Goal: Task Accomplishment & Management: Complete application form

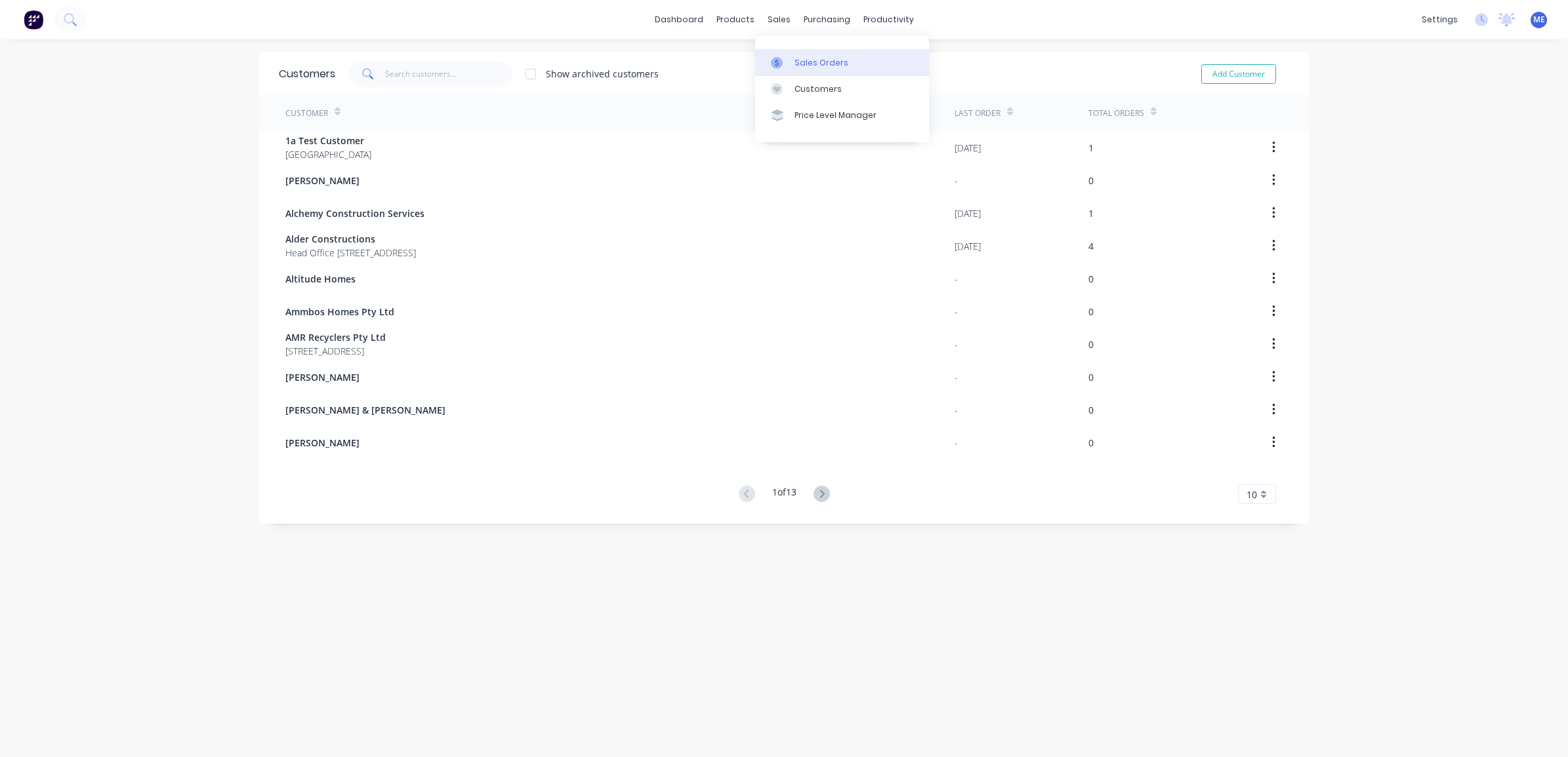
click at [798, 60] on div "Sales Orders" at bounding box center [821, 62] width 54 height 12
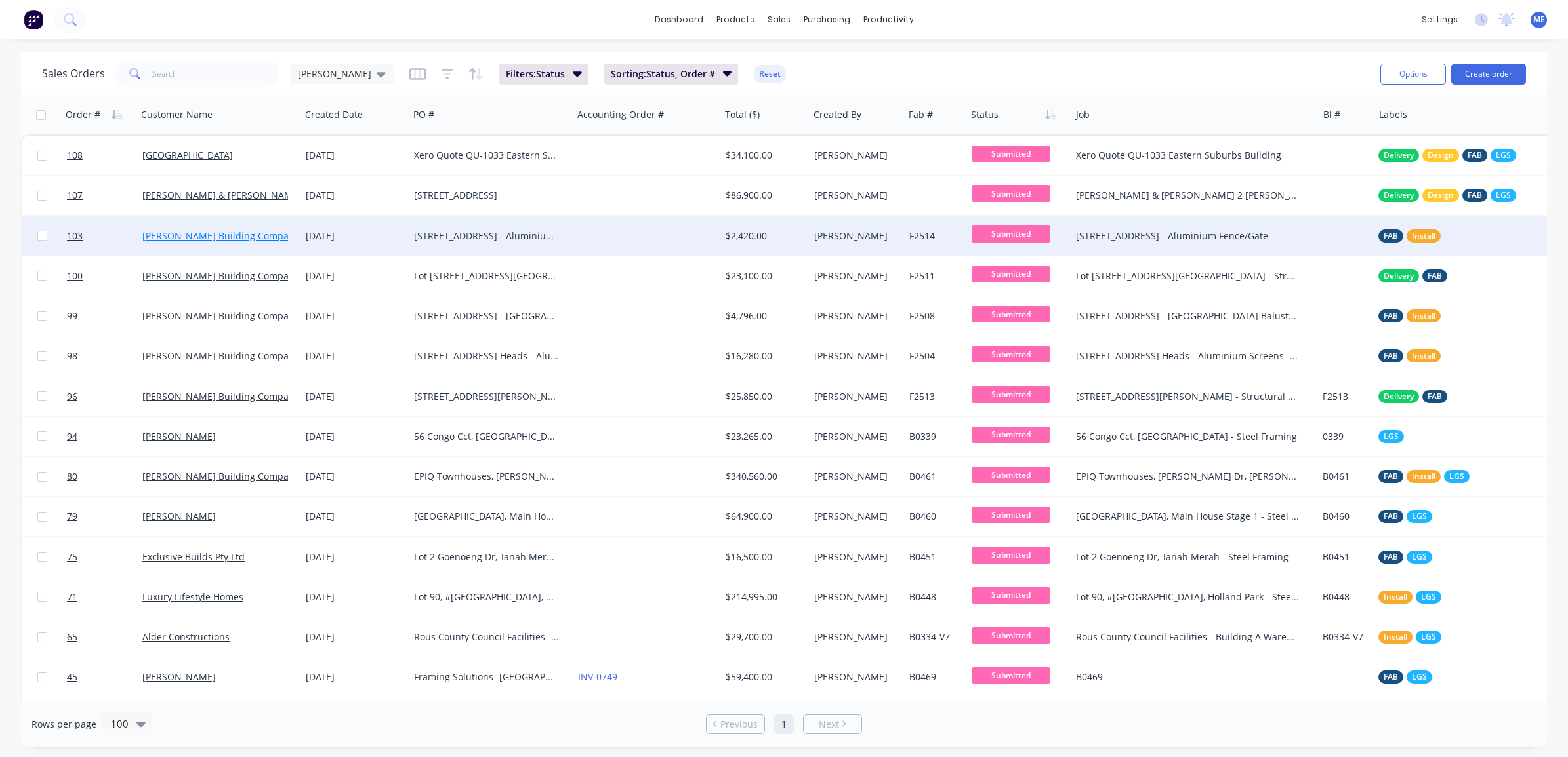
click at [220, 230] on link "[PERSON_NAME] Building Company Pty Ltd" at bounding box center [236, 236] width 189 height 12
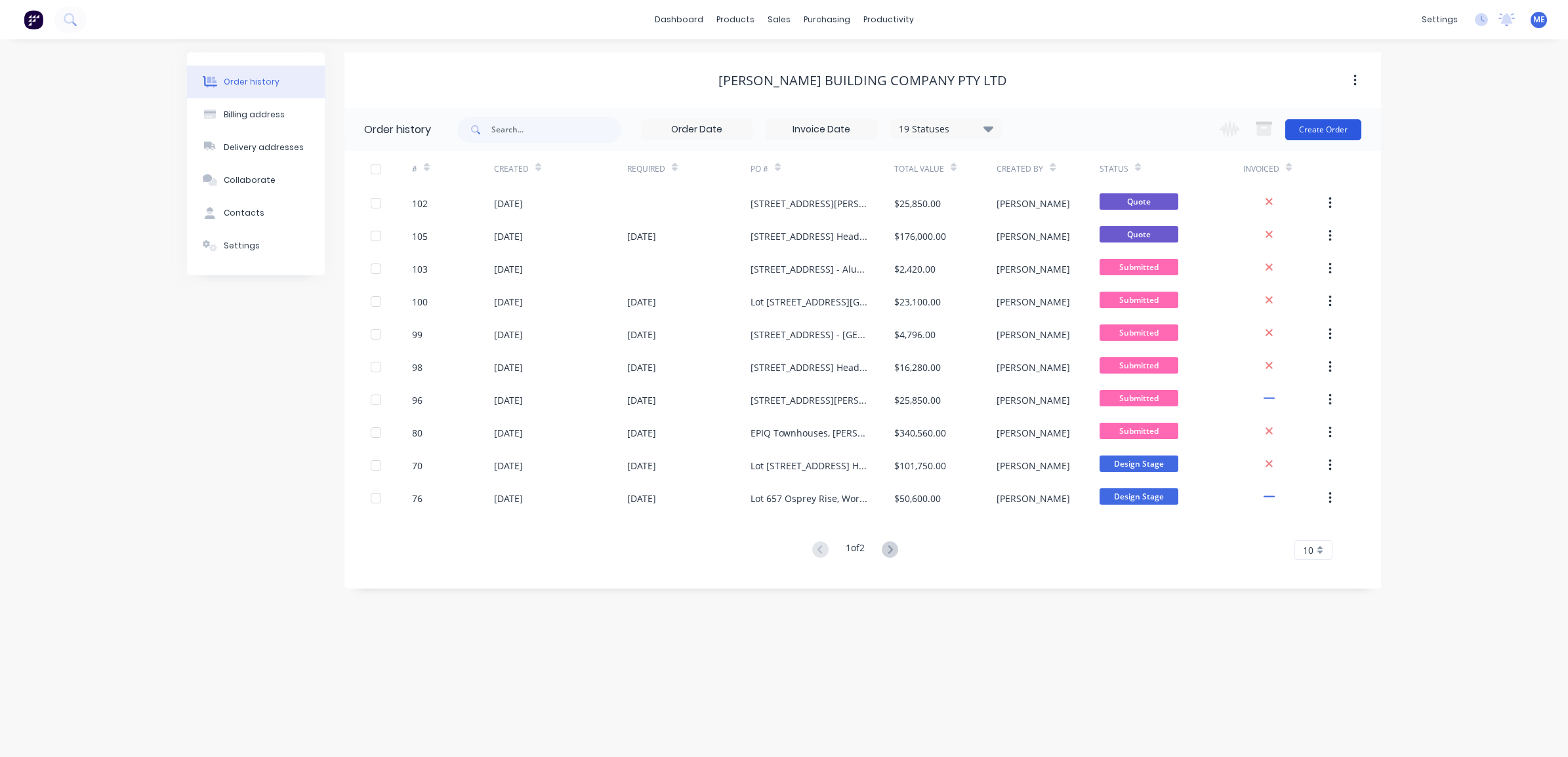
click at [1326, 126] on button "Create Order" at bounding box center [1323, 130] width 76 height 21
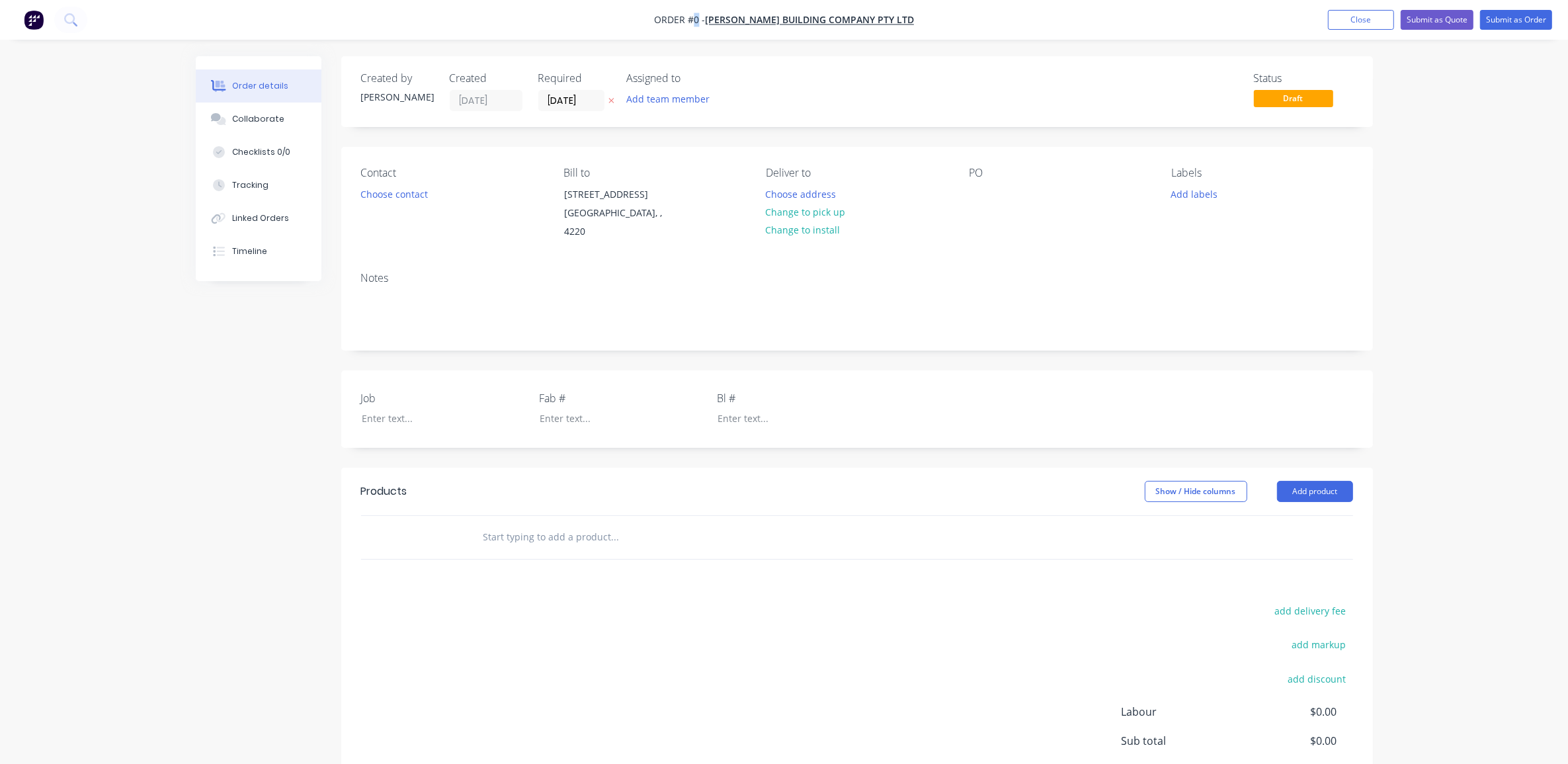
click at [704, 19] on span "Order #0 -" at bounding box center [680, 20] width 51 height 12
drag, startPoint x: 704, startPoint y: 19, endPoint x: 1010, endPoint y: 97, distance: 315.8
click at [1010, 97] on div "Status Draft" at bounding box center [1057, 92] width 594 height 39
click at [1036, 261] on div "Notes" at bounding box center [857, 305] width 1032 height 89
drag, startPoint x: 101, startPoint y: 356, endPoint x: 106, endPoint y: 368, distance: 13.0
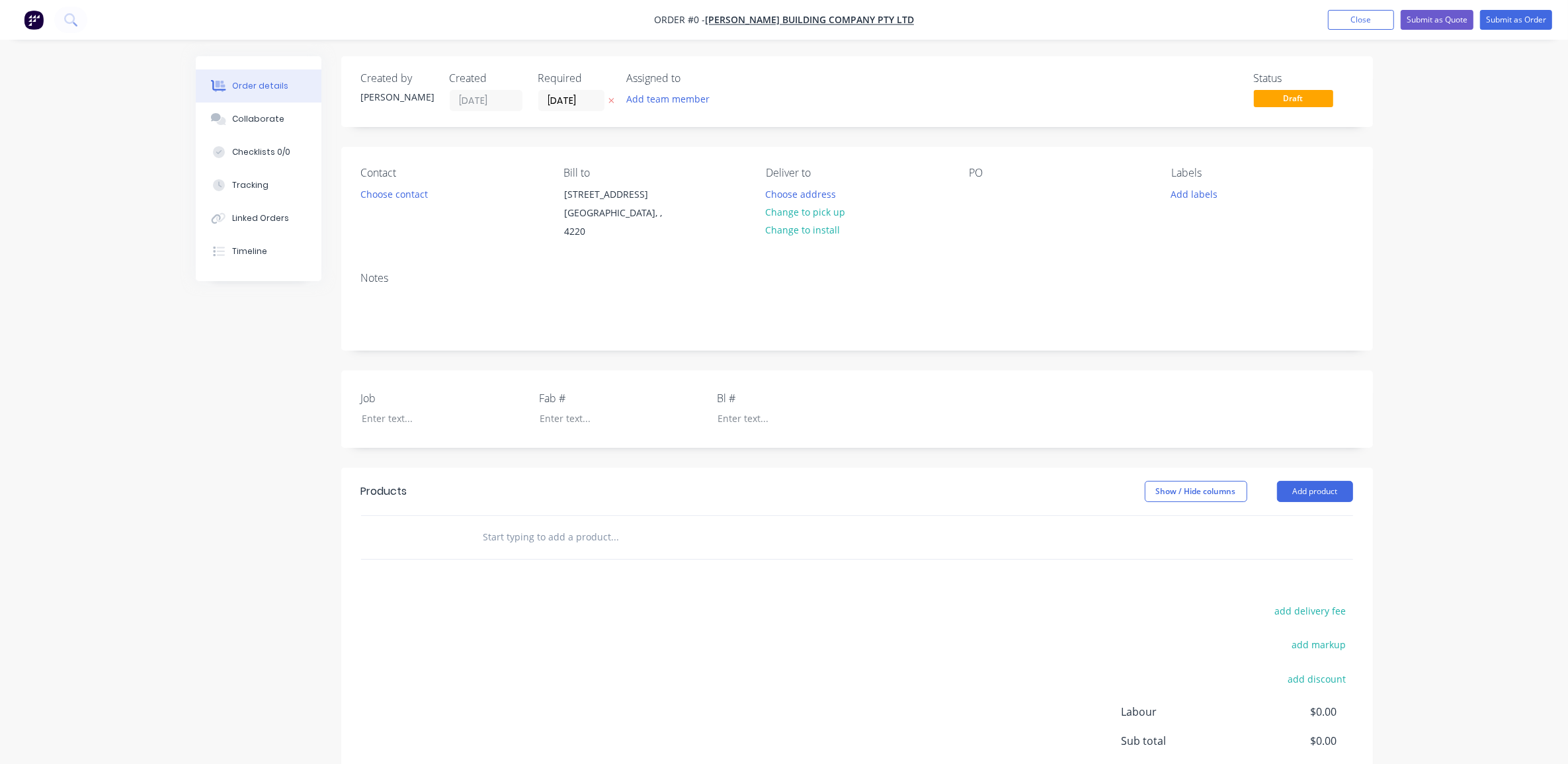
click at [106, 357] on div "Order details Collaborate Checklists 0/0 Tracking Linked Orders Timeline Order …" at bounding box center [784, 448] width 1568 height 897
click at [110, 391] on div "Order details Collaborate Checklists 0/0 Tracking Linked Orders Timeline Order …" at bounding box center [784, 448] width 1568 height 897
click at [398, 199] on button "Choose contact" at bounding box center [394, 194] width 81 height 18
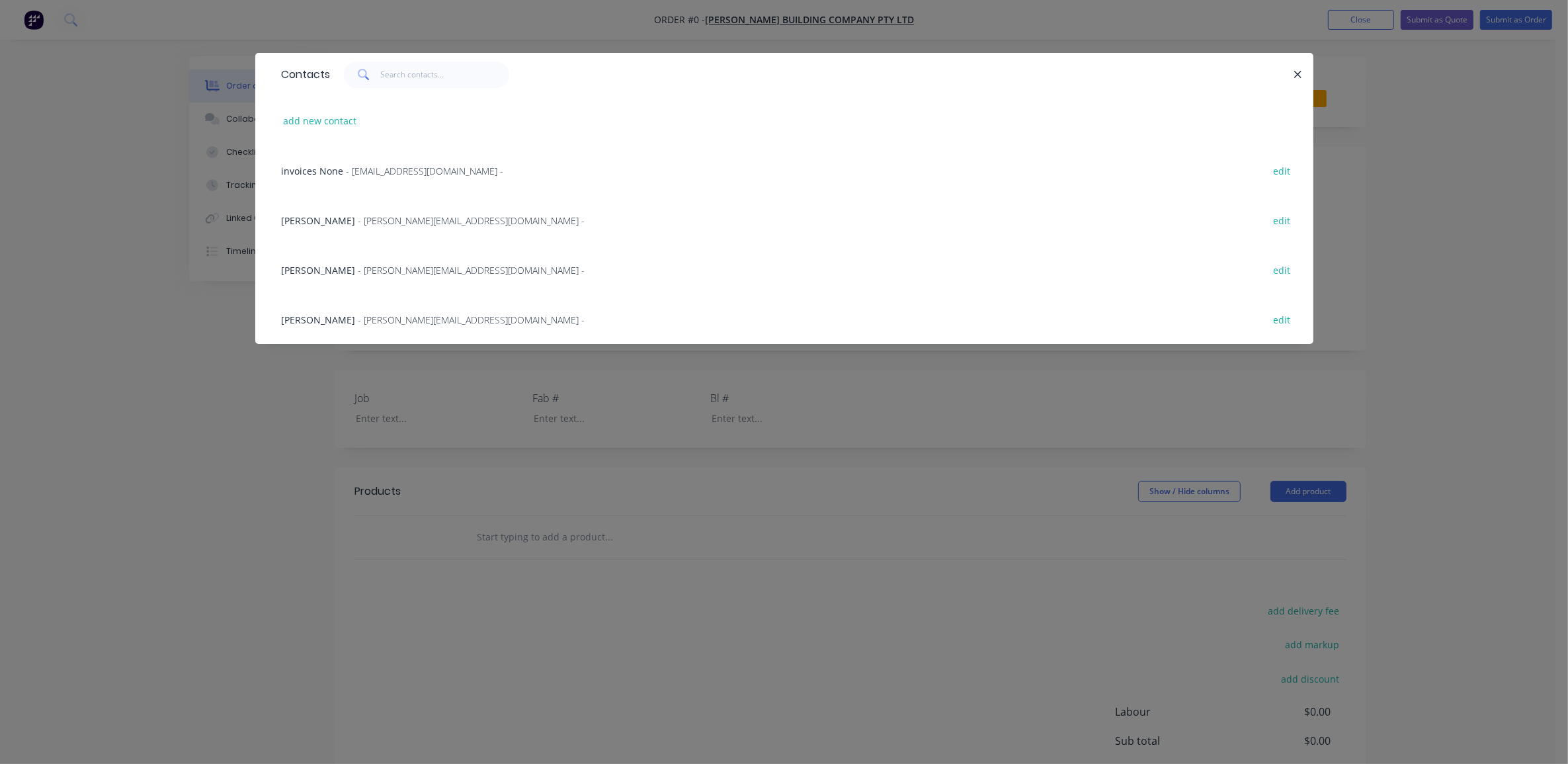
click at [304, 219] on span "[PERSON_NAME]" at bounding box center [318, 221] width 74 height 12
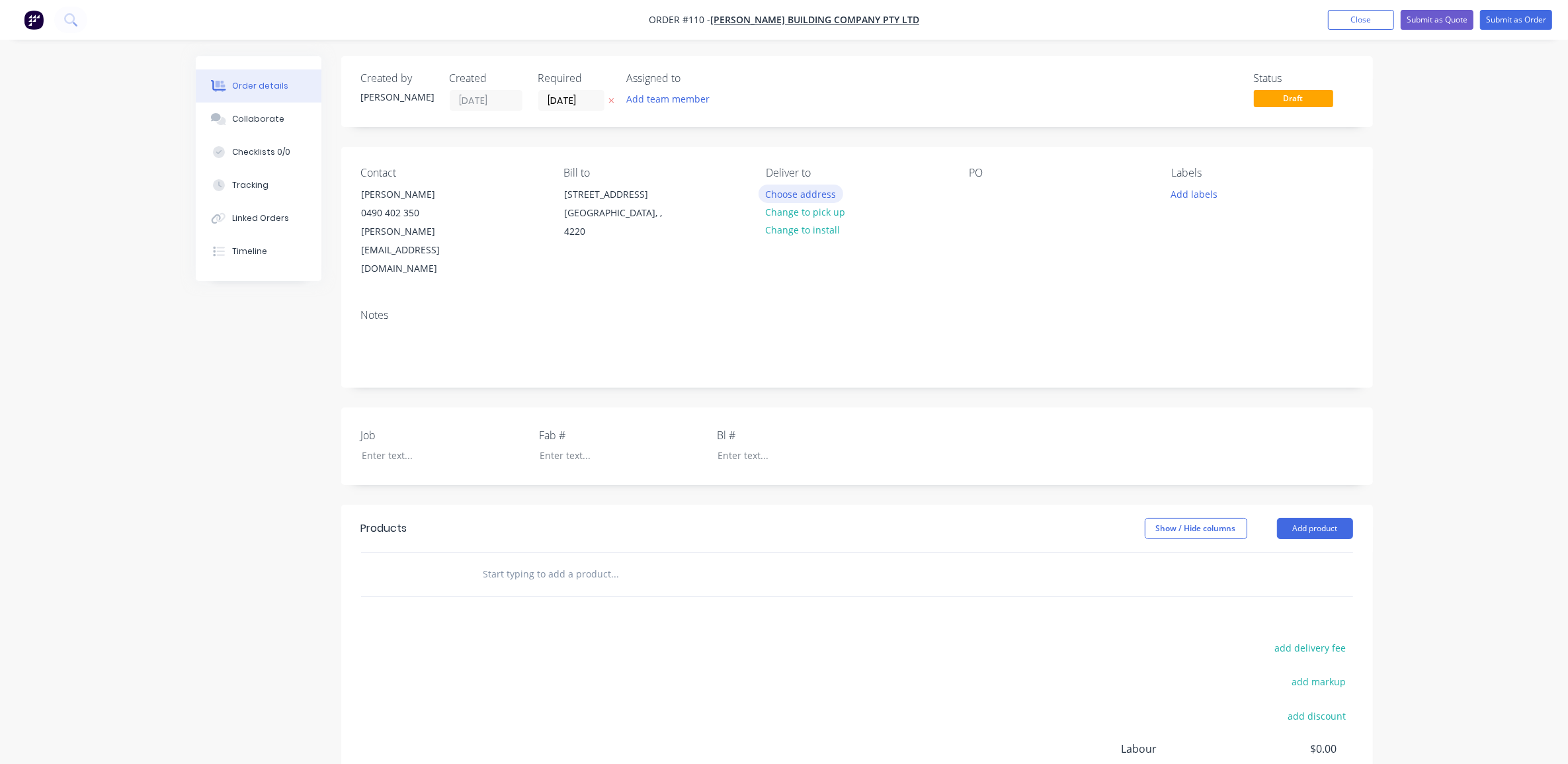
click at [797, 194] on button "Choose address" at bounding box center [801, 194] width 85 height 18
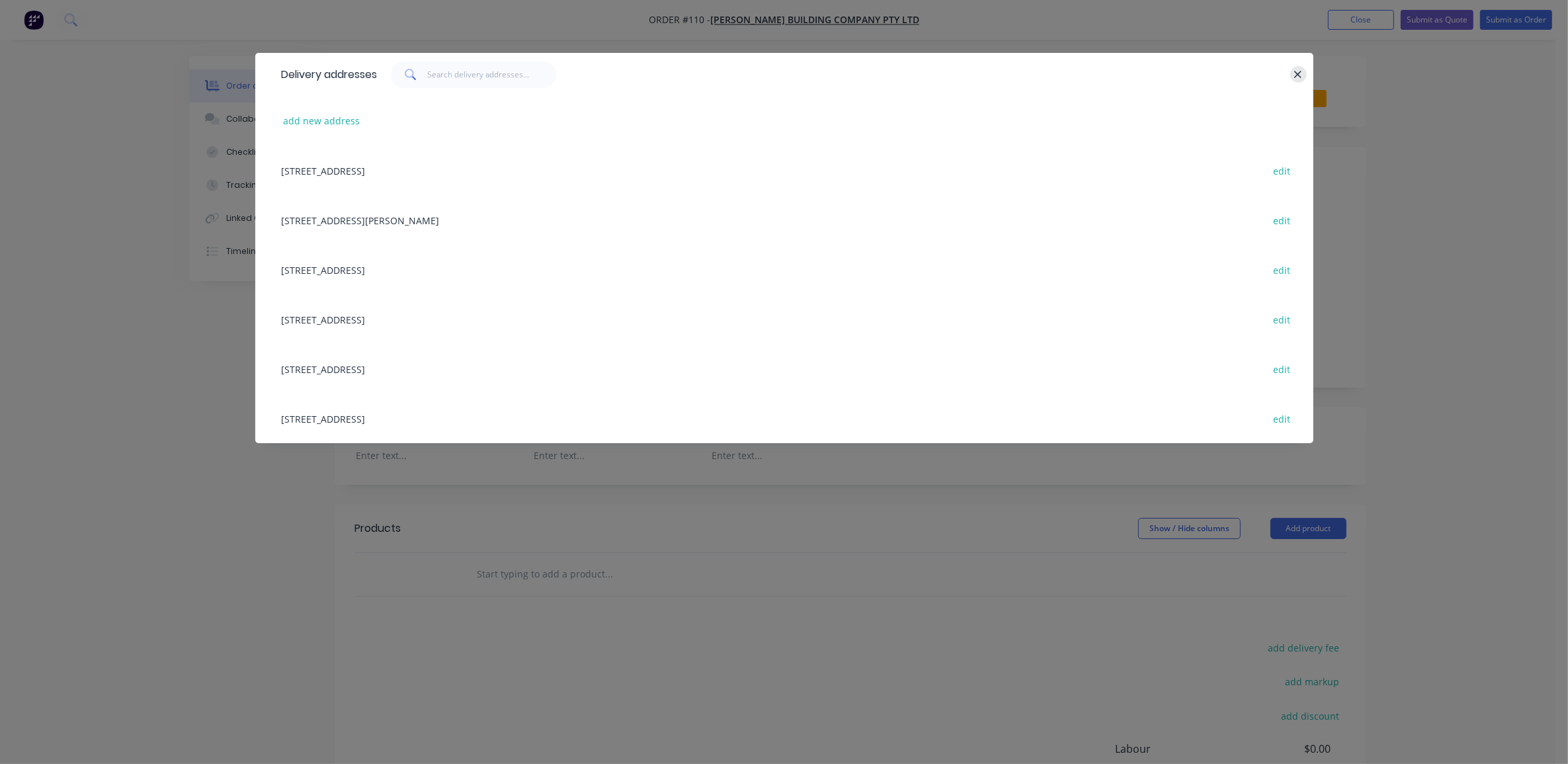
click at [1293, 74] on button "button" at bounding box center [1299, 74] width 17 height 17
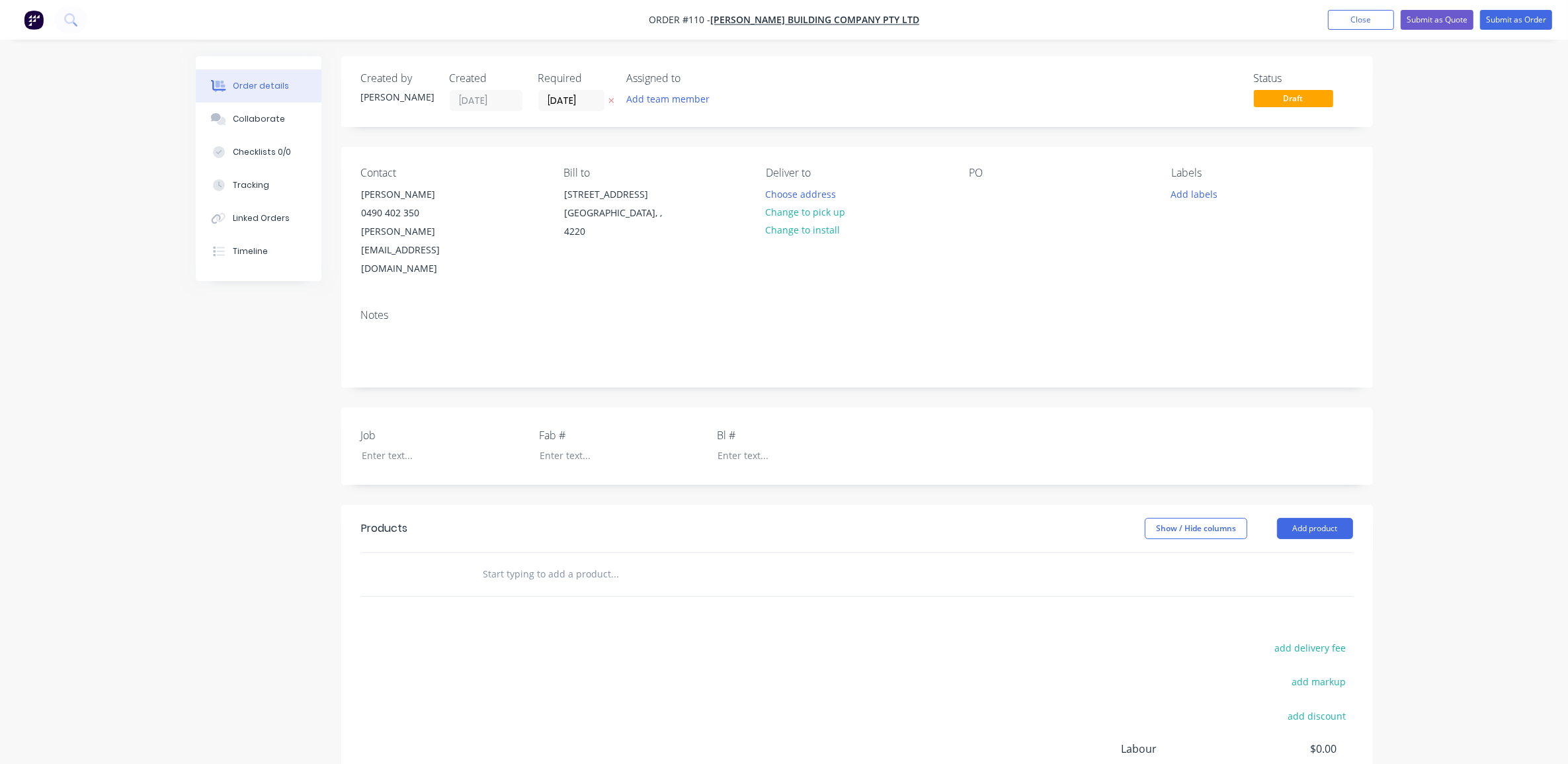
click at [216, 376] on div "Created by [PERSON_NAME] Created [DATE] Required [DATE] Assigned to Add team me…" at bounding box center [784, 496] width 1177 height 878
click at [529, 561] on input "text" at bounding box center [615, 574] width 265 height 26
drag, startPoint x: 1301, startPoint y: 494, endPoint x: 1315, endPoint y: 495, distance: 14.0
click at [1305, 518] on button "Add product" at bounding box center [1315, 528] width 76 height 21
click at [1300, 579] on div "Basic product" at bounding box center [1290, 589] width 102 height 19
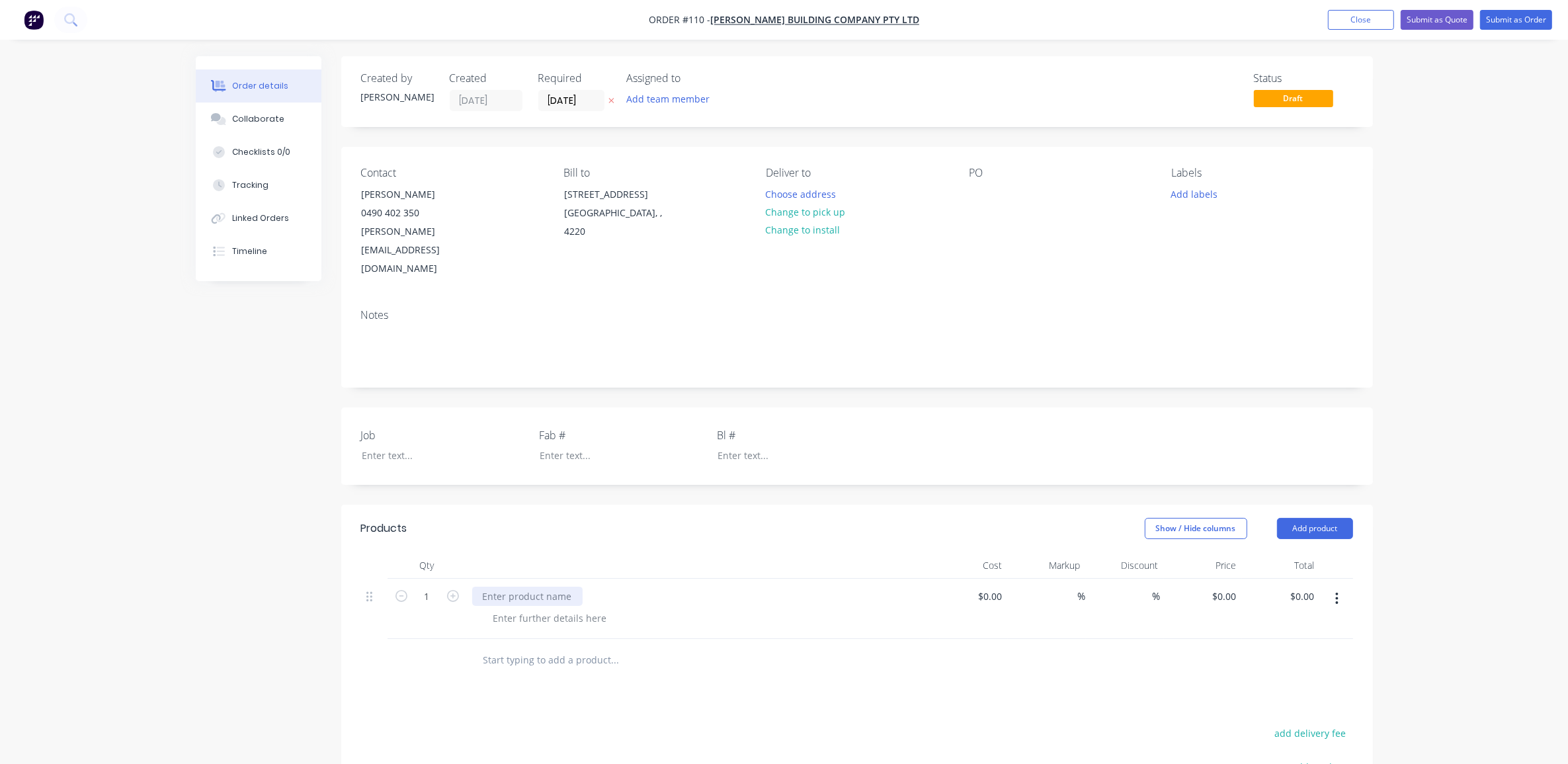
click at [548, 587] on div at bounding box center [527, 596] width 110 height 19
click at [1345, 587] on button "button" at bounding box center [1336, 599] width 31 height 24
click at [1292, 703] on div "Delete" at bounding box center [1290, 713] width 102 height 19
click at [1340, 518] on button "Add product" at bounding box center [1315, 528] width 76 height 21
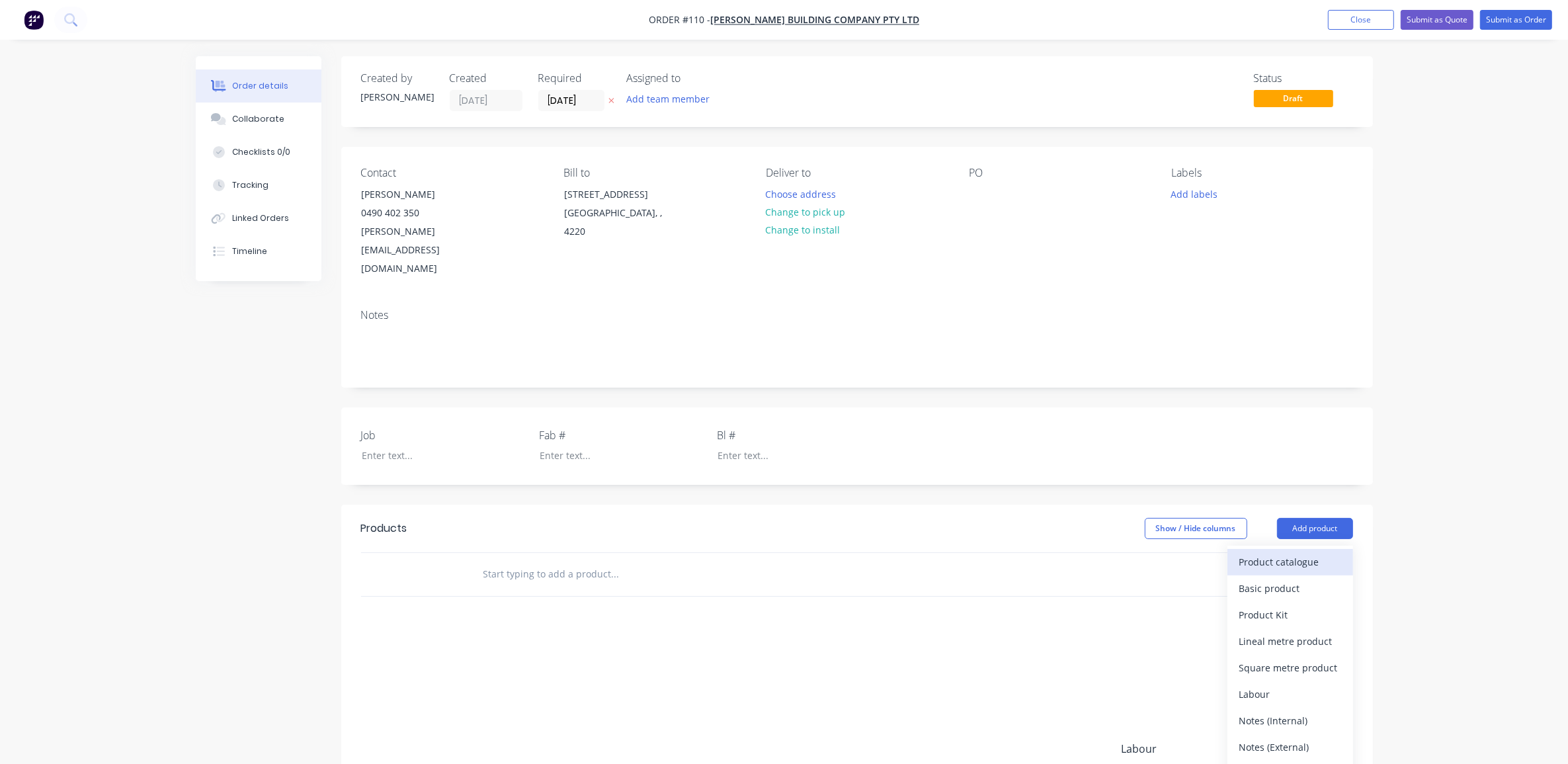
click at [1314, 552] on div "Product catalogue" at bounding box center [1290, 562] width 102 height 19
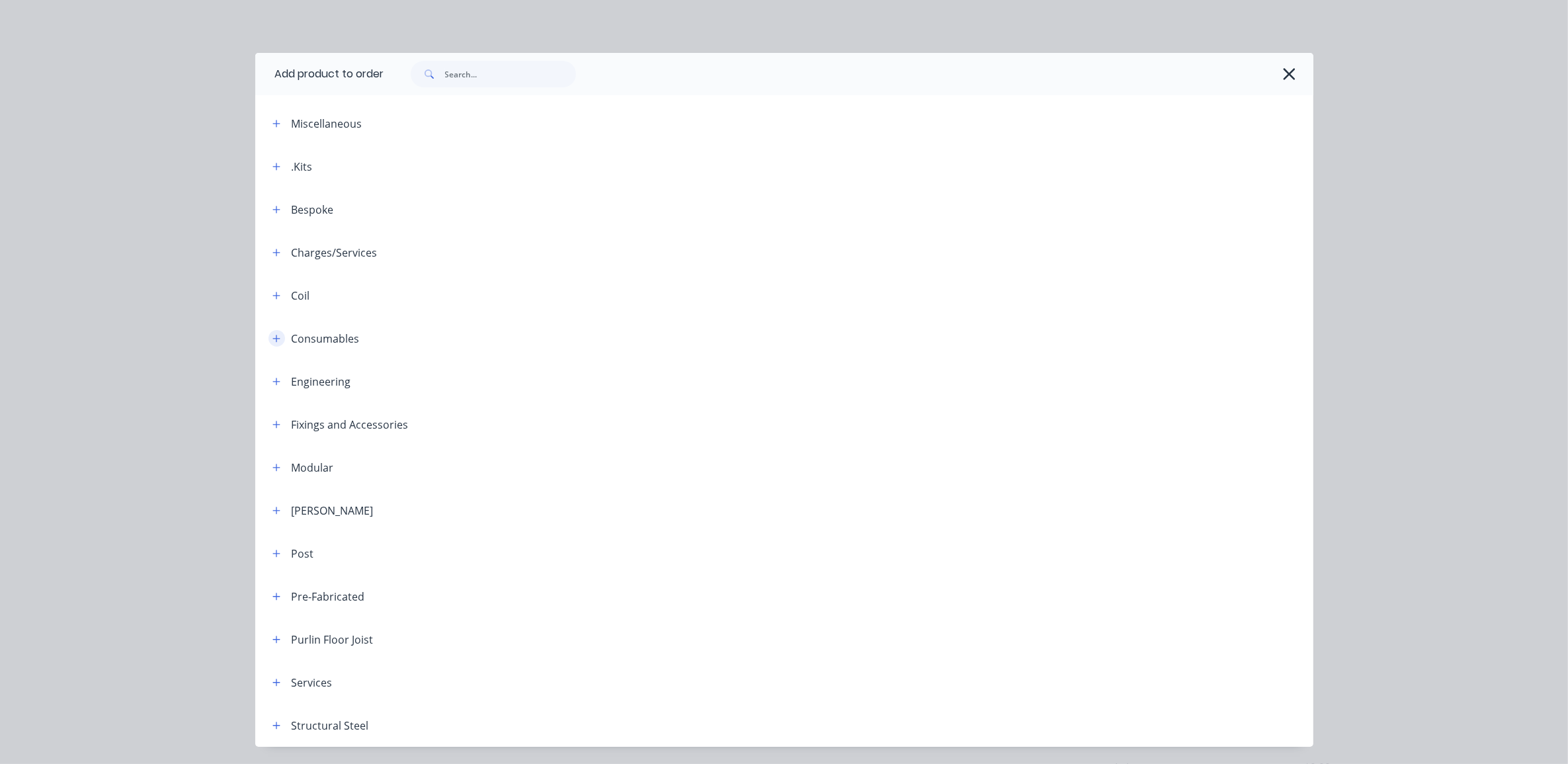
click at [272, 337] on icon "button" at bounding box center [276, 339] width 8 height 9
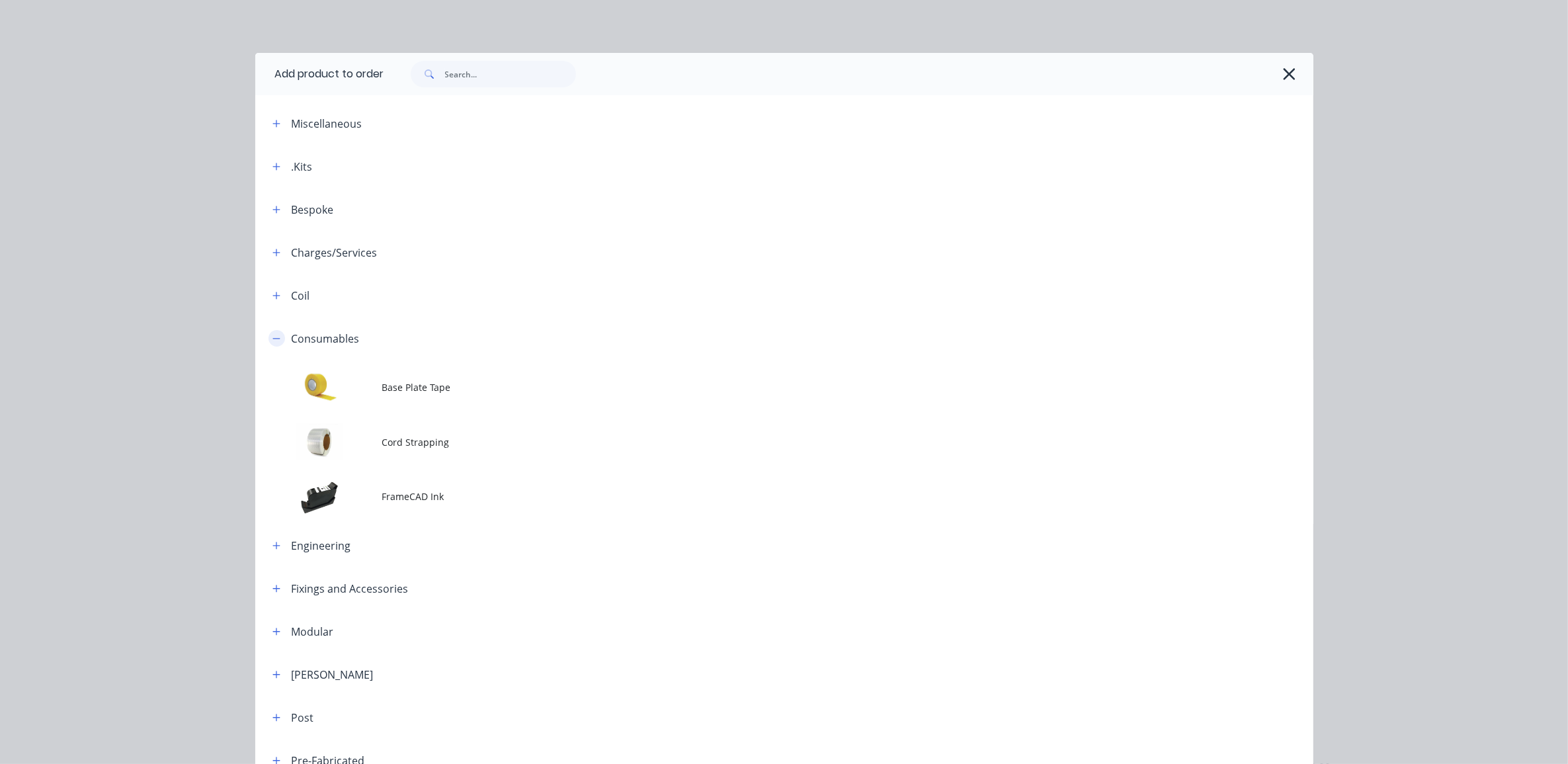
click at [272, 334] on icon "button" at bounding box center [276, 339] width 8 height 9
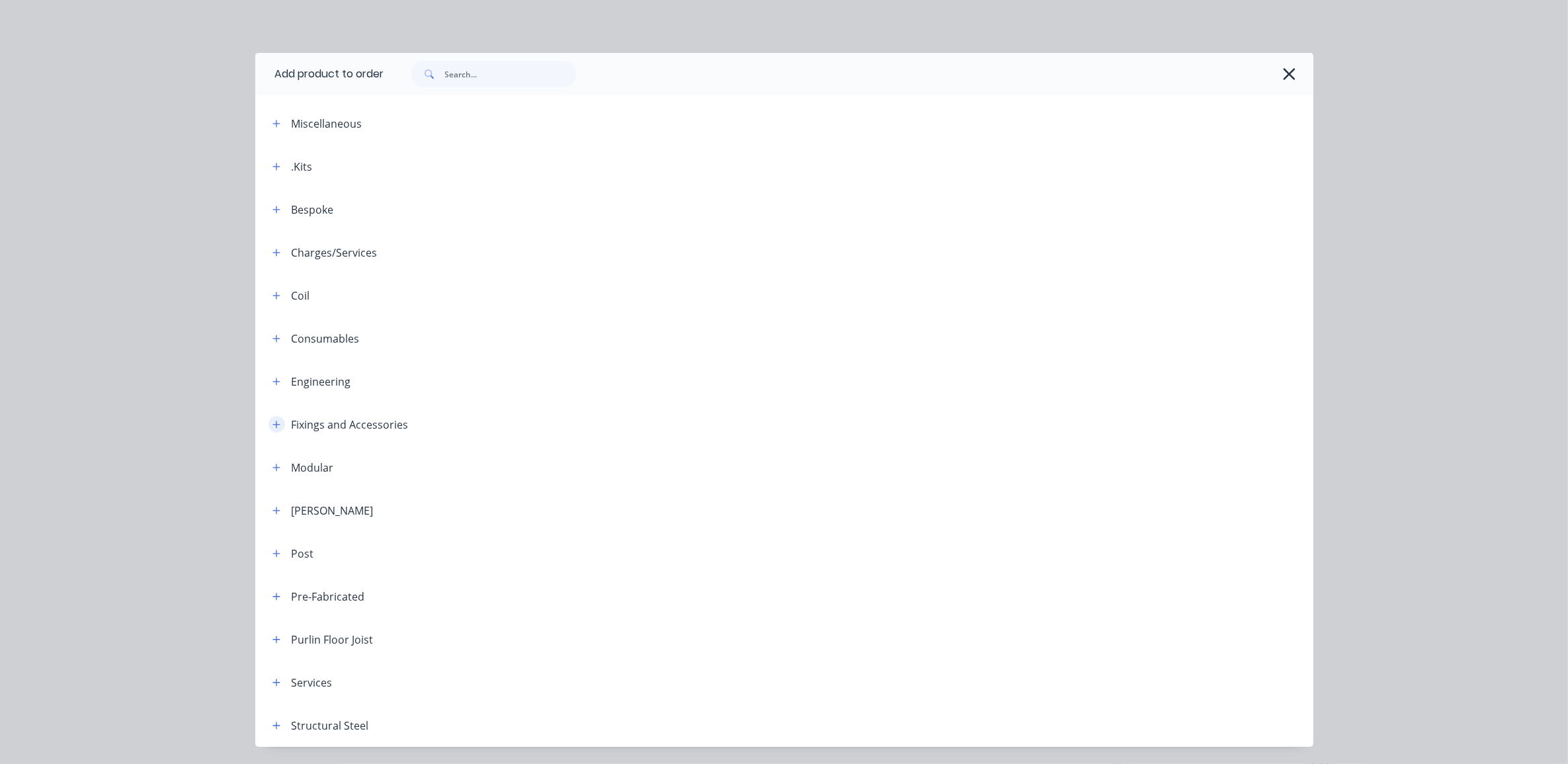
click at [272, 425] on icon "button" at bounding box center [276, 424] width 8 height 9
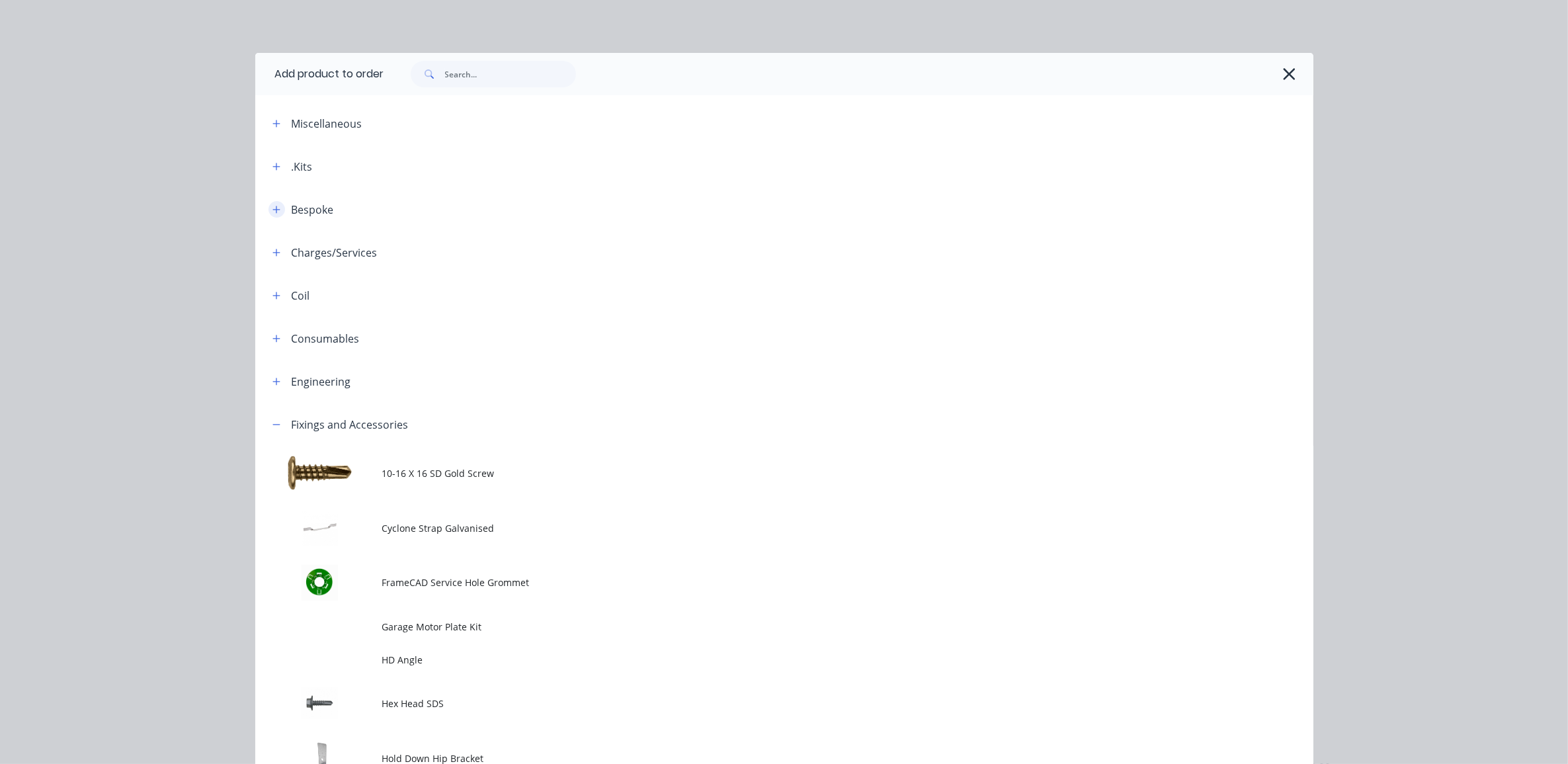
click at [272, 210] on icon "button" at bounding box center [276, 210] width 8 height 9
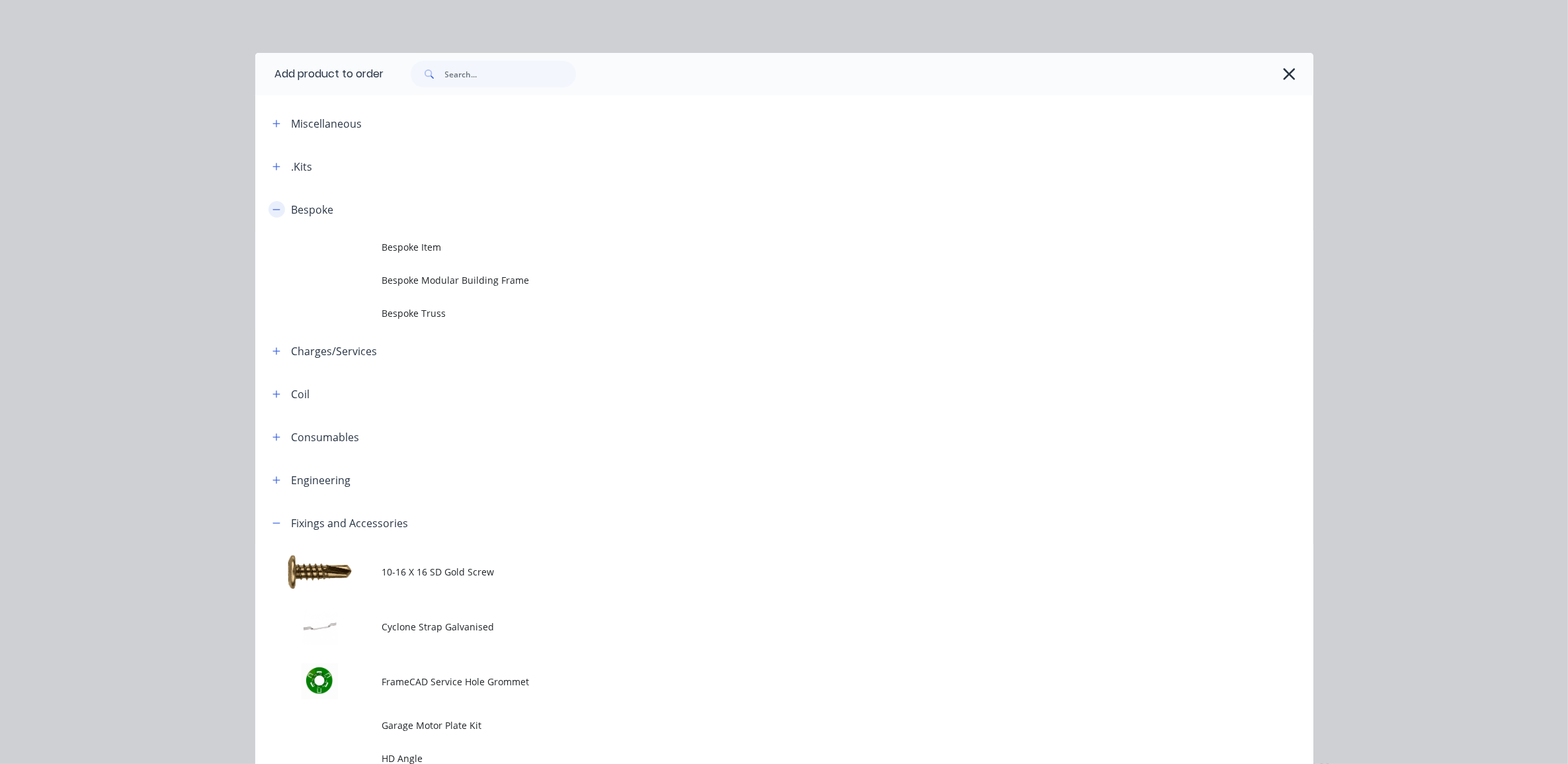
click at [272, 210] on icon "button" at bounding box center [276, 210] width 8 height 9
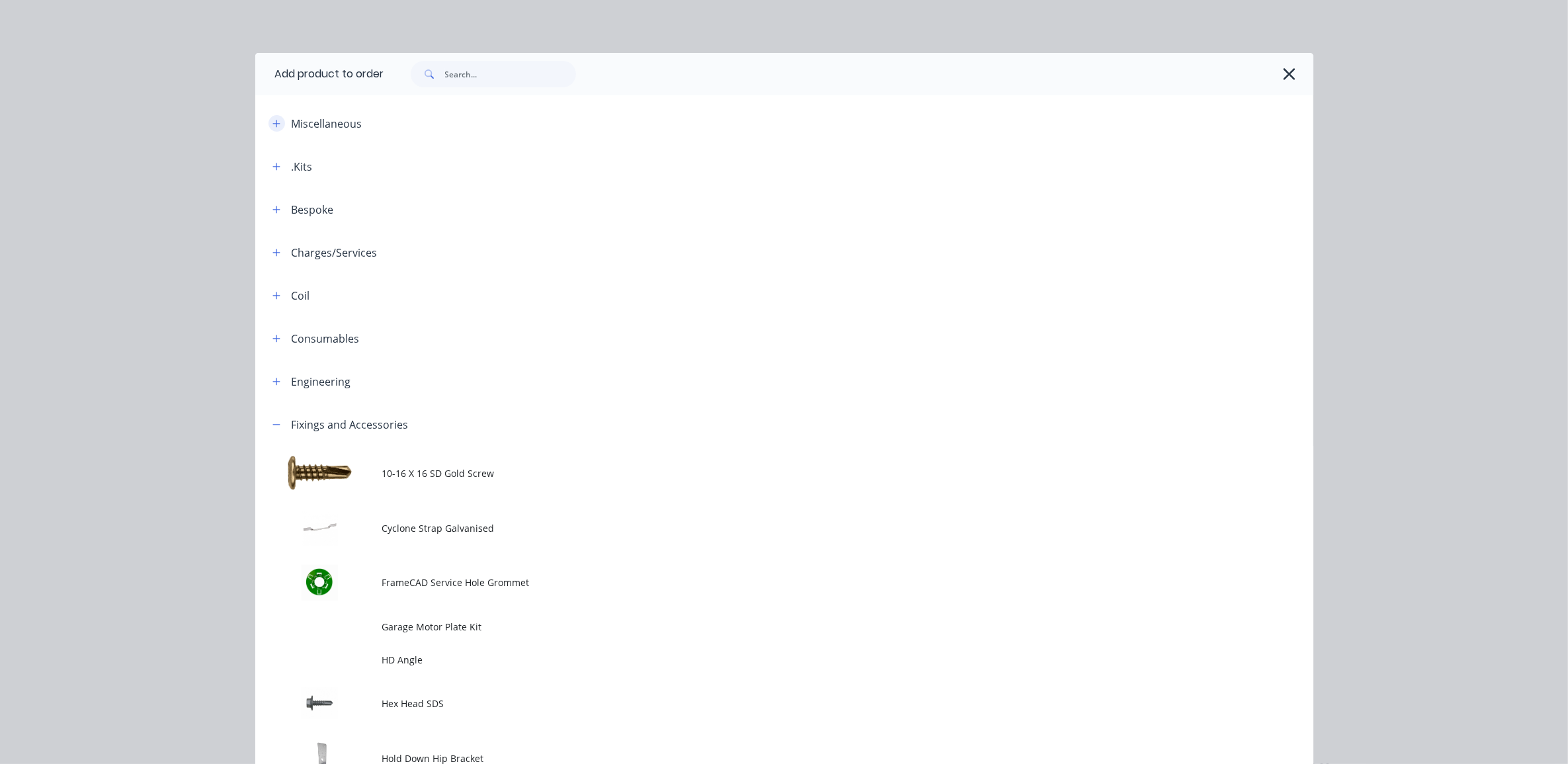
click at [272, 126] on icon "button" at bounding box center [276, 123] width 8 height 9
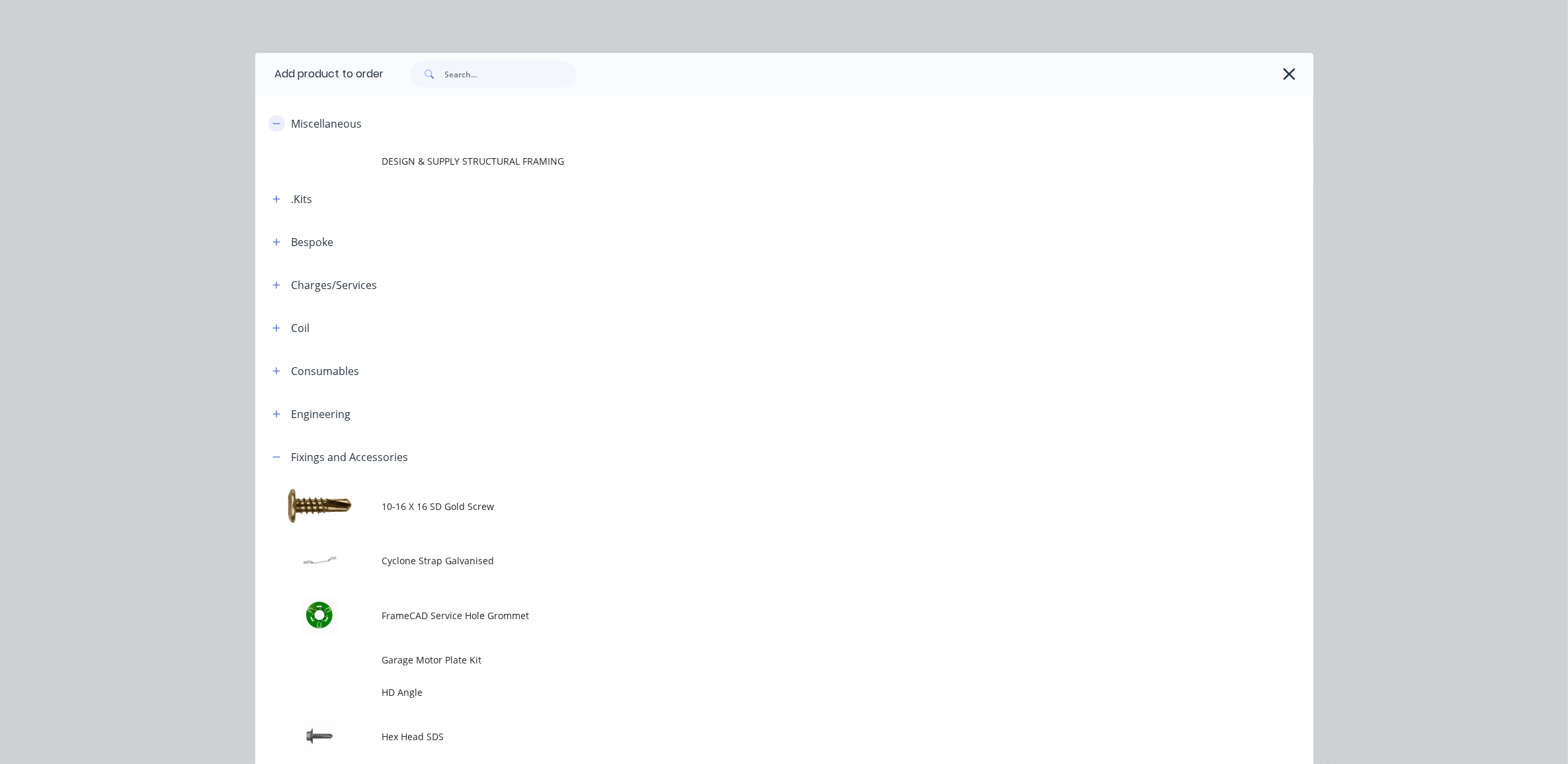
click at [272, 126] on icon "button" at bounding box center [276, 123] width 8 height 9
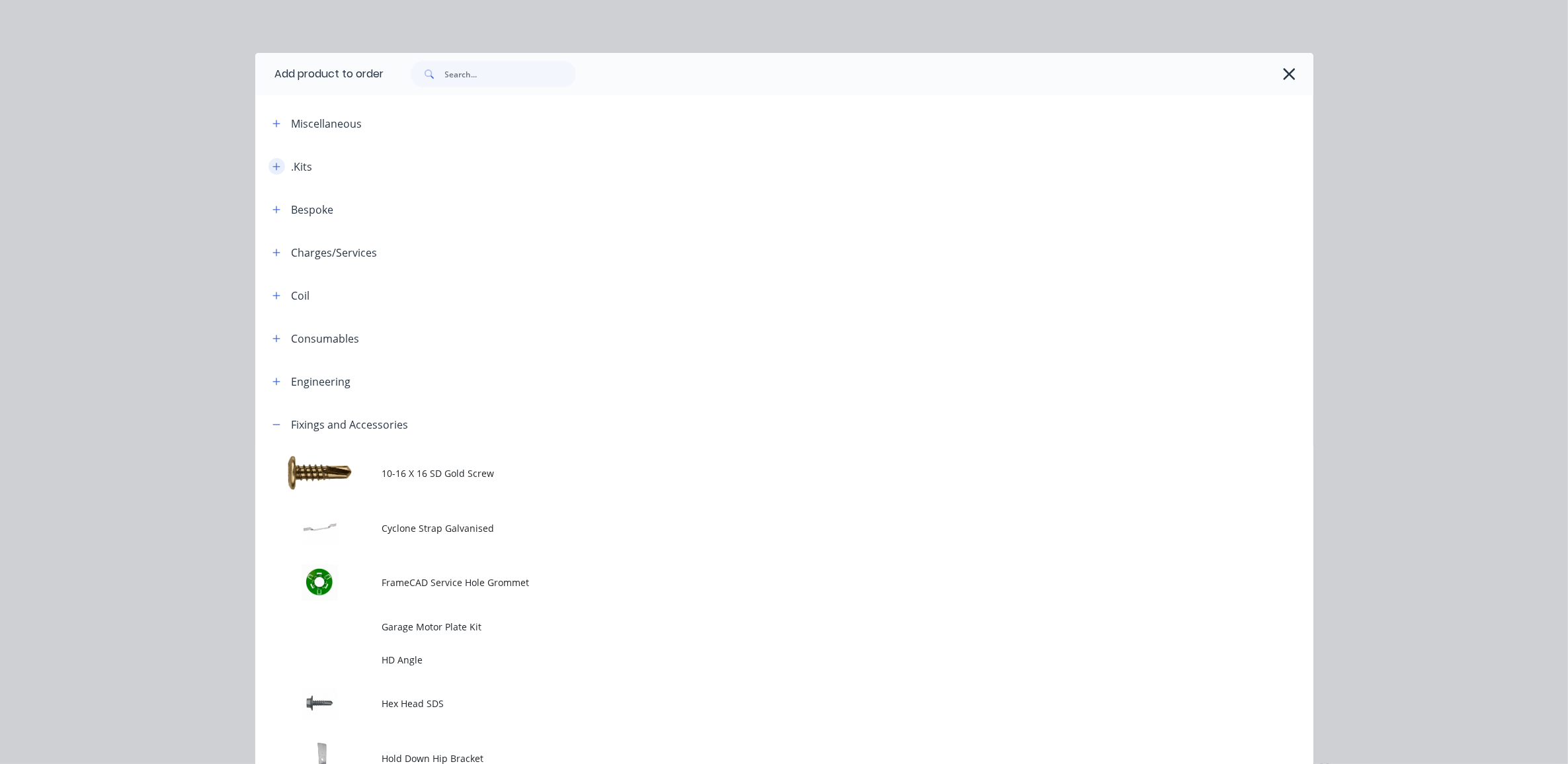
click at [272, 164] on icon "button" at bounding box center [276, 166] width 8 height 9
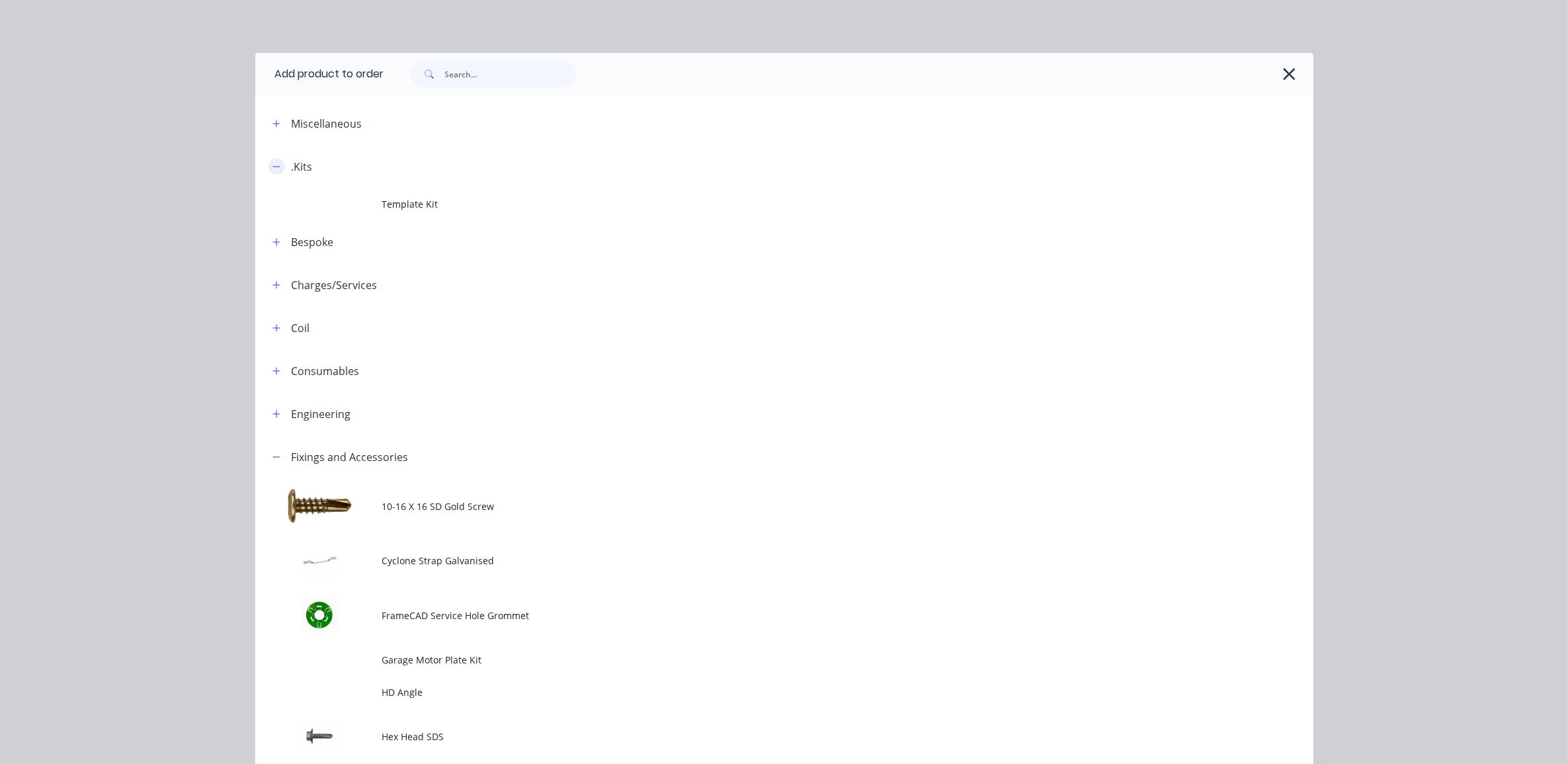
click at [272, 164] on icon "button" at bounding box center [276, 166] width 8 height 9
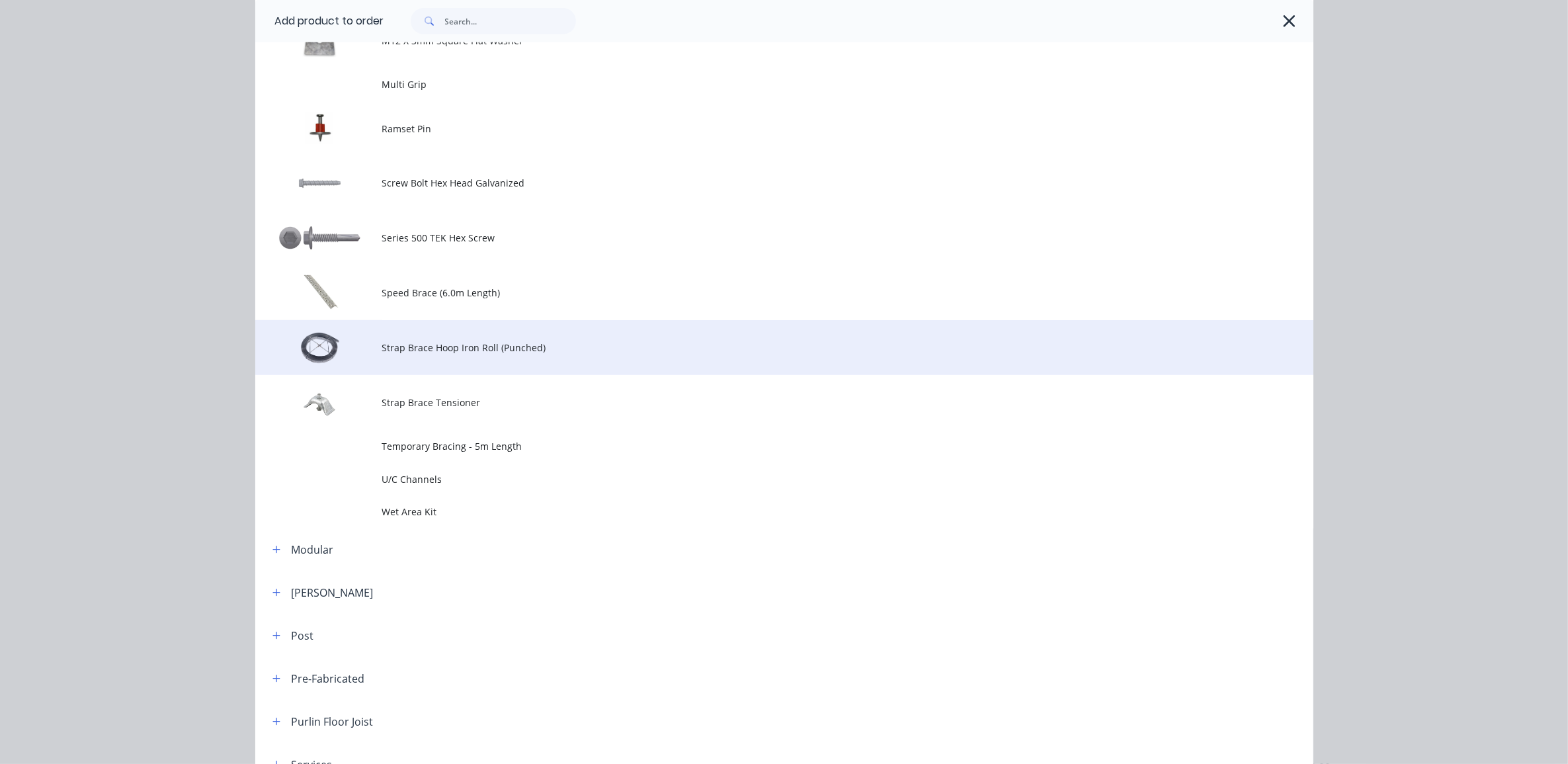
scroll to position [950, 0]
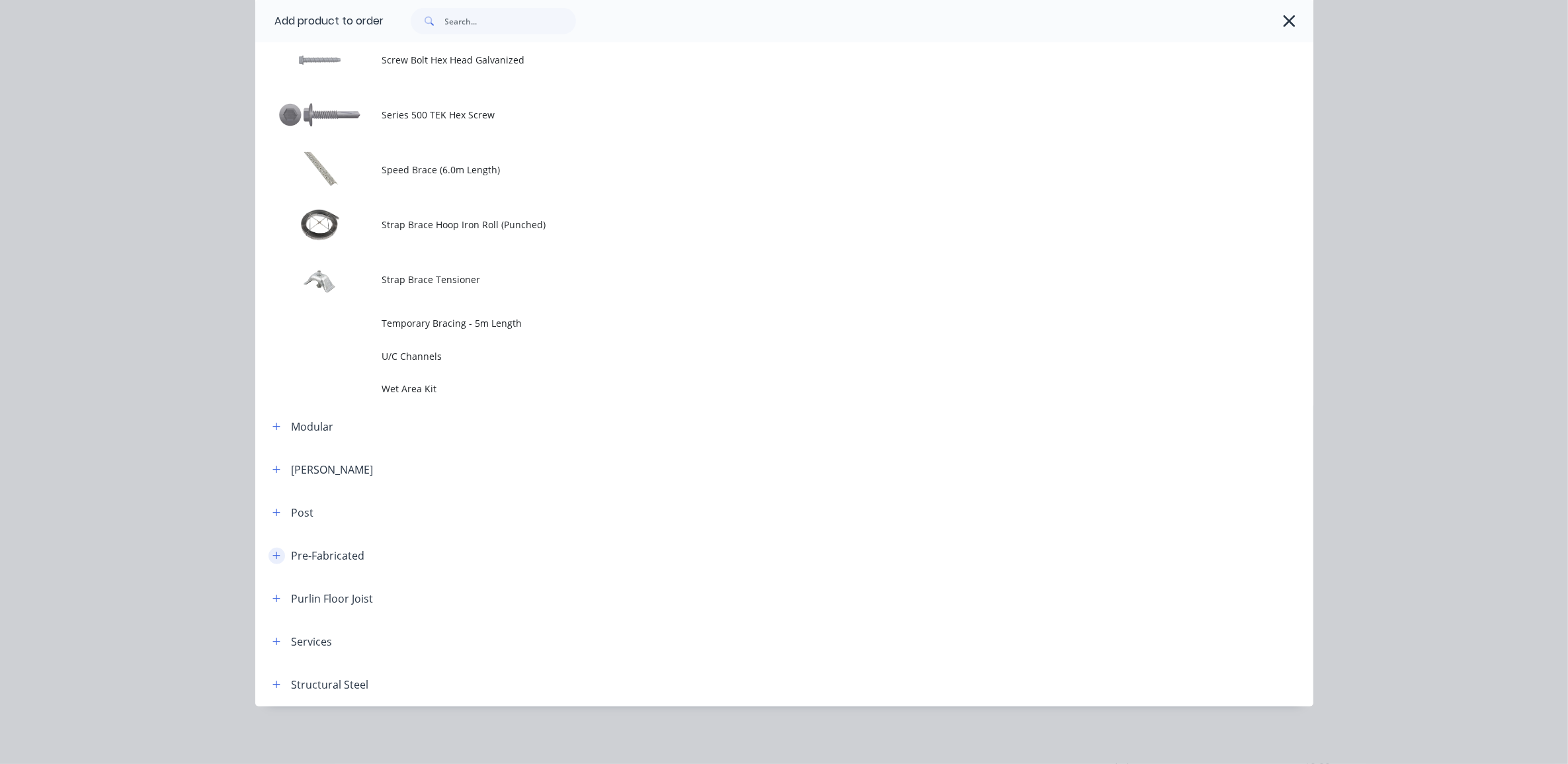
click at [272, 559] on icon "button" at bounding box center [276, 555] width 8 height 9
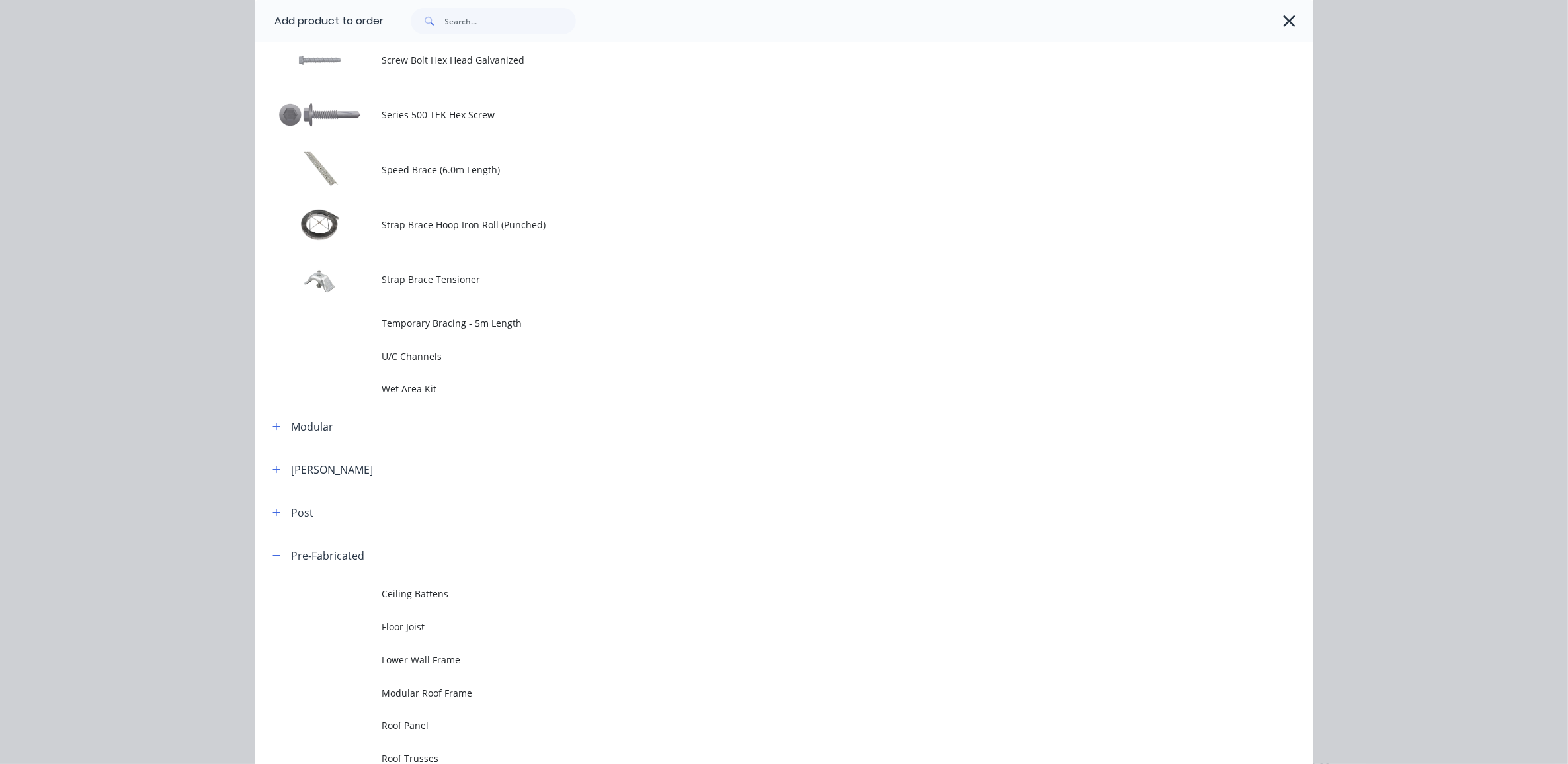
click at [405, 589] on span "Ceiling Battens" at bounding box center [755, 594] width 745 height 14
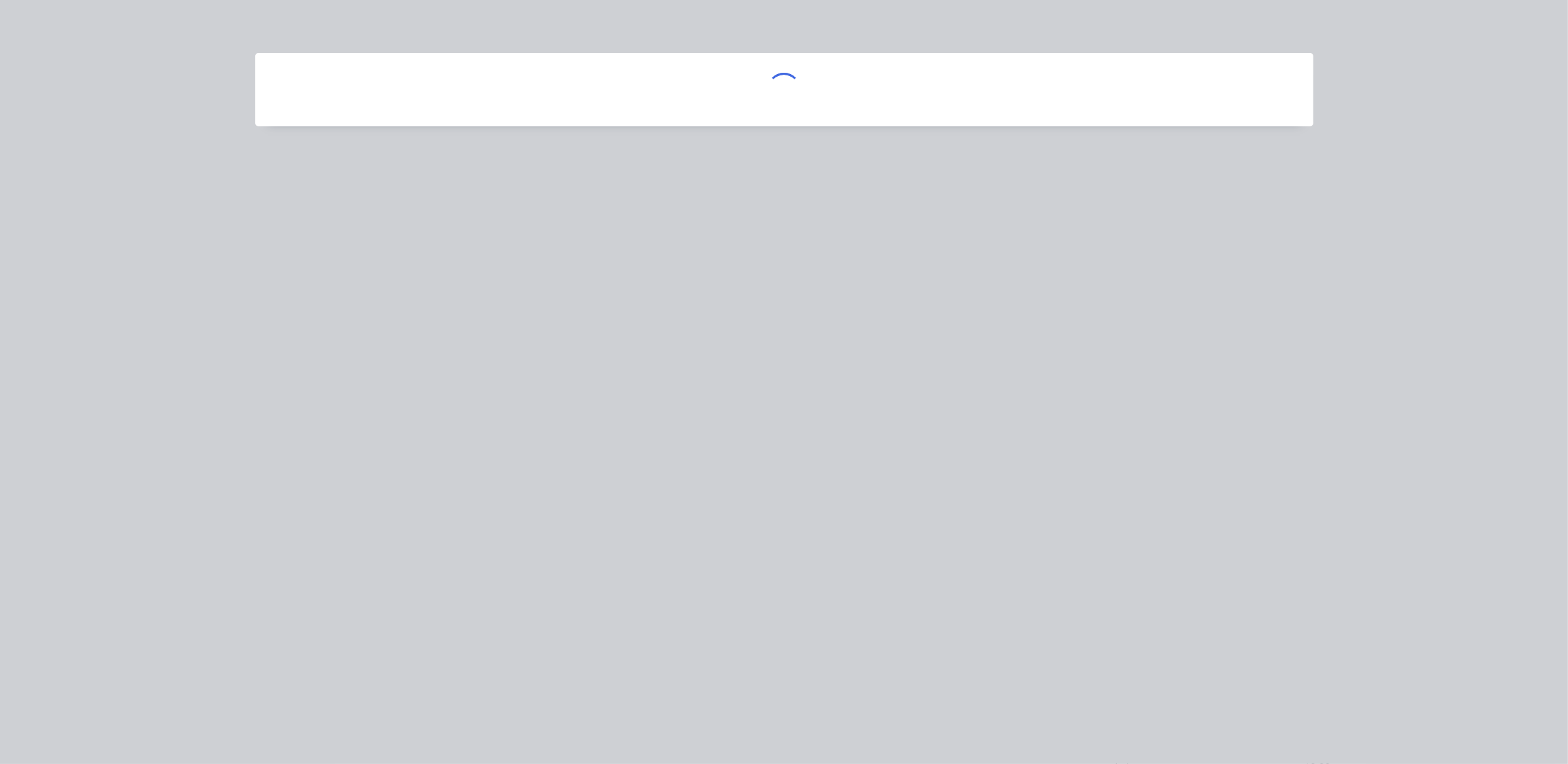
scroll to position [0, 0]
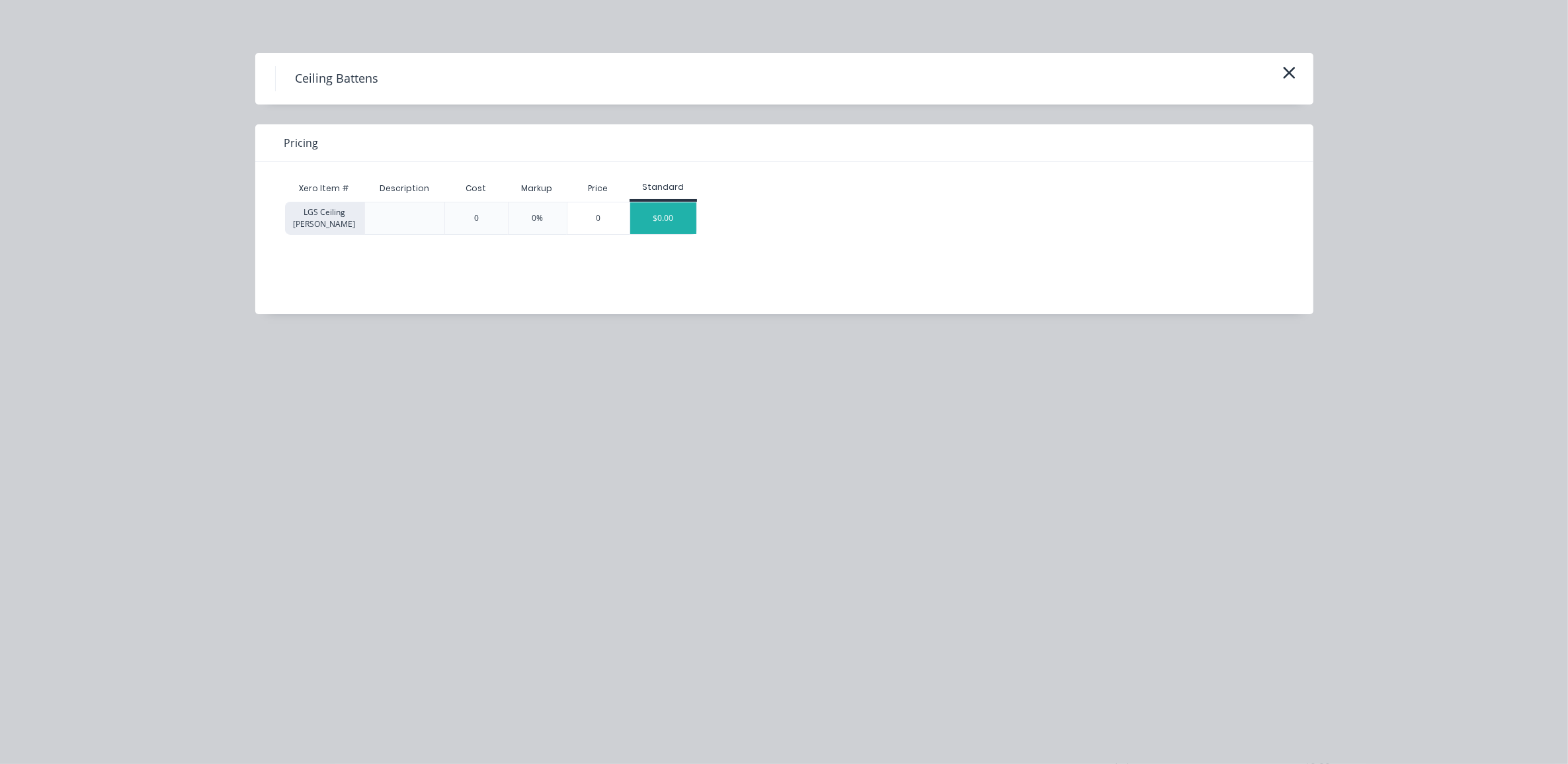
click at [671, 222] on div "$0.00" at bounding box center [664, 219] width 66 height 32
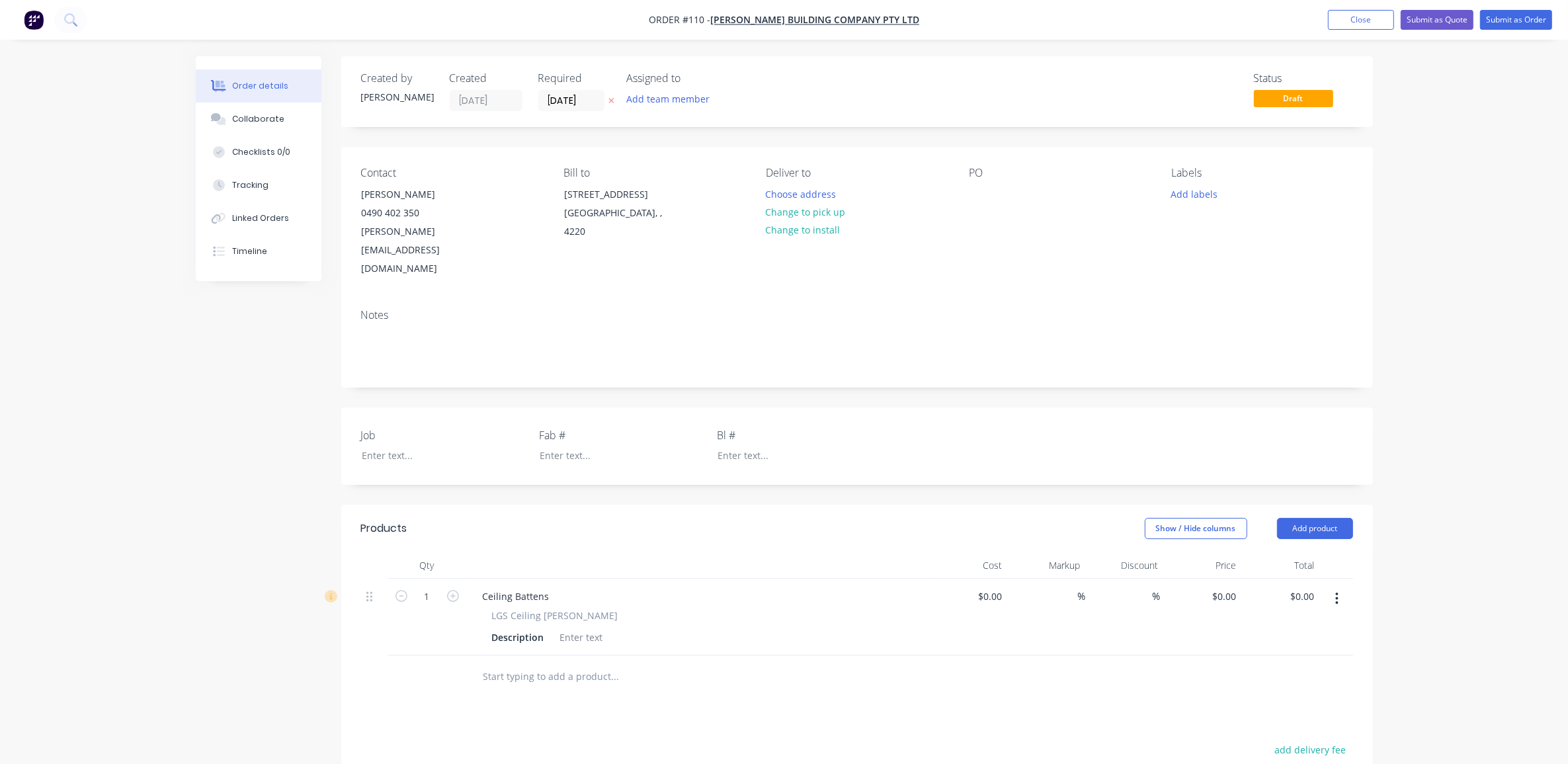
click at [1470, 490] on div "Order details Collaborate Checklists 0/0 Tracking Linked Orders Timeline Order …" at bounding box center [784, 518] width 1568 height 1036
click at [996, 587] on input at bounding box center [1000, 596] width 15 height 19
click at [539, 609] on span "LGS Ceiling [PERSON_NAME]" at bounding box center [555, 616] width 126 height 14
drag, startPoint x: 987, startPoint y: 554, endPoint x: 997, endPoint y: 561, distance: 12.2
click at [987, 587] on div "0 $0.00" at bounding box center [990, 596] width 36 height 19
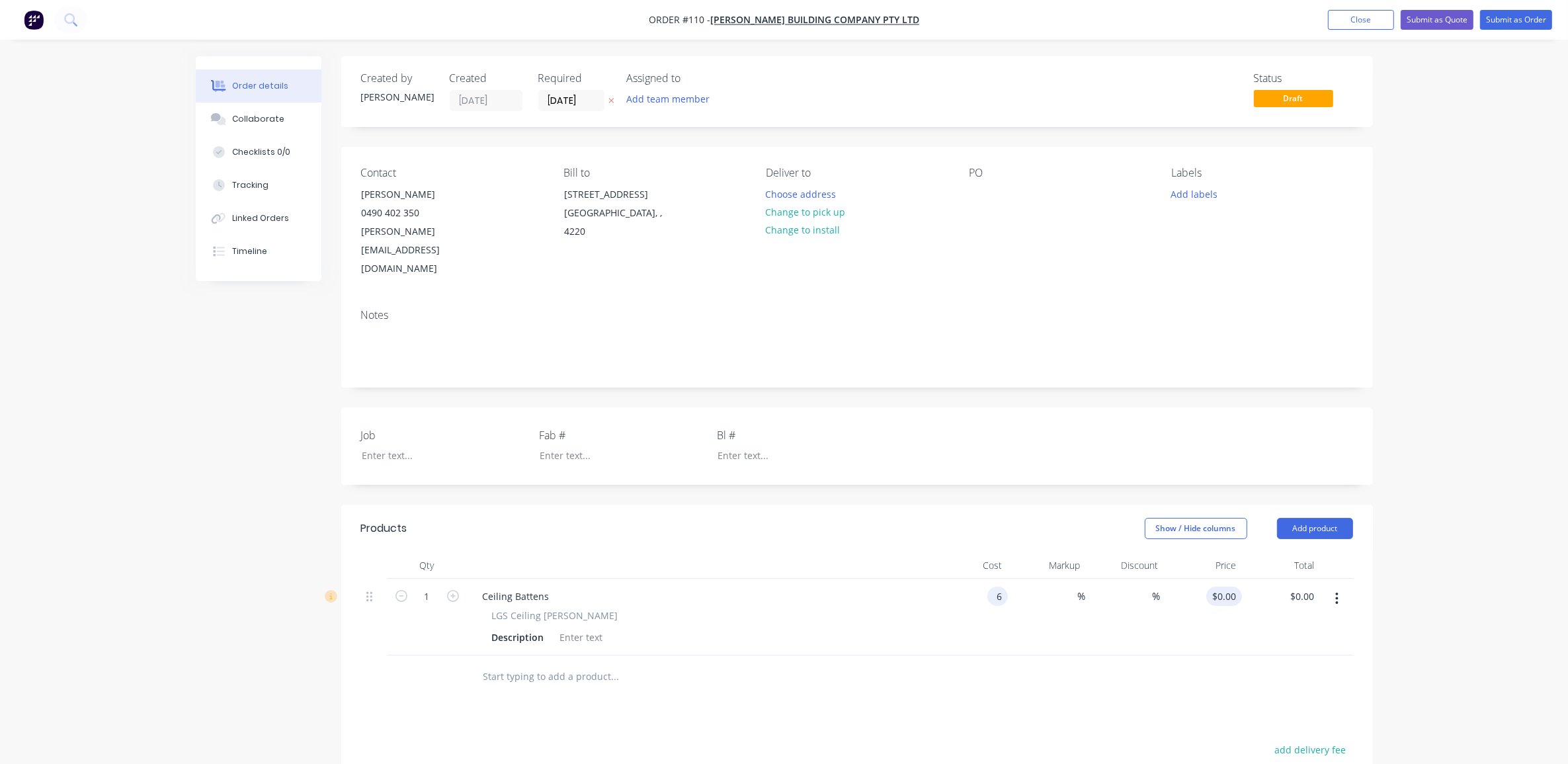
type input "$6.00"
type input "6"
type input "$6.00"
click at [1219, 579] on div "6 $0.00" at bounding box center [1203, 617] width 78 height 77
type input "9"
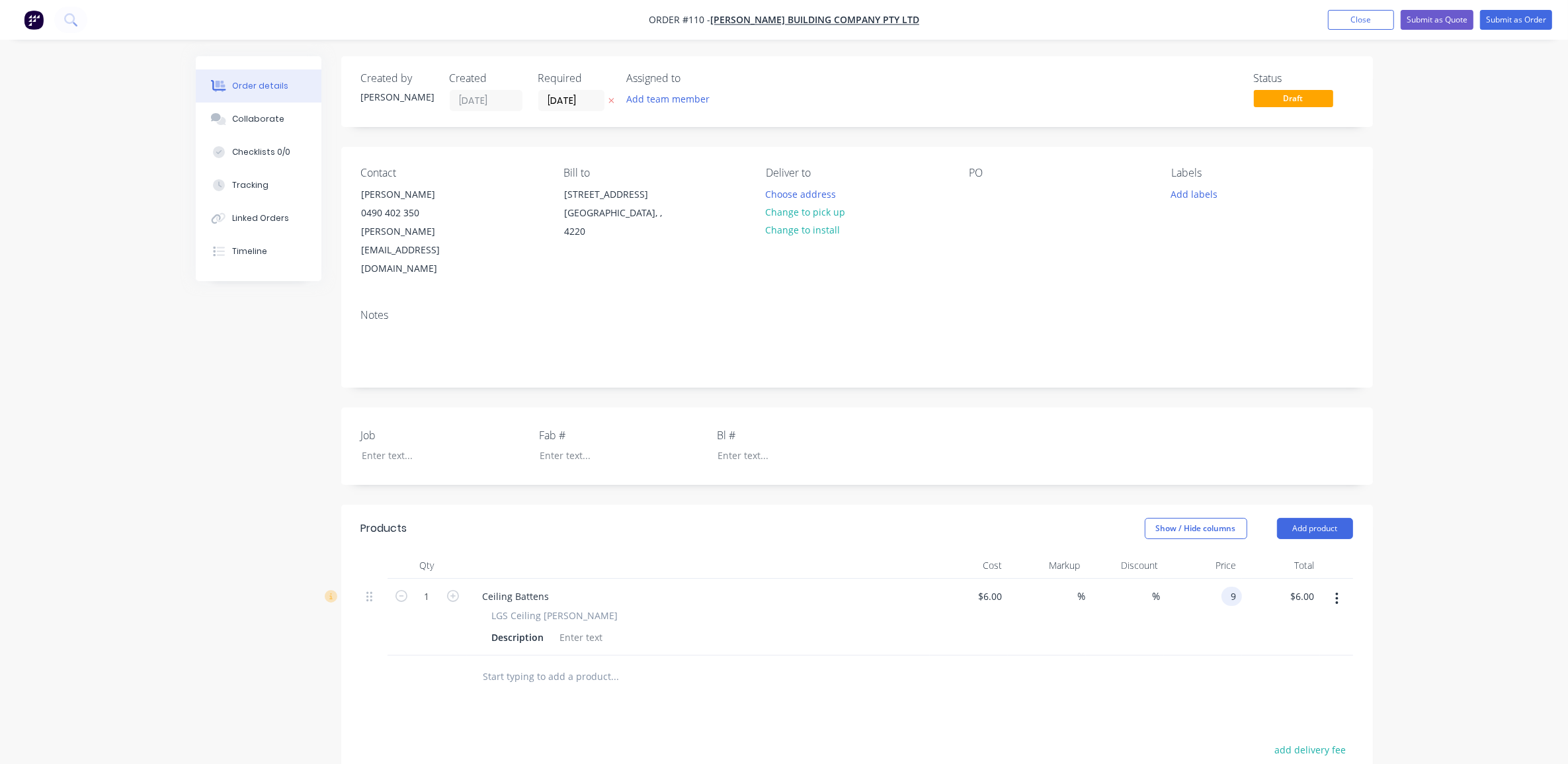
type input "50"
type input "$9.00"
click at [1480, 540] on div "Order details Collaborate Checklists 0/0 Tracking Linked Orders Timeline Order …" at bounding box center [784, 518] width 1568 height 1036
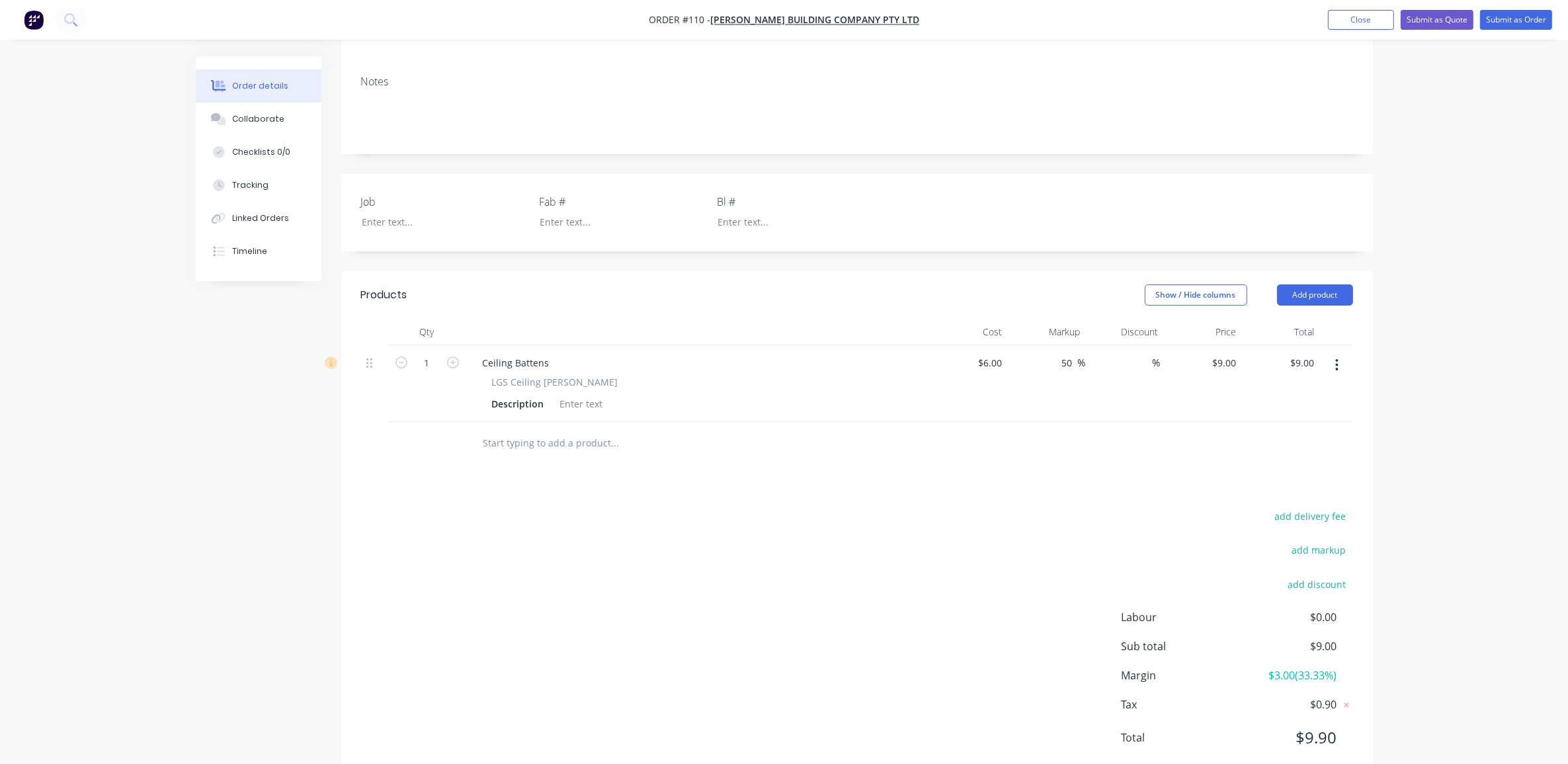
scroll to position [236, 0]
click at [438, 352] on input "1" at bounding box center [427, 361] width 34 height 20
type input "114"
type input "$1,026.00"
click at [1469, 416] on div "Order details Collaborate Checklists 0/0 Tracking Linked Orders Timeline Order …" at bounding box center [784, 282] width 1568 height 1036
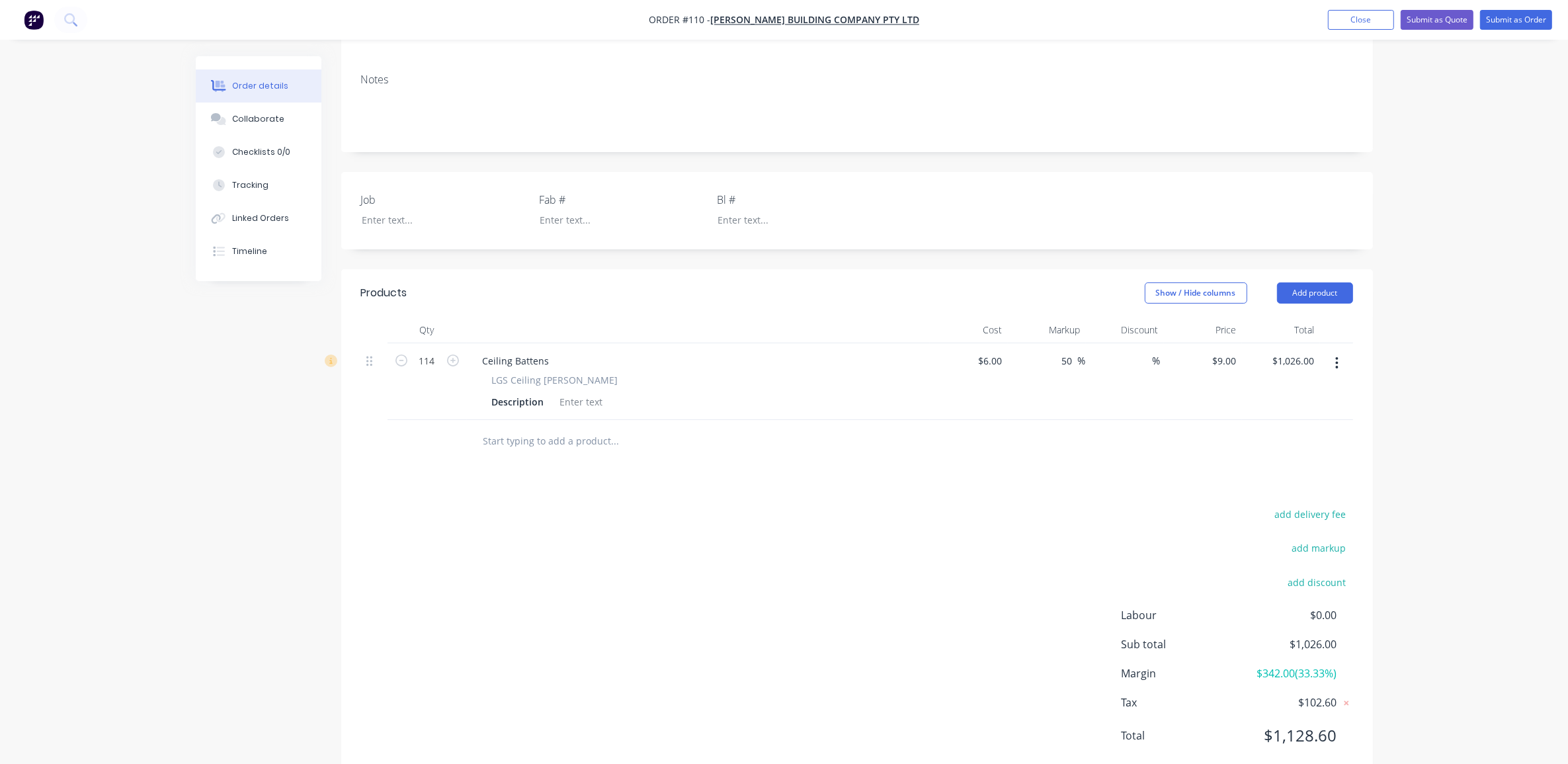
click at [722, 553] on div "add delivery fee add markup add discount Labour $0.00 Sub total $1,026.00 Margi…" at bounding box center [857, 633] width 992 height 255
click at [1453, 463] on div "Order details Collaborate Checklists 0/0 Tracking Linked Orders Timeline Order …" at bounding box center [784, 282] width 1568 height 1036
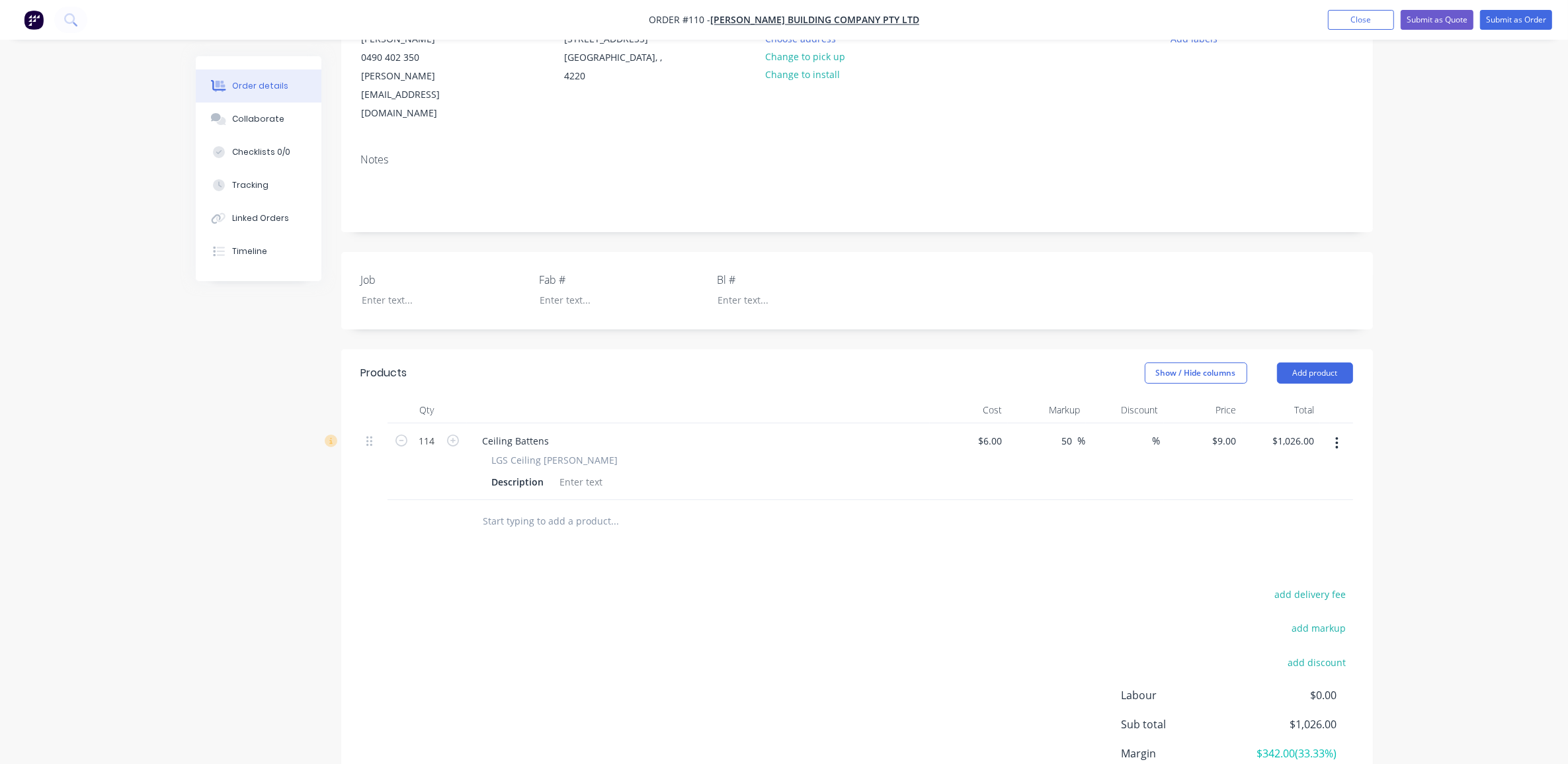
scroll to position [0, 0]
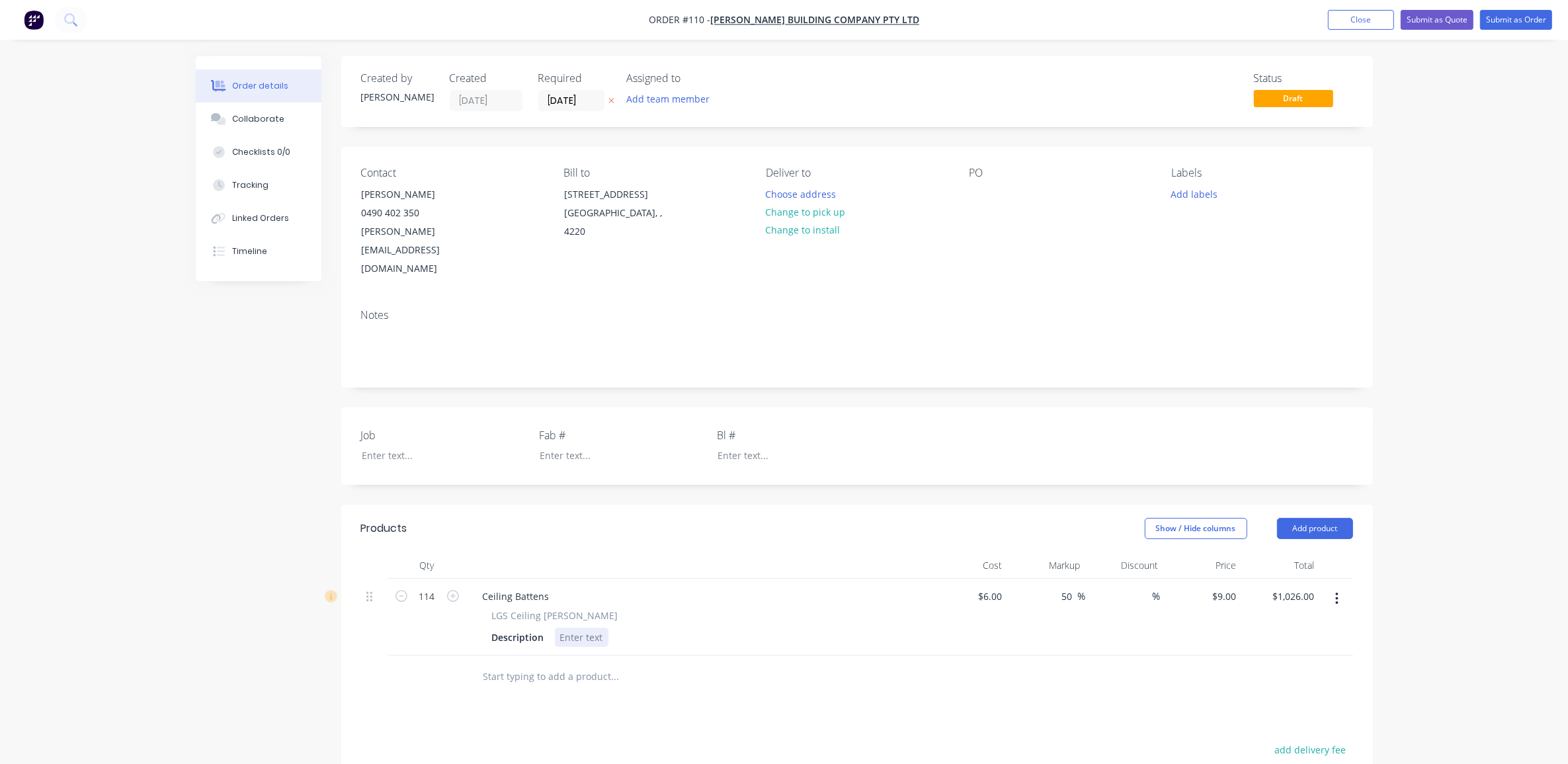
click at [590, 628] on div at bounding box center [582, 638] width 54 height 19
click at [1004, 579] on div "$6.00 $6.00" at bounding box center [968, 617] width 78 height 77
click at [979, 579] on div "6 6" at bounding box center [968, 617] width 78 height 77
type input "$5.60"
type input "$8.40"
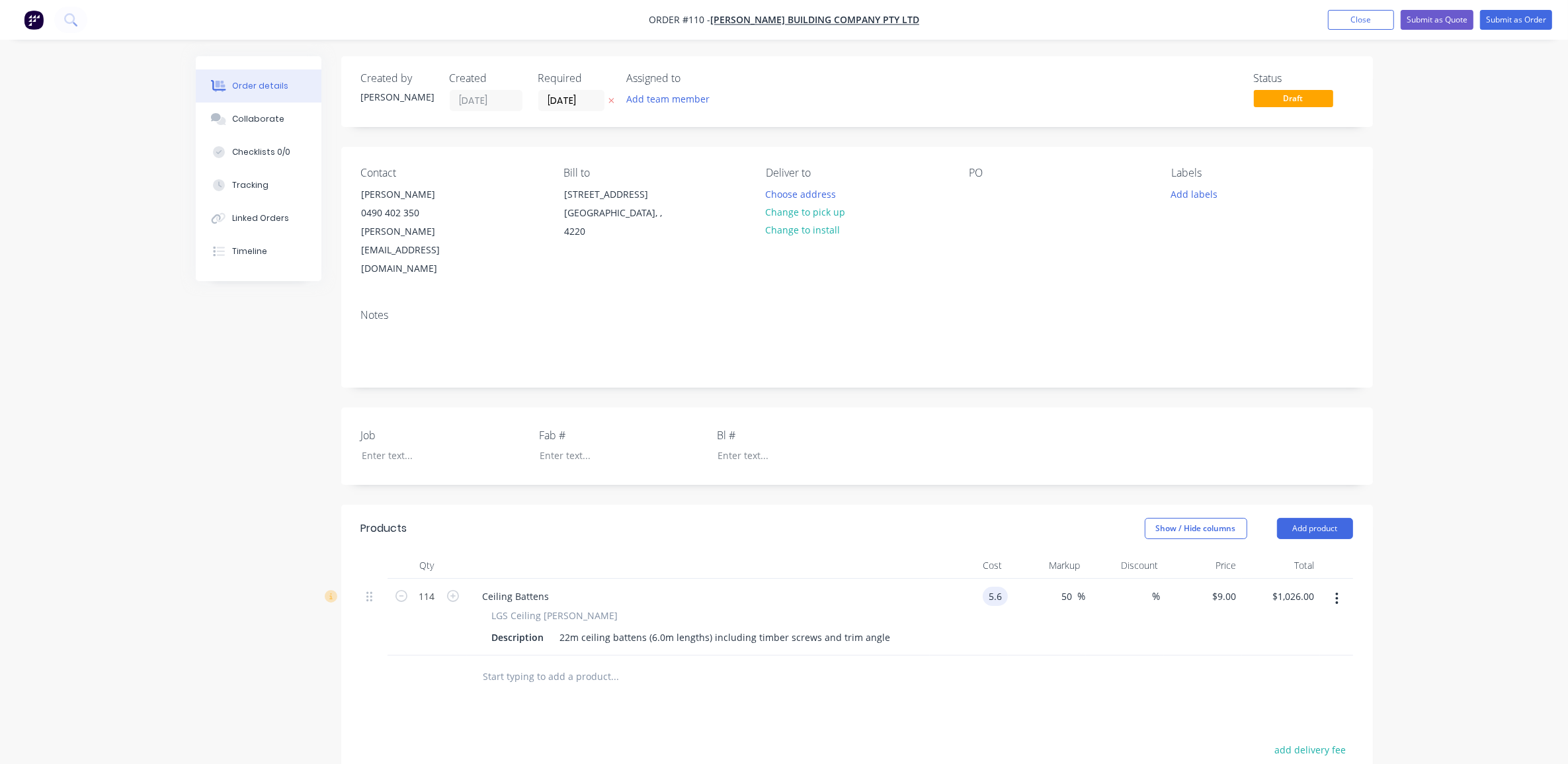
type input "$957.60"
click at [1496, 428] on div "Order details Collaborate Checklists 0/0 Tracking Linked Orders Timeline Order …" at bounding box center [784, 518] width 1568 height 1036
click at [1219, 579] on div "$8.40 $8.40" at bounding box center [1203, 617] width 78 height 77
click at [1229, 587] on input "8.4" at bounding box center [1227, 596] width 30 height 19
type input "9"
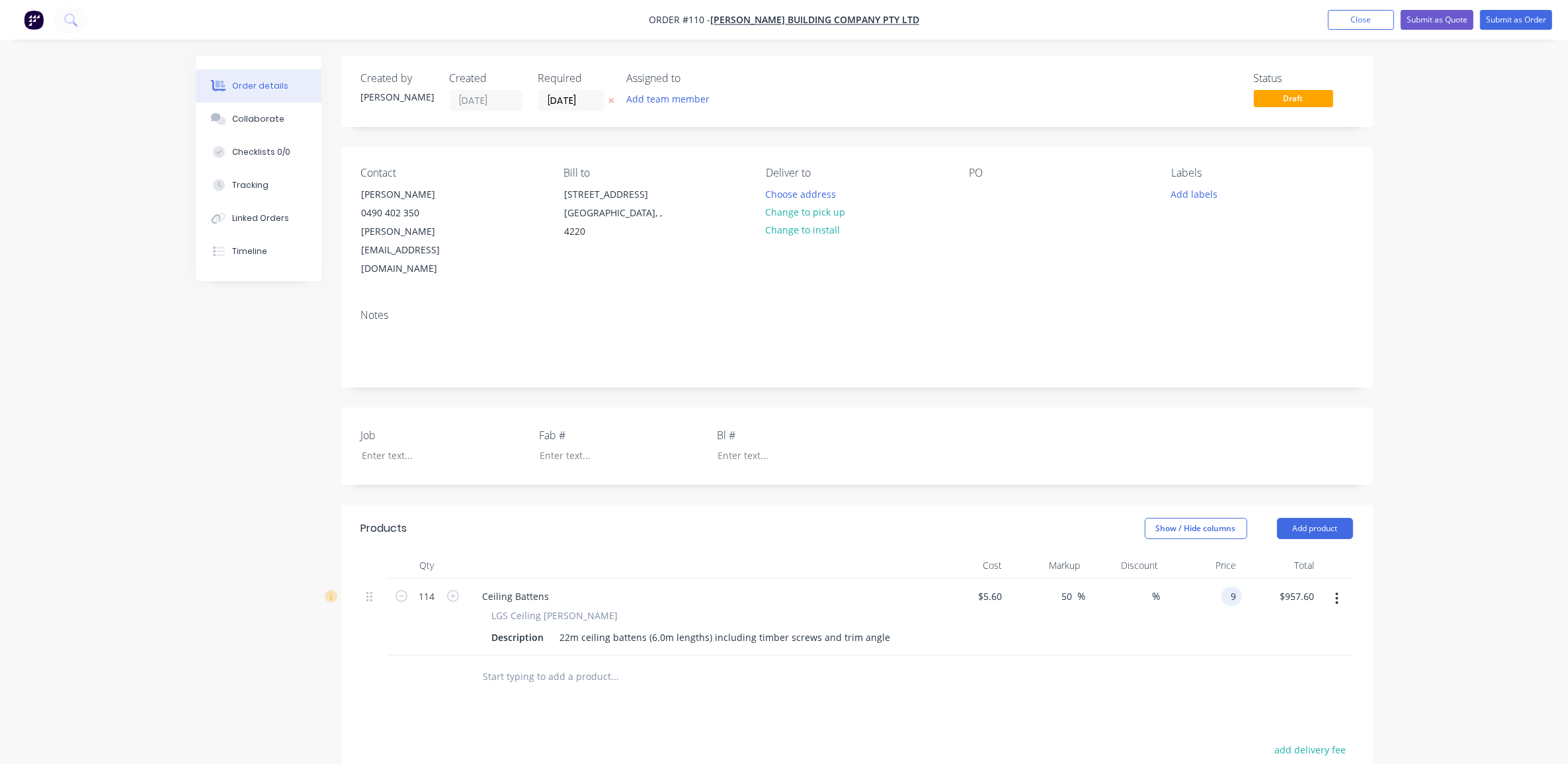
type input "60.71"
type input "$9.00"
type input "$1,026.00"
click at [1490, 436] on div "Order details Collaborate Checklists 0/0 Tracking Linked Orders Timeline Order …" at bounding box center [784, 518] width 1568 height 1036
click at [1469, 441] on div "Order details Collaborate Checklists 0/0 Tracking Linked Orders Timeline Order …" at bounding box center [784, 518] width 1568 height 1036
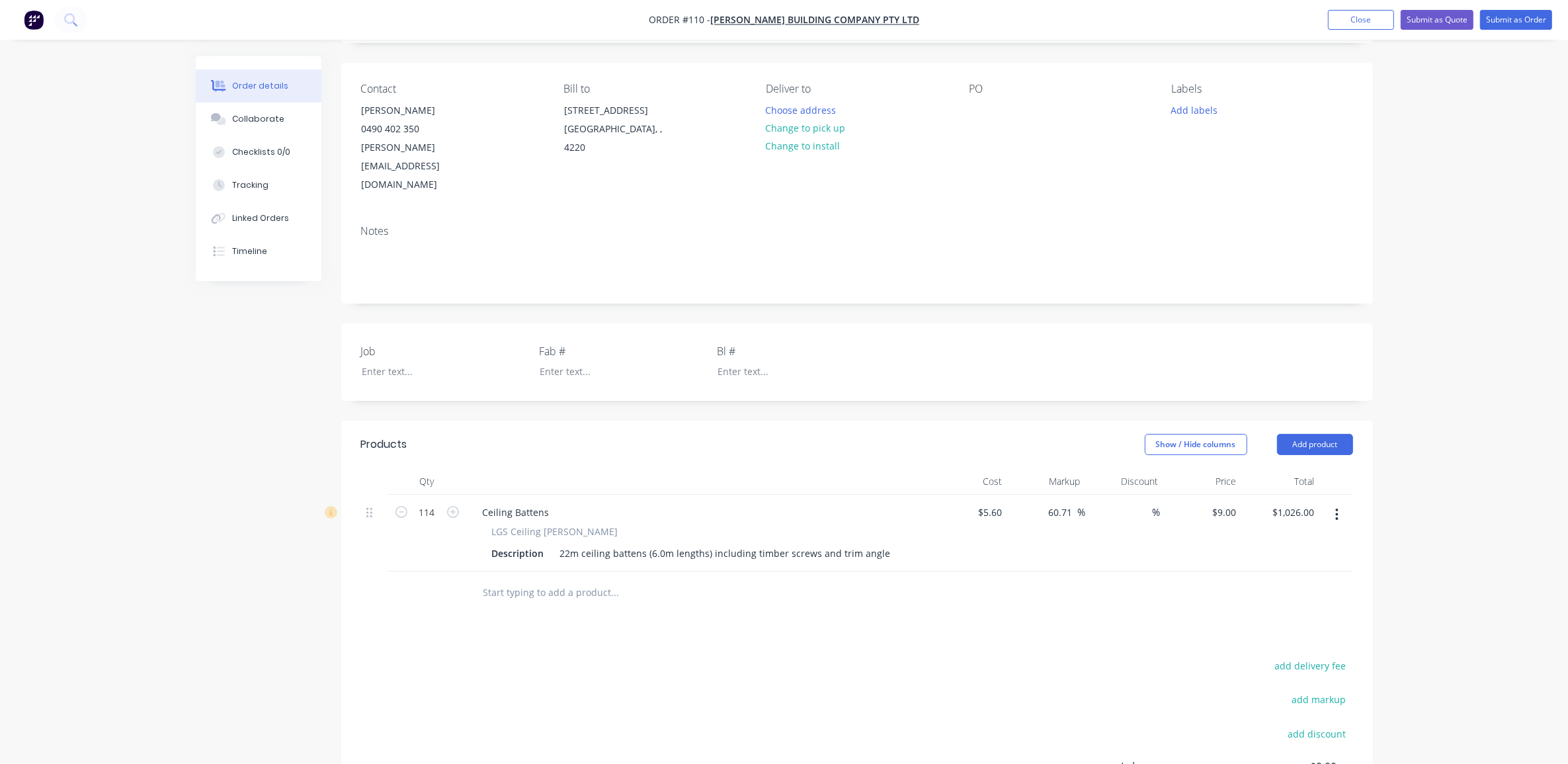
scroll to position [236, 0]
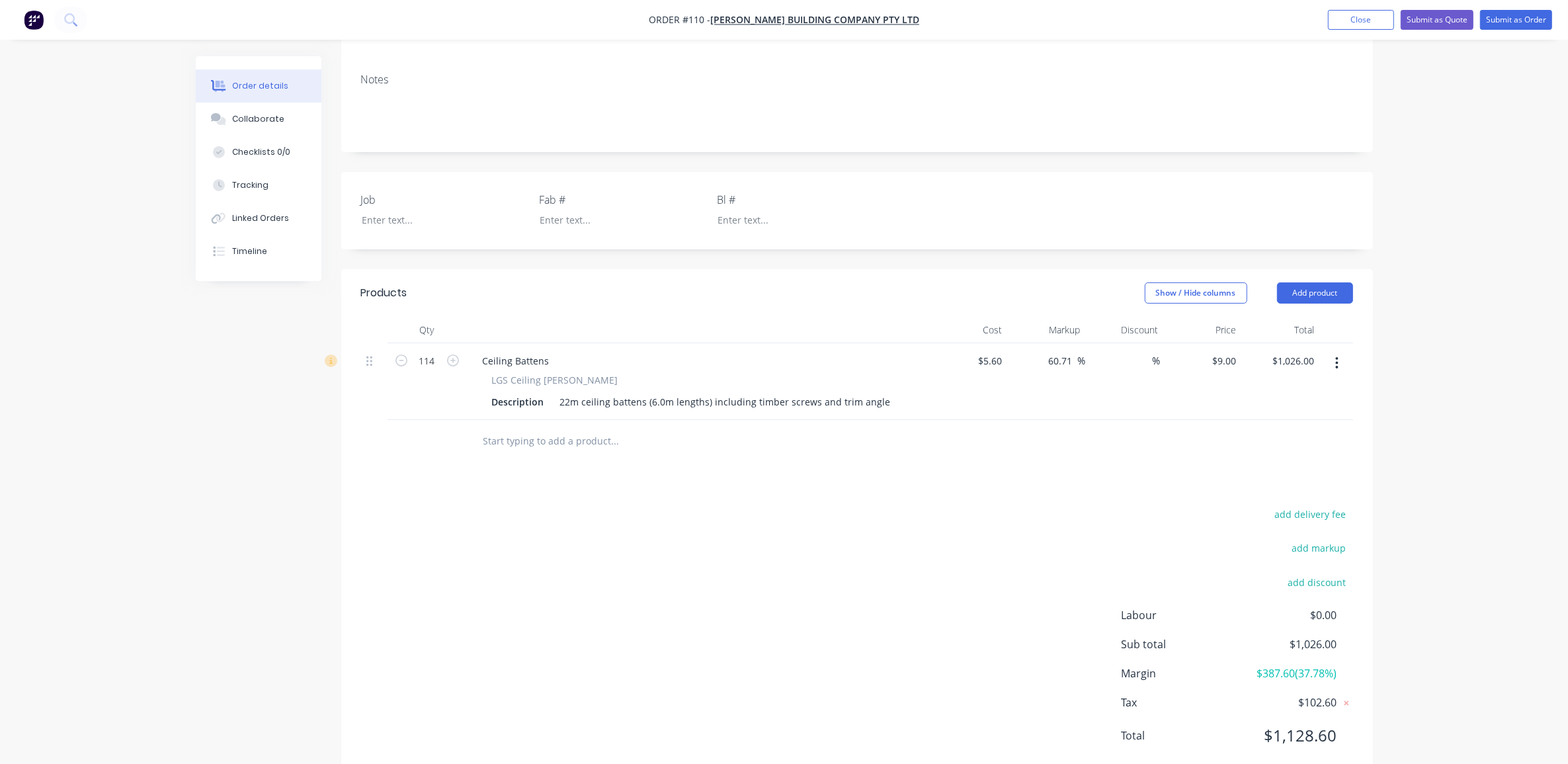
click at [807, 624] on div "add delivery fee add markup add discount Labour $0.00 Sub total $1,026.00 Margi…" at bounding box center [857, 633] width 992 height 255
click at [1463, 381] on div "Order details Collaborate Checklists 0/0 Tracking Linked Orders Timeline Order …" at bounding box center [784, 282] width 1568 height 1036
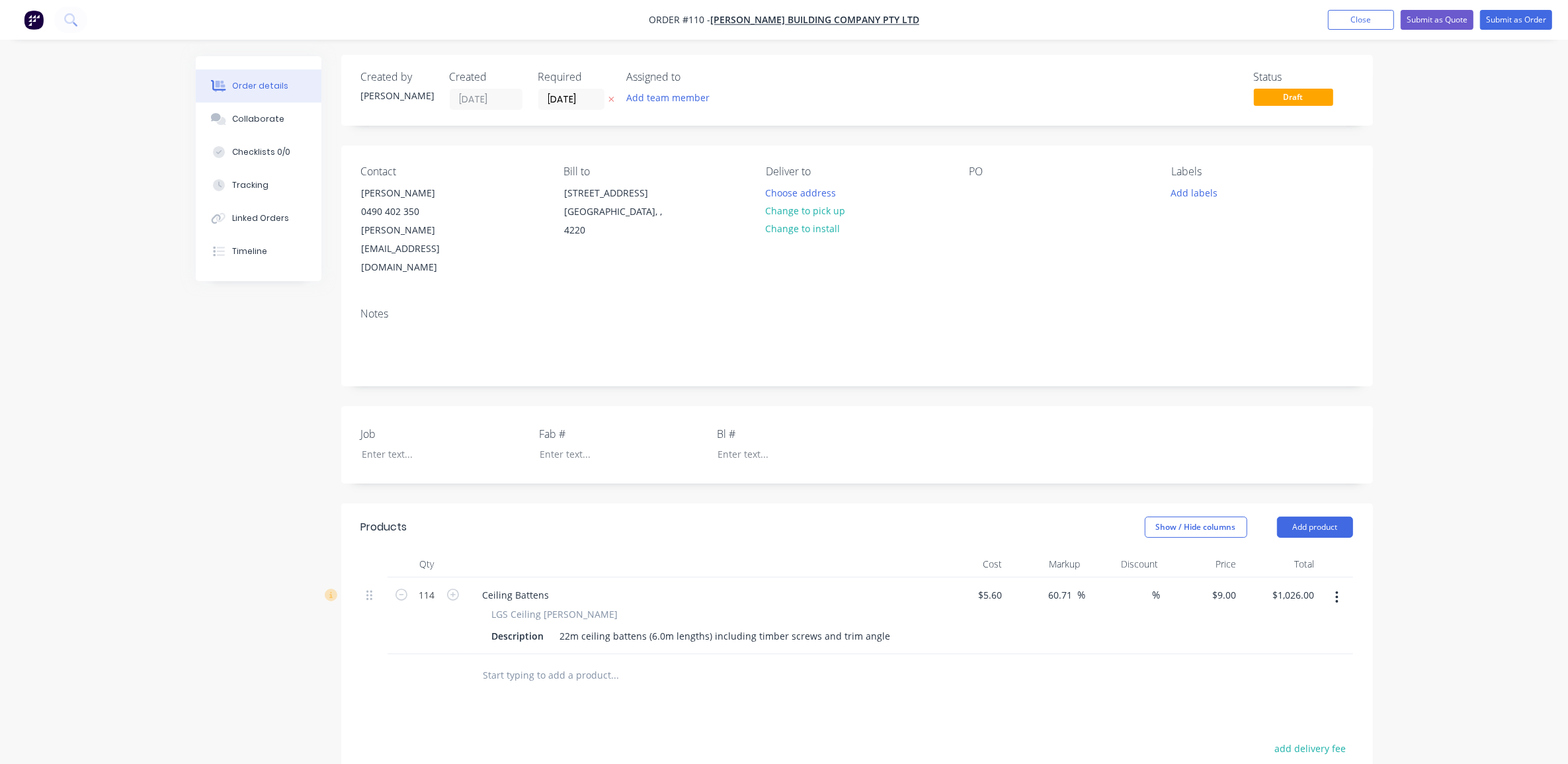
scroll to position [0, 0]
click at [526, 664] on input "text" at bounding box center [615, 677] width 265 height 26
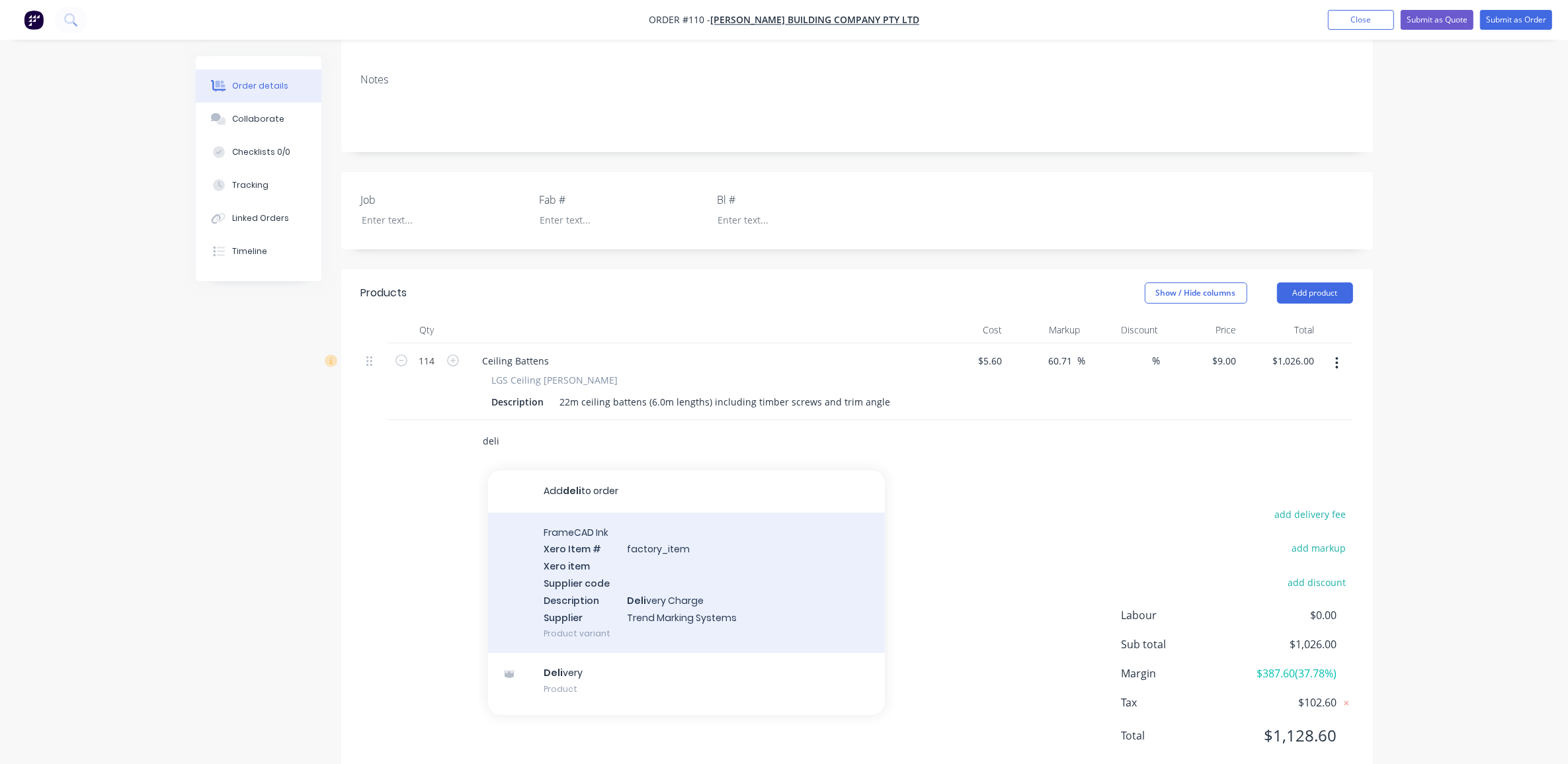
scroll to position [83, 0]
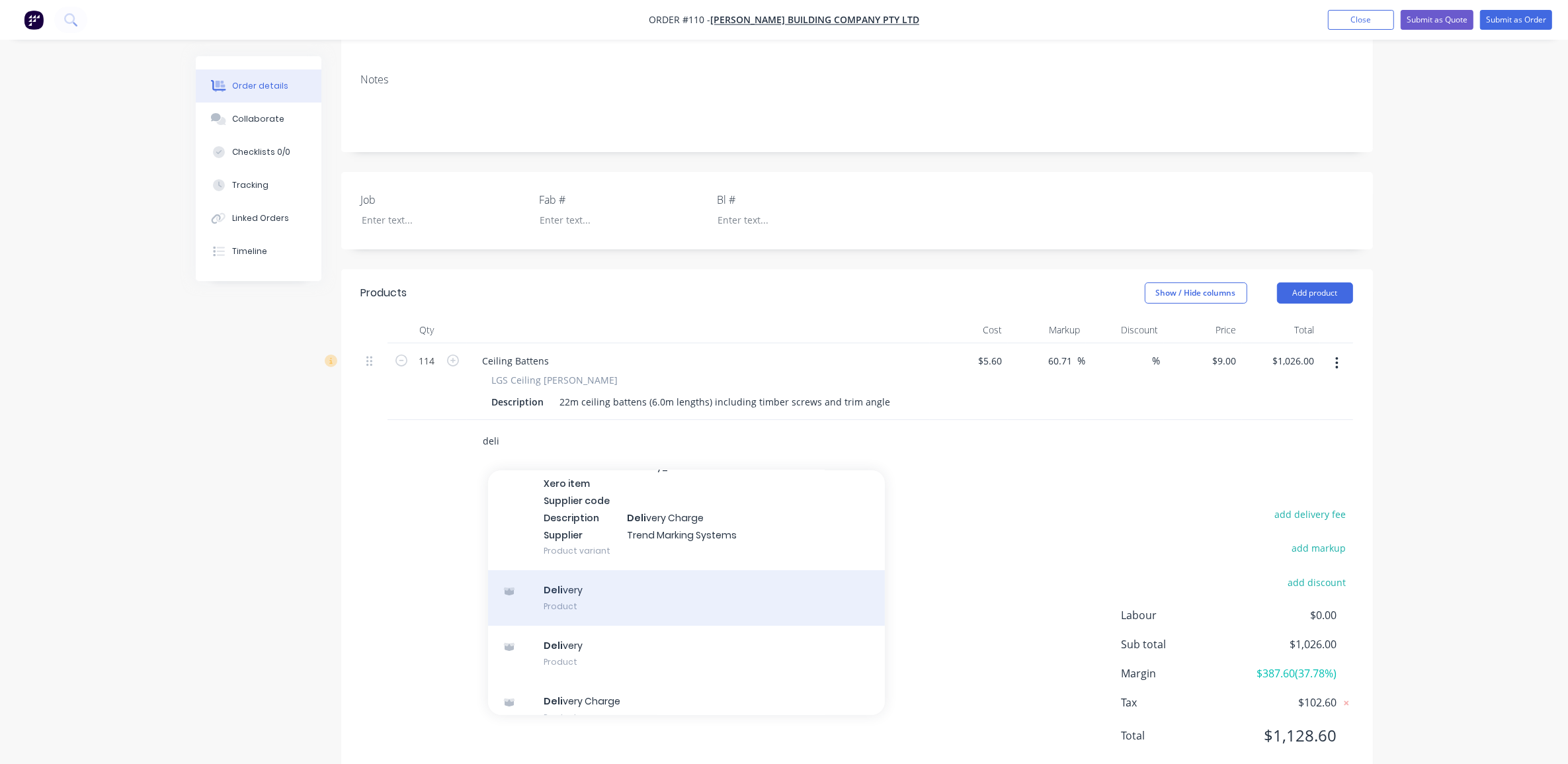
type input "deli"
click at [620, 570] on div "Deli very Product" at bounding box center [686, 598] width 397 height 56
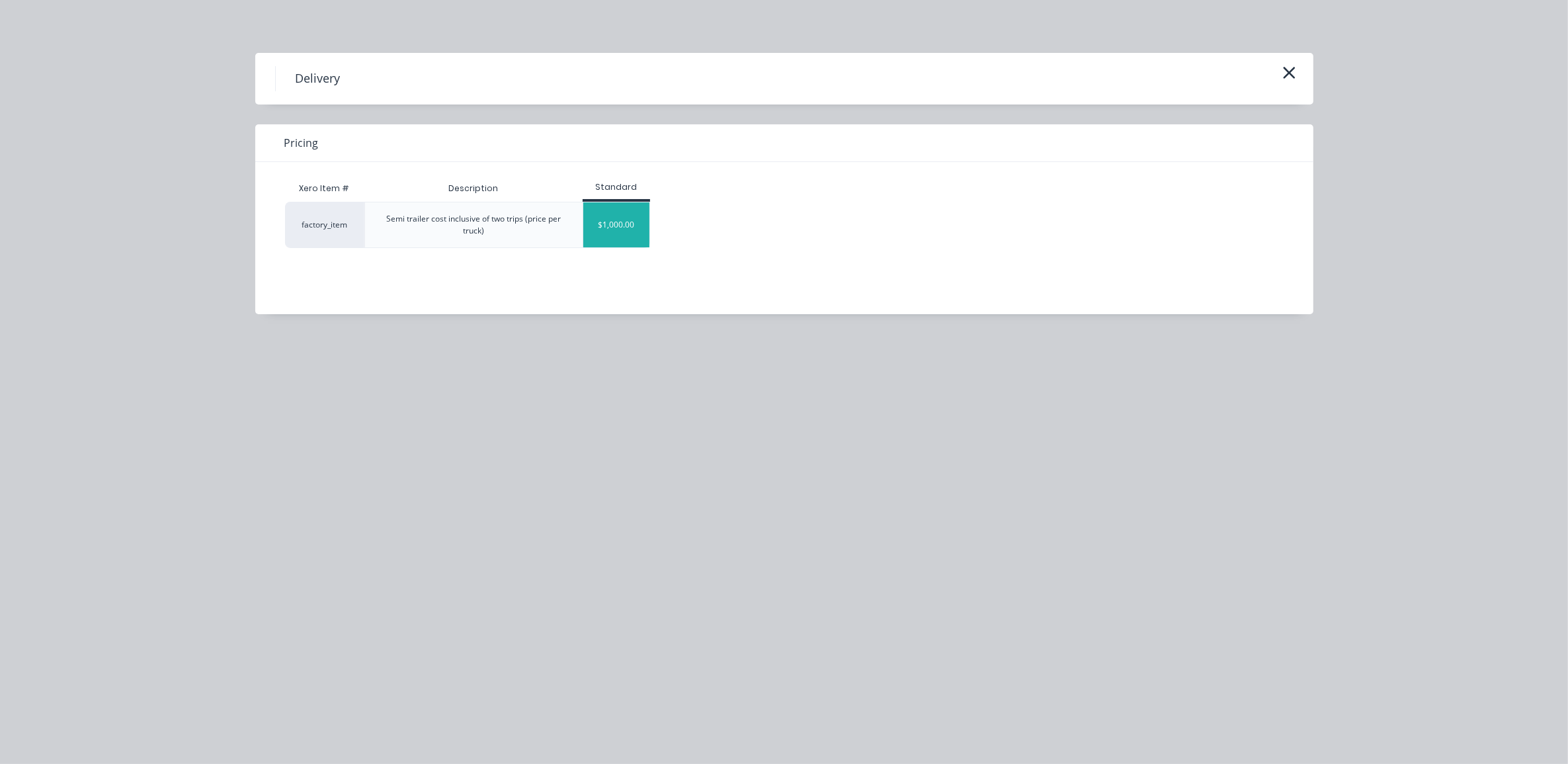
click at [615, 221] on div "$1,000.00" at bounding box center [616, 225] width 66 height 45
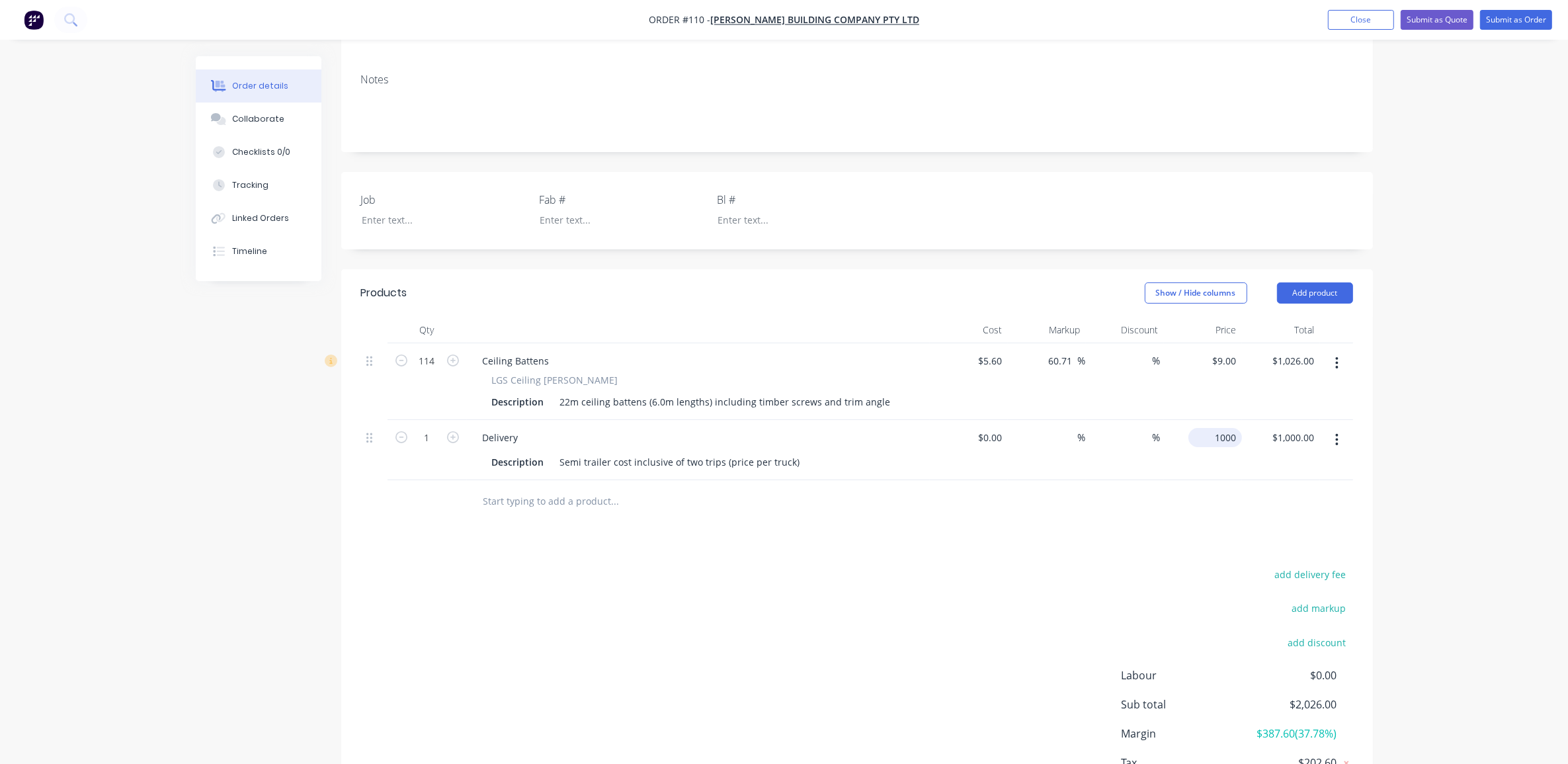
click at [1208, 428] on div "1000 $1,000.00" at bounding box center [1216, 438] width 54 height 19
type input "$250.00"
click at [1453, 403] on div "Order details Collaborate Checklists 0/0 Tracking Linked Orders Timeline Order …" at bounding box center [784, 312] width 1568 height 1096
click at [1505, 416] on div "Order details Collaborate Checklists 0/0 Tracking Linked Orders Timeline Order …" at bounding box center [784, 312] width 1568 height 1096
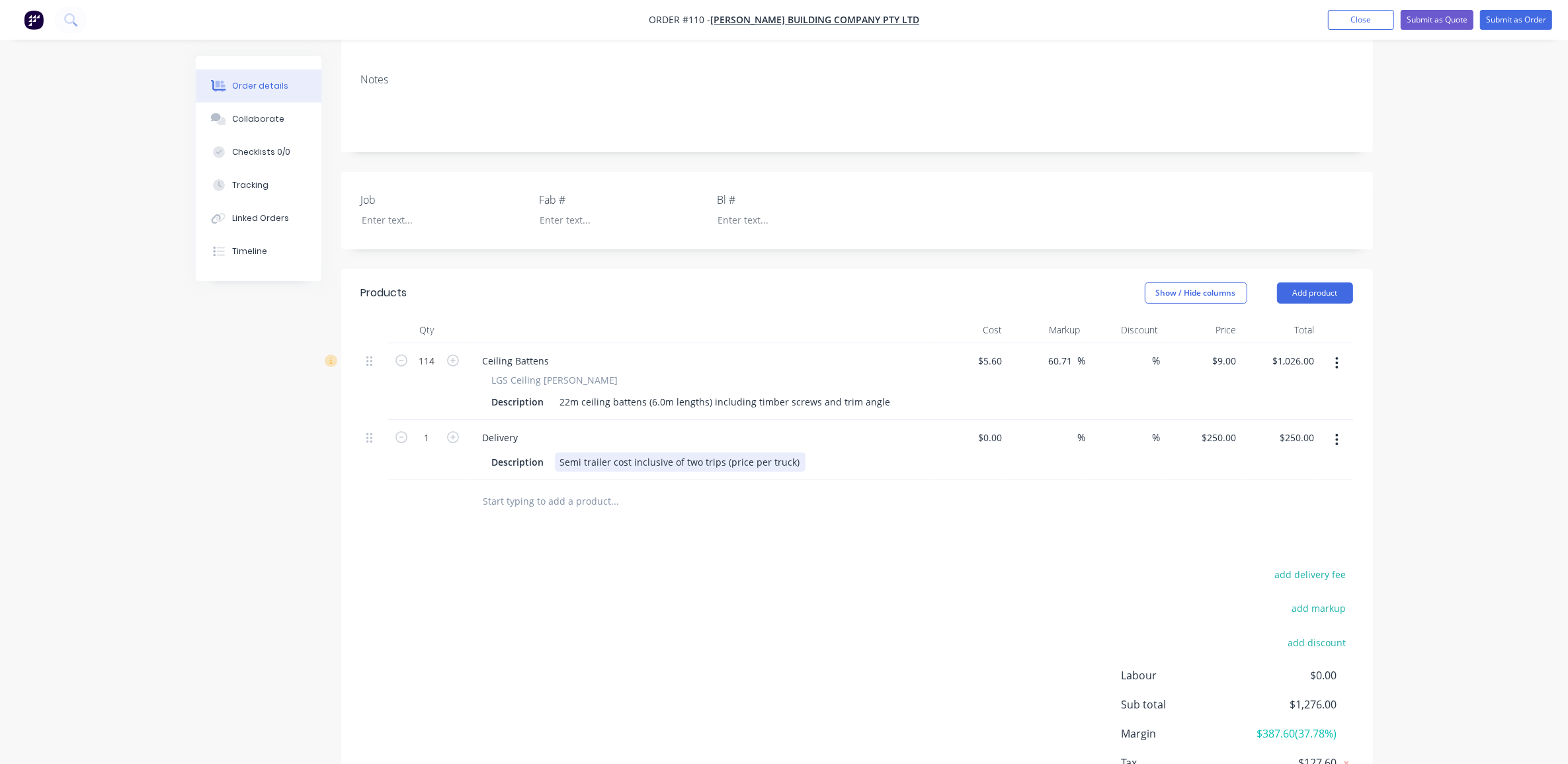
click at [692, 452] on div "Semi trailer cost inclusive of two trips (price per truck)" at bounding box center [680, 462] width 251 height 19
click at [600, 452] on div "Standard delivery Metro SEQ" at bounding box center [624, 462] width 139 height 19
click at [215, 631] on div "Created by [PERSON_NAME] Created [DATE] Required [DATE] Assigned to Add team me…" at bounding box center [784, 341] width 1177 height 1041
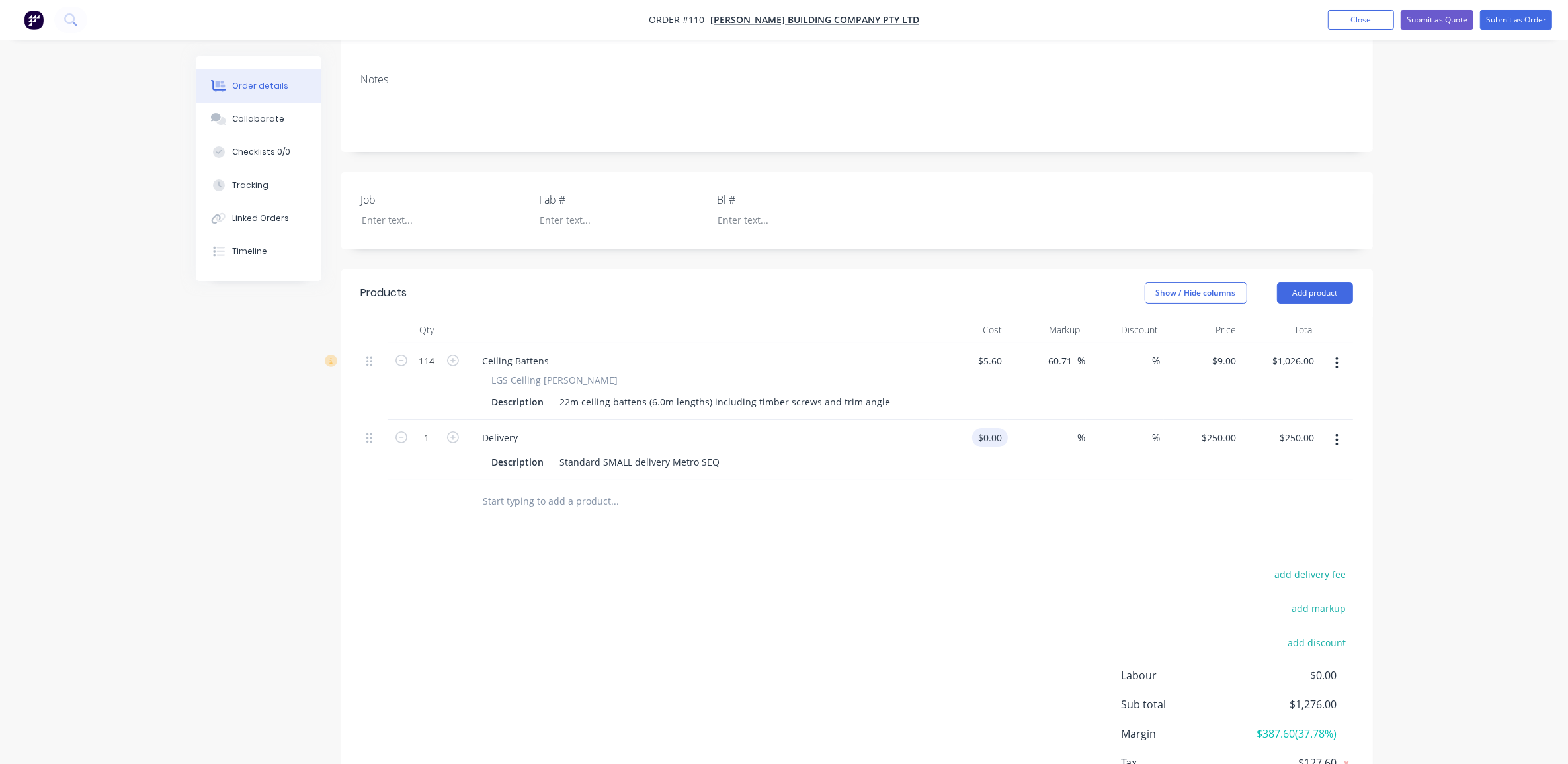
click at [993, 420] on div "$0.00 $0.00" at bounding box center [968, 450] width 78 height 60
click at [991, 420] on div "$0.00" at bounding box center [968, 450] width 78 height 60
type input "$100.00"
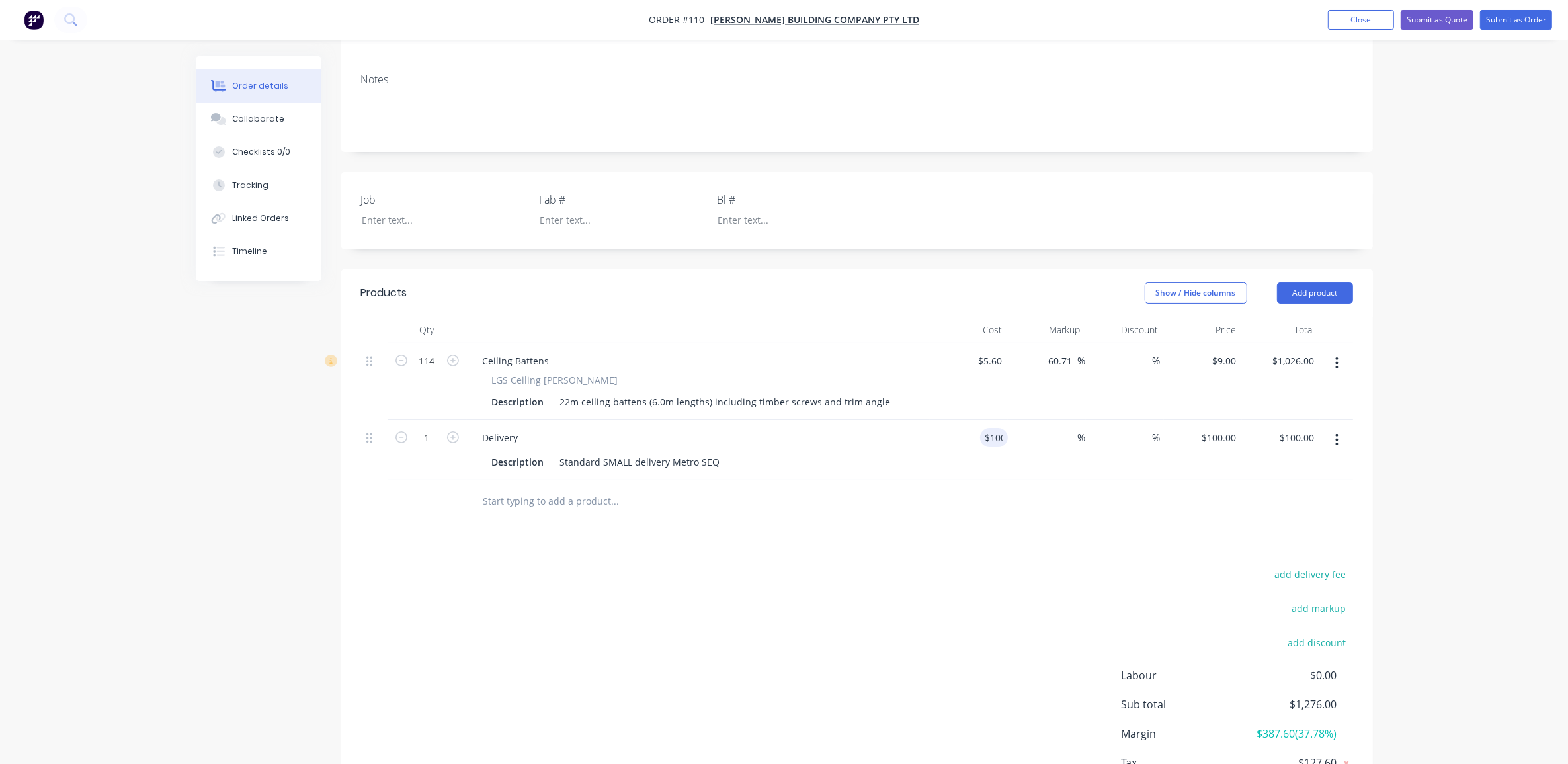
click at [1412, 445] on div "Order details Collaborate Checklists 0/0 Tracking Linked Orders Timeline Order …" at bounding box center [784, 312] width 1568 height 1096
click at [1230, 428] on input "100" at bounding box center [1222, 438] width 41 height 19
type input "250"
type input "150"
type input "$250.00"
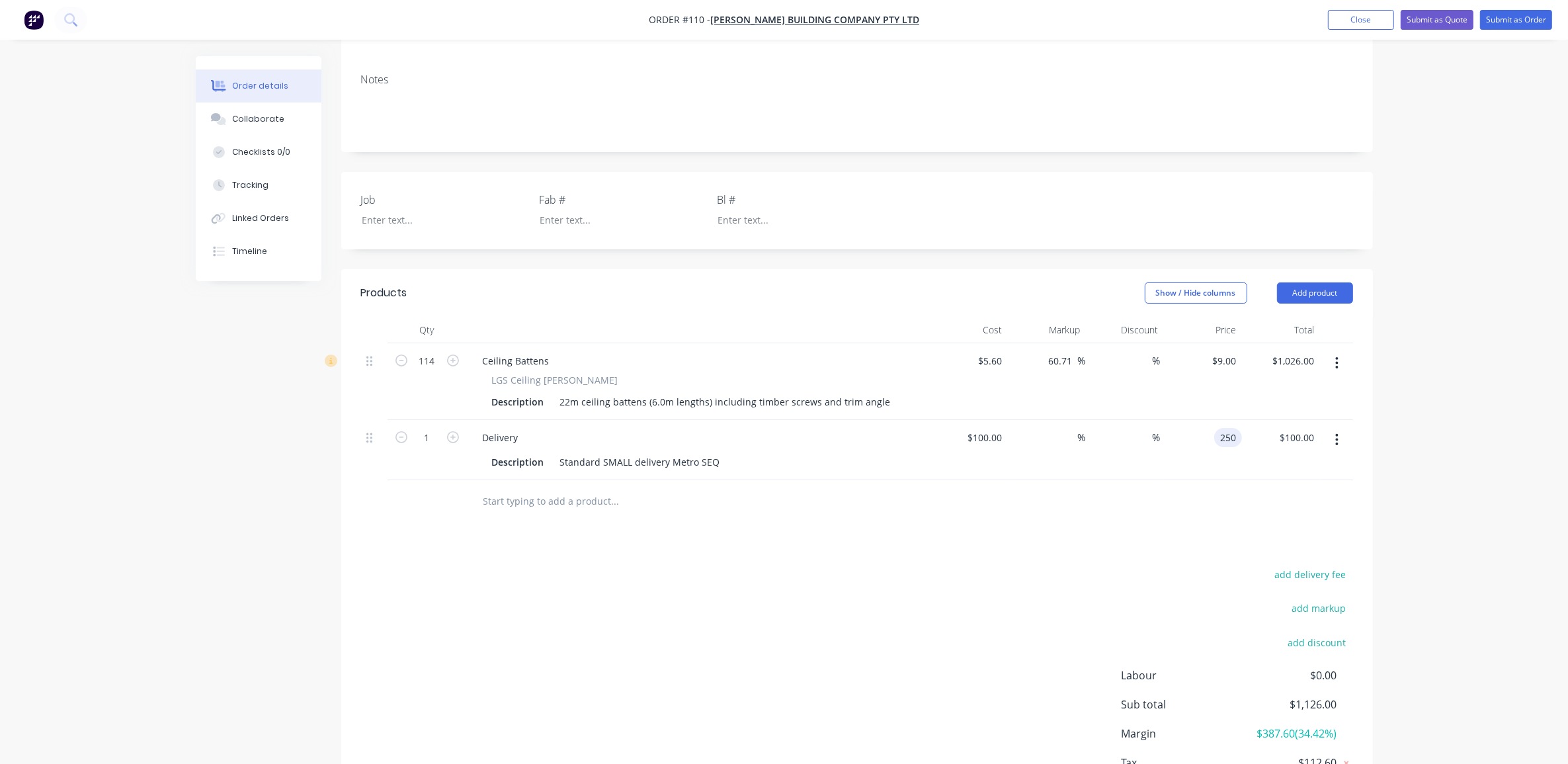
type input "$250.00"
click at [1456, 323] on div "Order details Collaborate Checklists 0/0 Tracking Linked Orders Timeline Order …" at bounding box center [784, 312] width 1568 height 1096
click at [1039, 566] on div "add delivery fee add markup add discount Labour $0.00 Sub total $1,276.00 Margi…" at bounding box center [857, 694] width 992 height 255
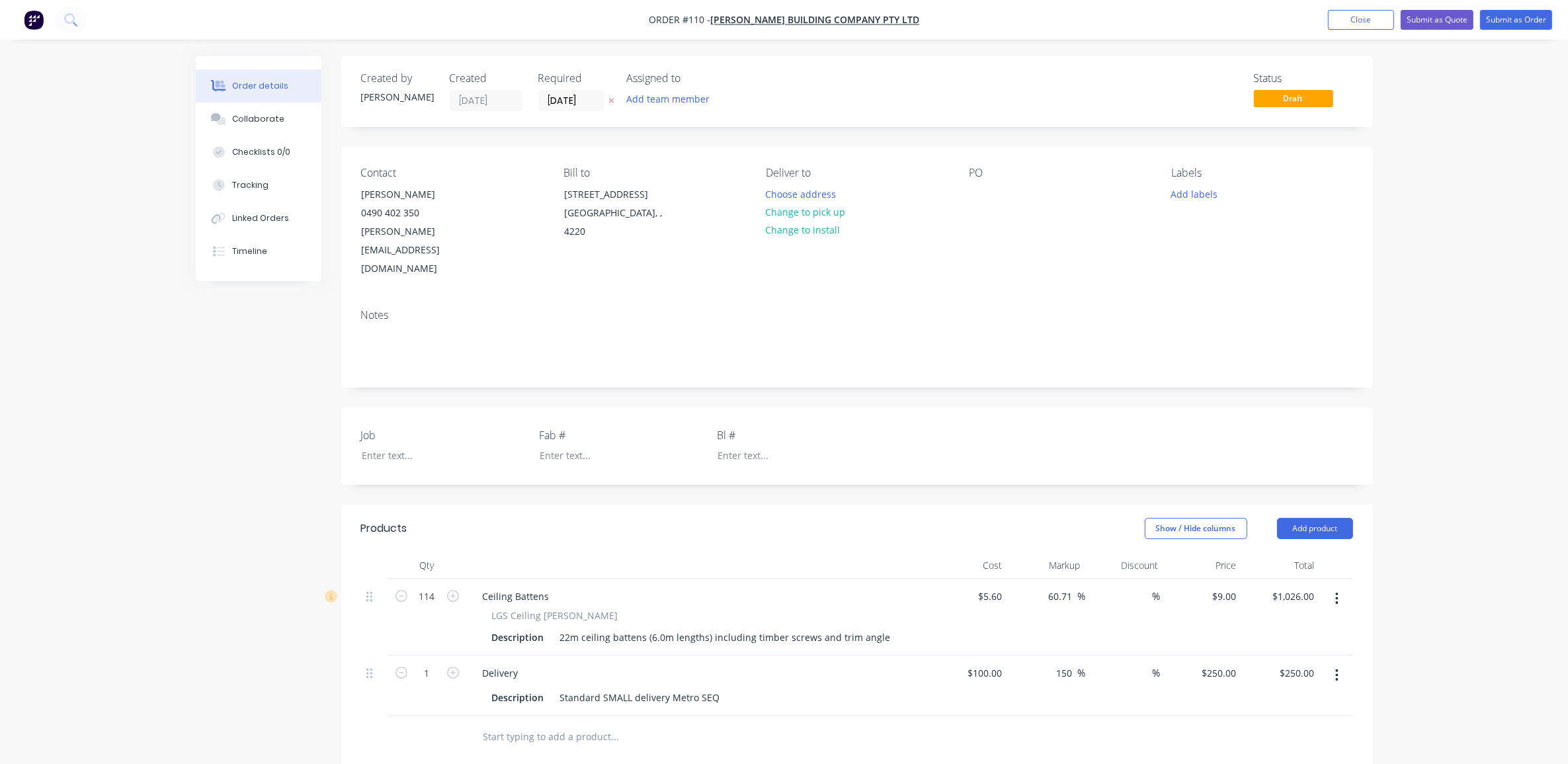
click at [1493, 507] on div "Order details Collaborate Checklists 0/0 Tracking Linked Orders Timeline Order …" at bounding box center [784, 548] width 1568 height 1096
click at [1451, 272] on div "Order details Collaborate Checklists 0/0 Tracking Linked Orders Timeline Order …" at bounding box center [784, 548] width 1568 height 1096
click at [1430, 13] on button "Submit as Quote" at bounding box center [1438, 19] width 73 height 20
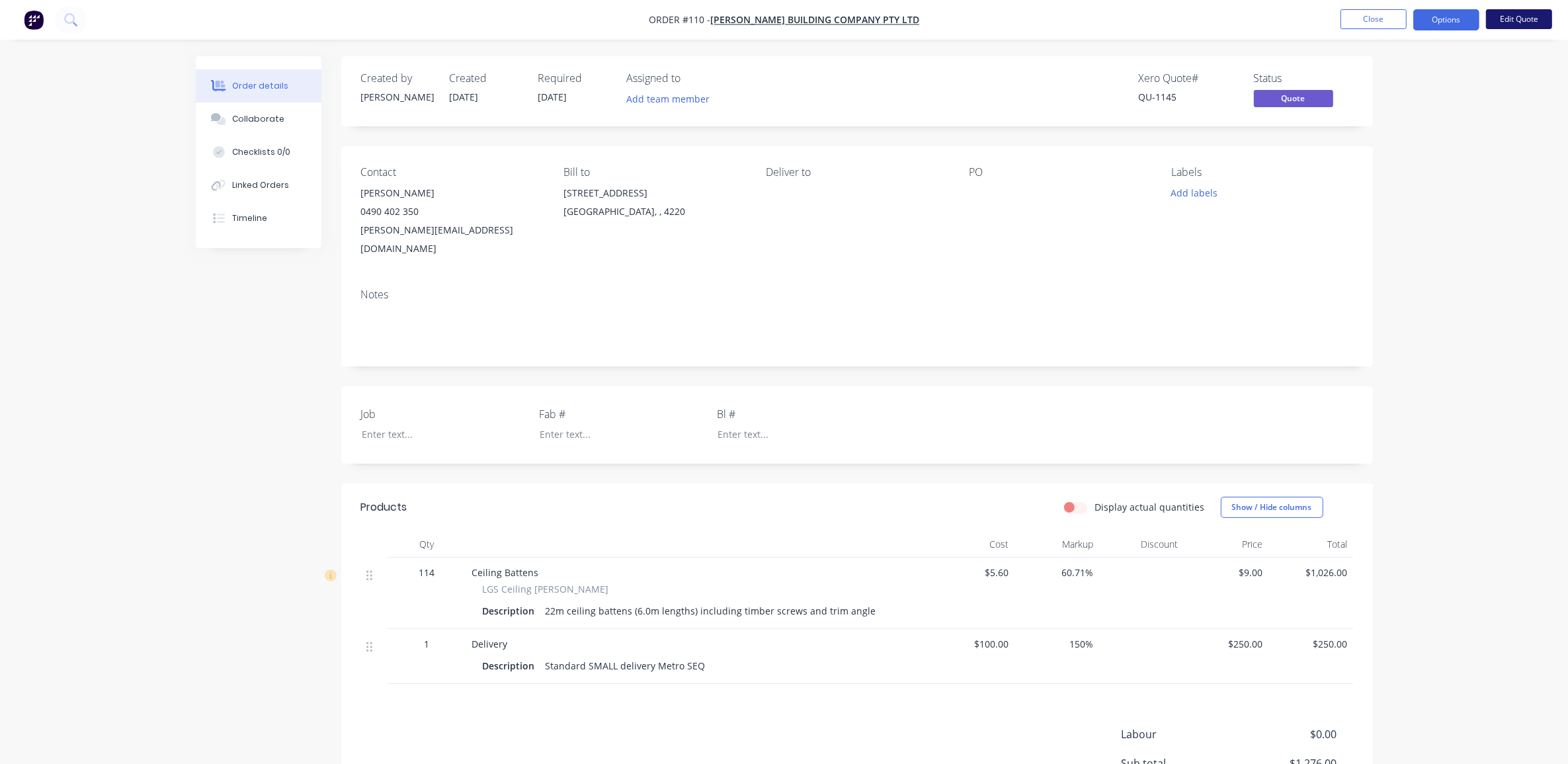
click at [1493, 21] on button "Edit Quote" at bounding box center [1519, 19] width 66 height 20
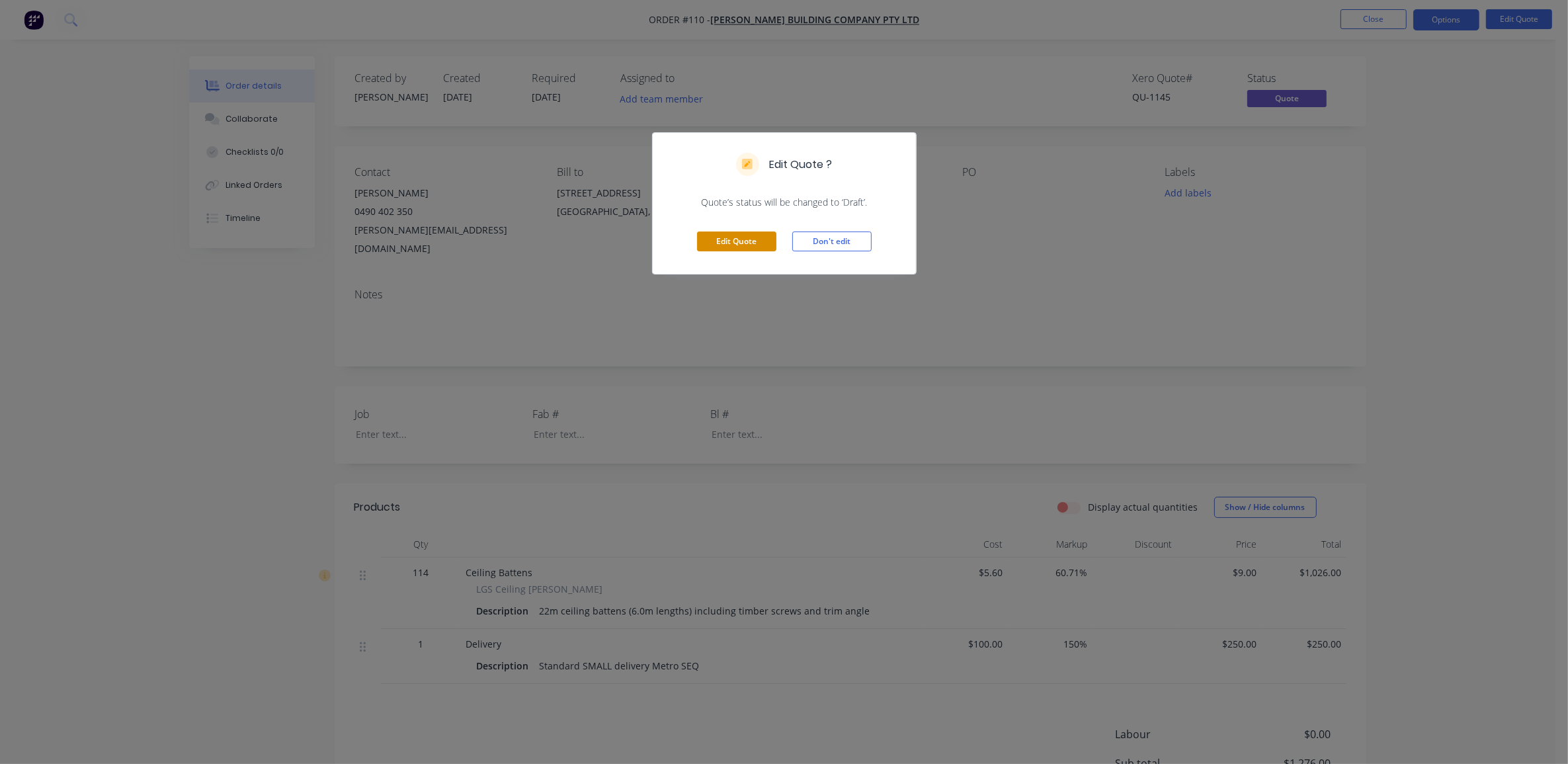
click at [734, 245] on button "Edit Quote" at bounding box center [737, 241] width 79 height 20
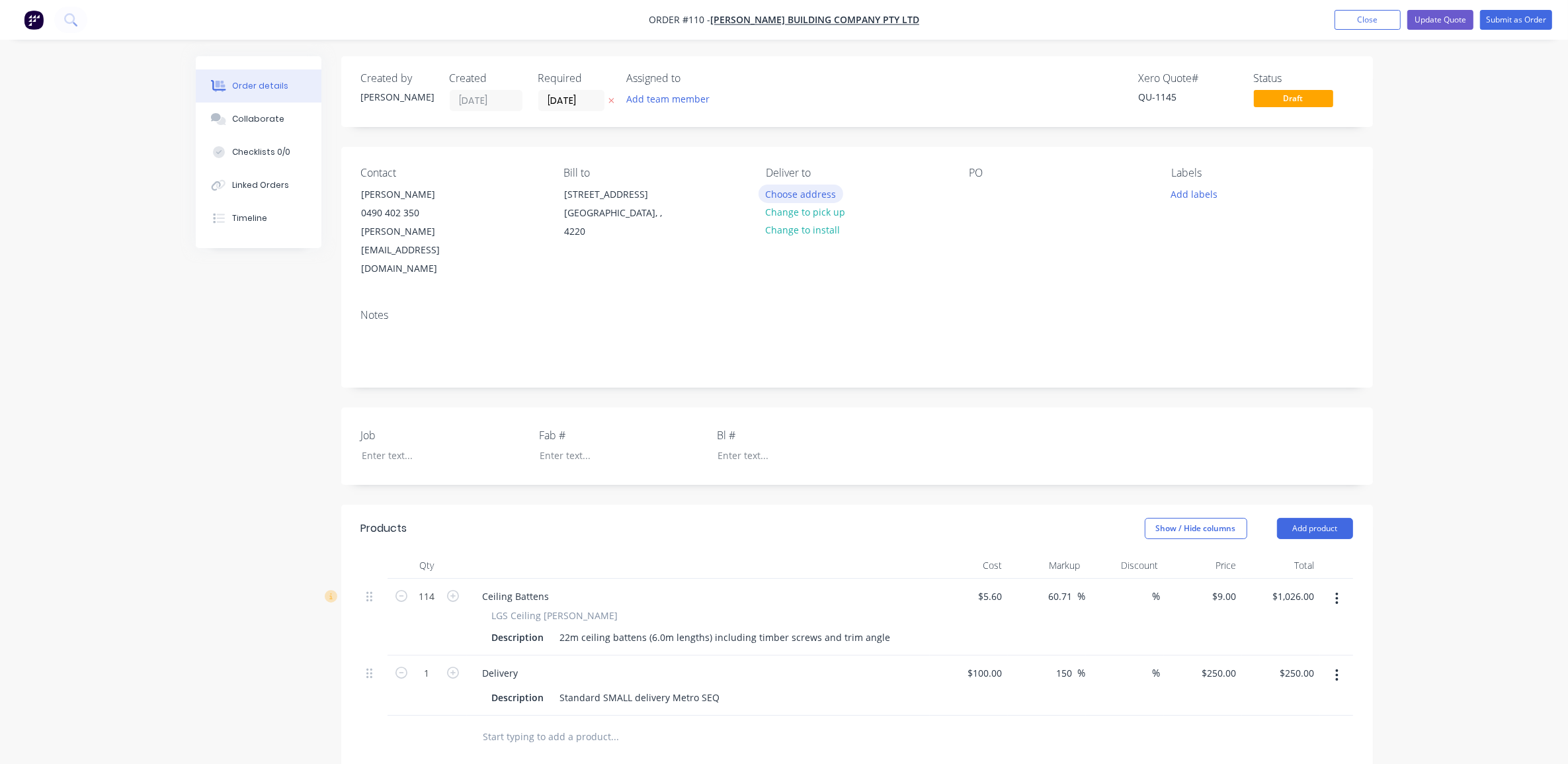
click at [815, 190] on button "Choose address" at bounding box center [801, 194] width 85 height 18
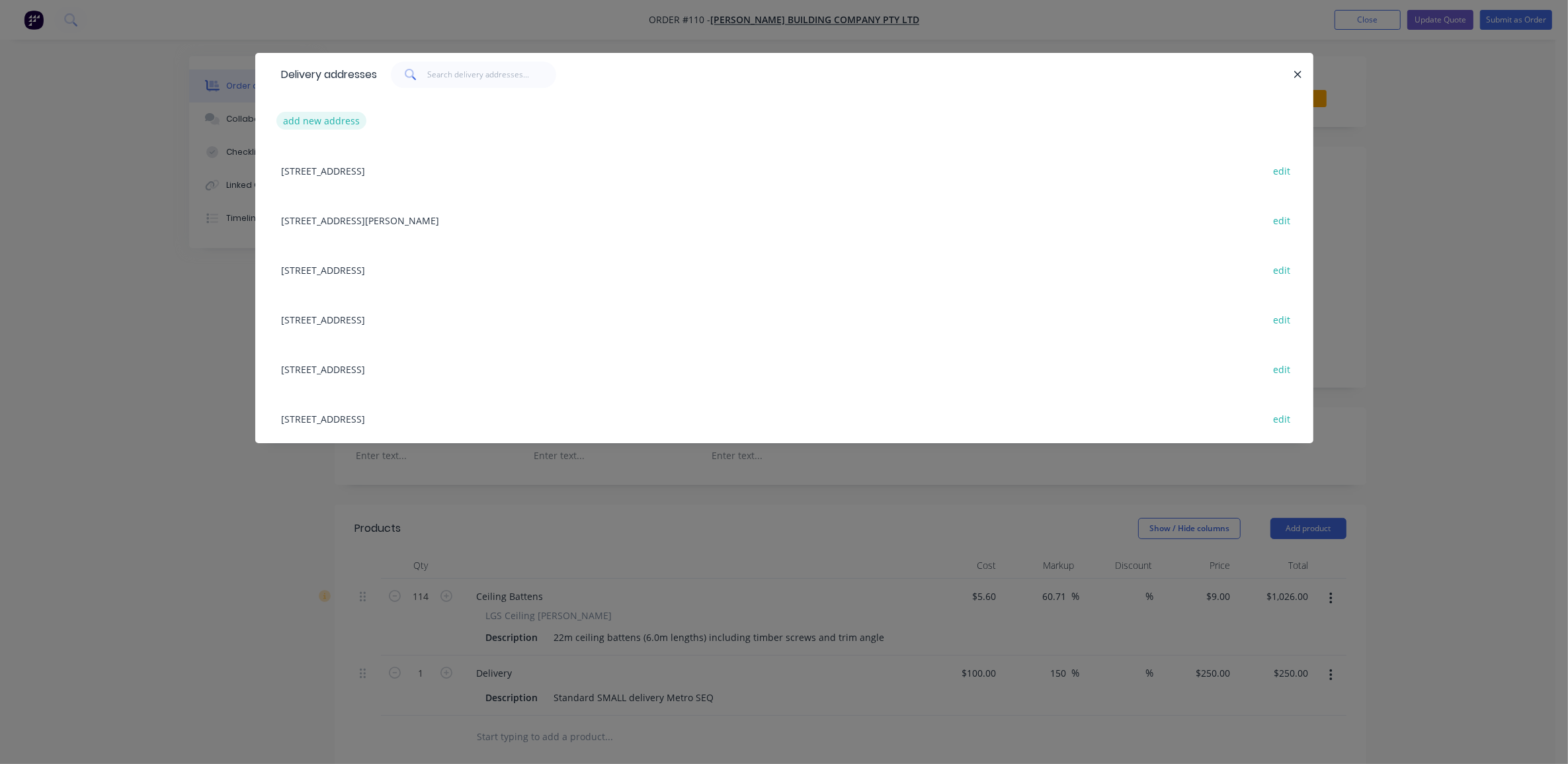
click at [332, 125] on button "add new address" at bounding box center [321, 121] width 90 height 18
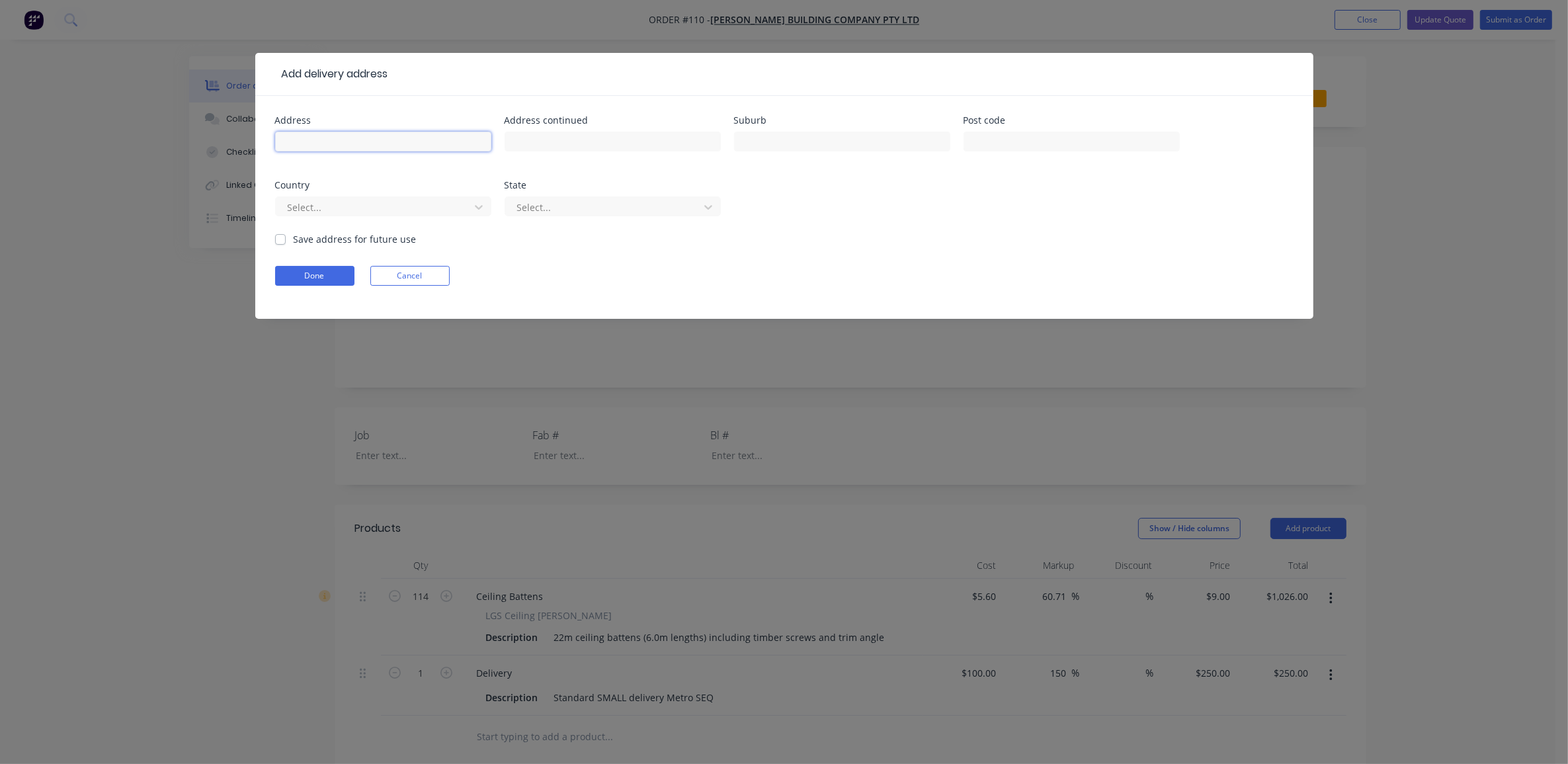
click at [368, 137] on input "text" at bounding box center [383, 141] width 216 height 20
type input "Kenmore (address TBC)"
click at [324, 277] on button "Done" at bounding box center [314, 276] width 79 height 20
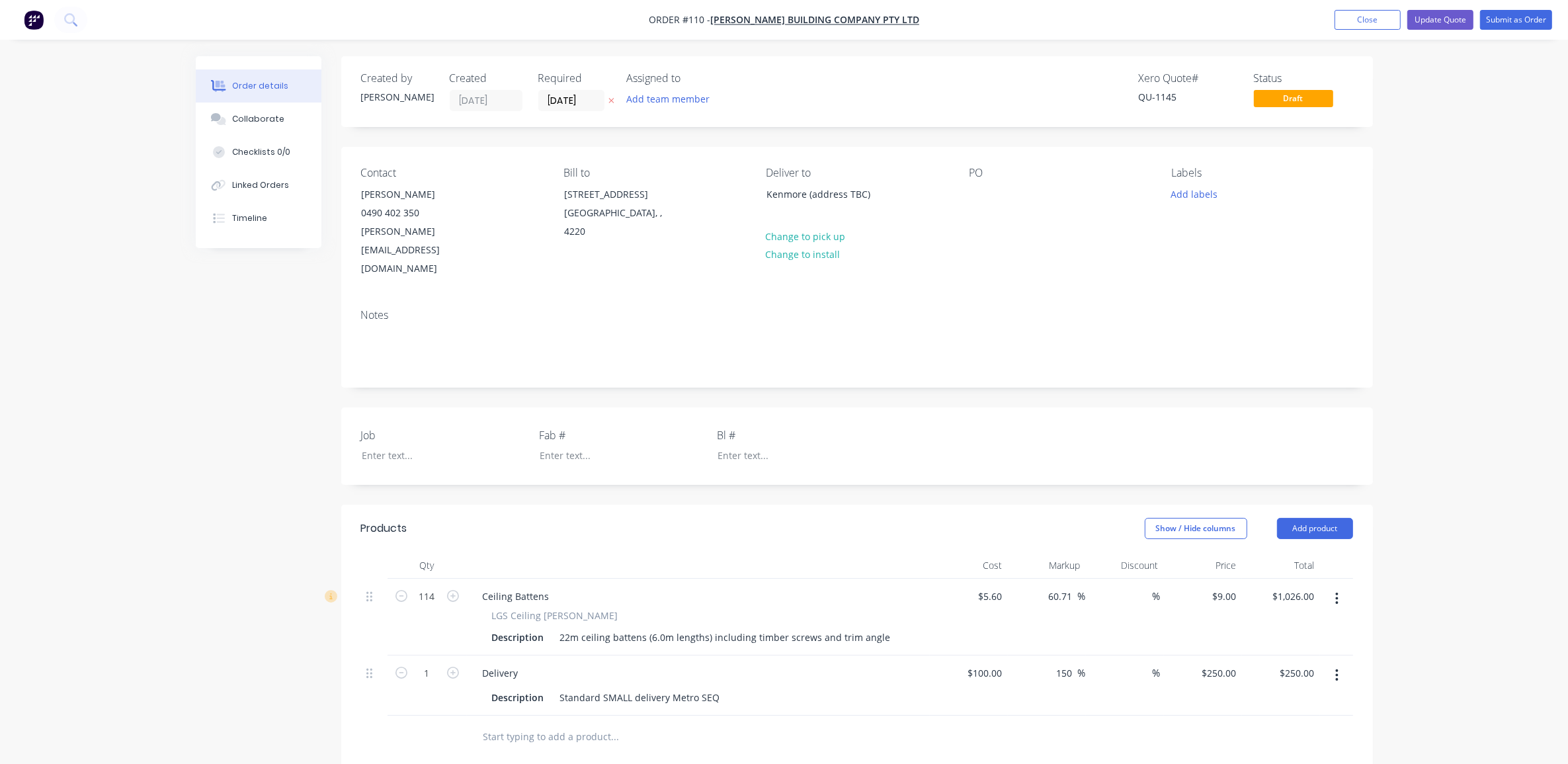
click at [1443, 269] on div "Order details Collaborate Checklists 0/0 Linked Orders Timeline Order details C…" at bounding box center [784, 548] width 1568 height 1096
click at [1202, 196] on button "Add labels" at bounding box center [1194, 194] width 61 height 18
click at [1192, 305] on div at bounding box center [1195, 313] width 26 height 26
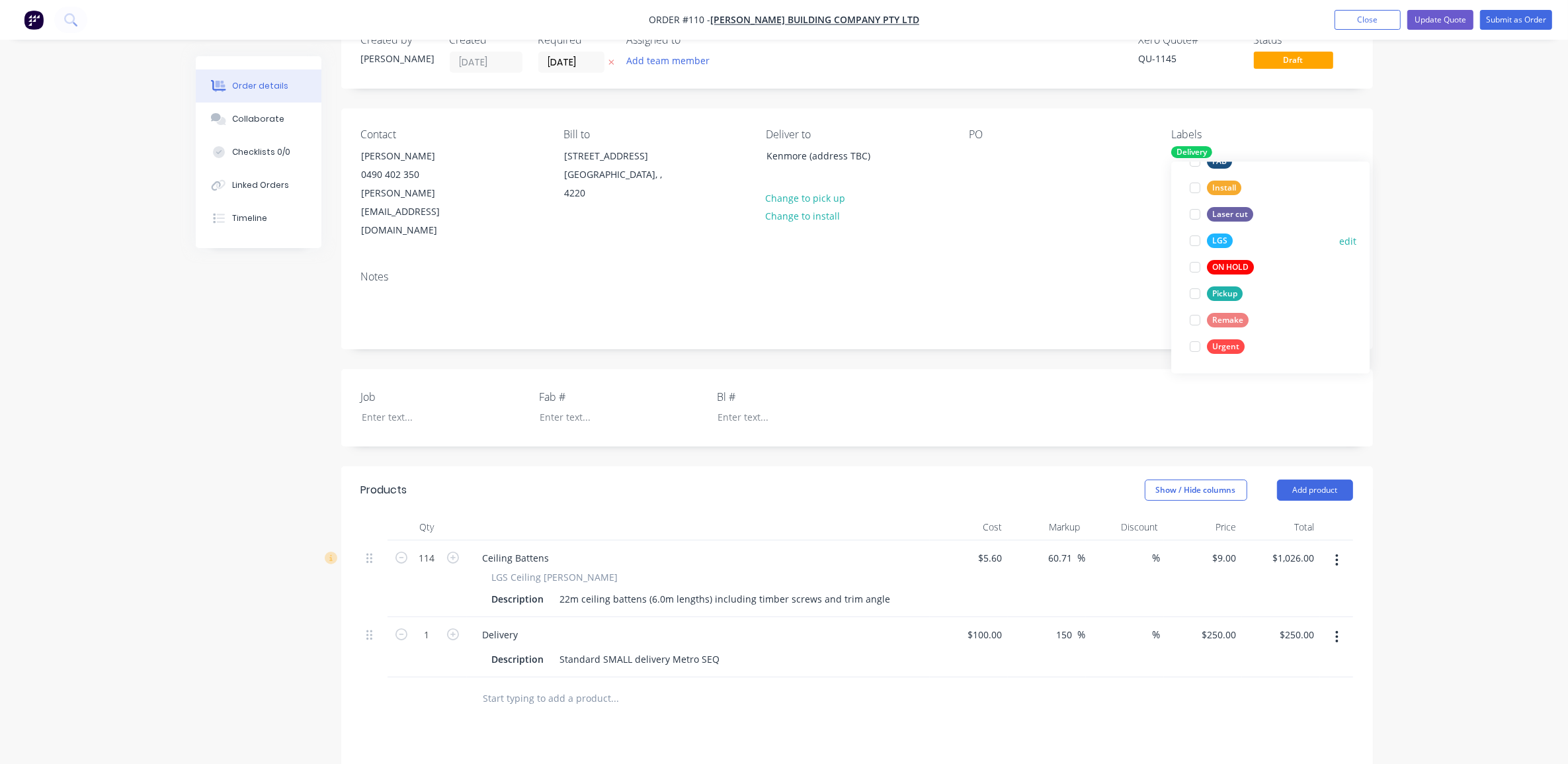
scroll to position [83, 0]
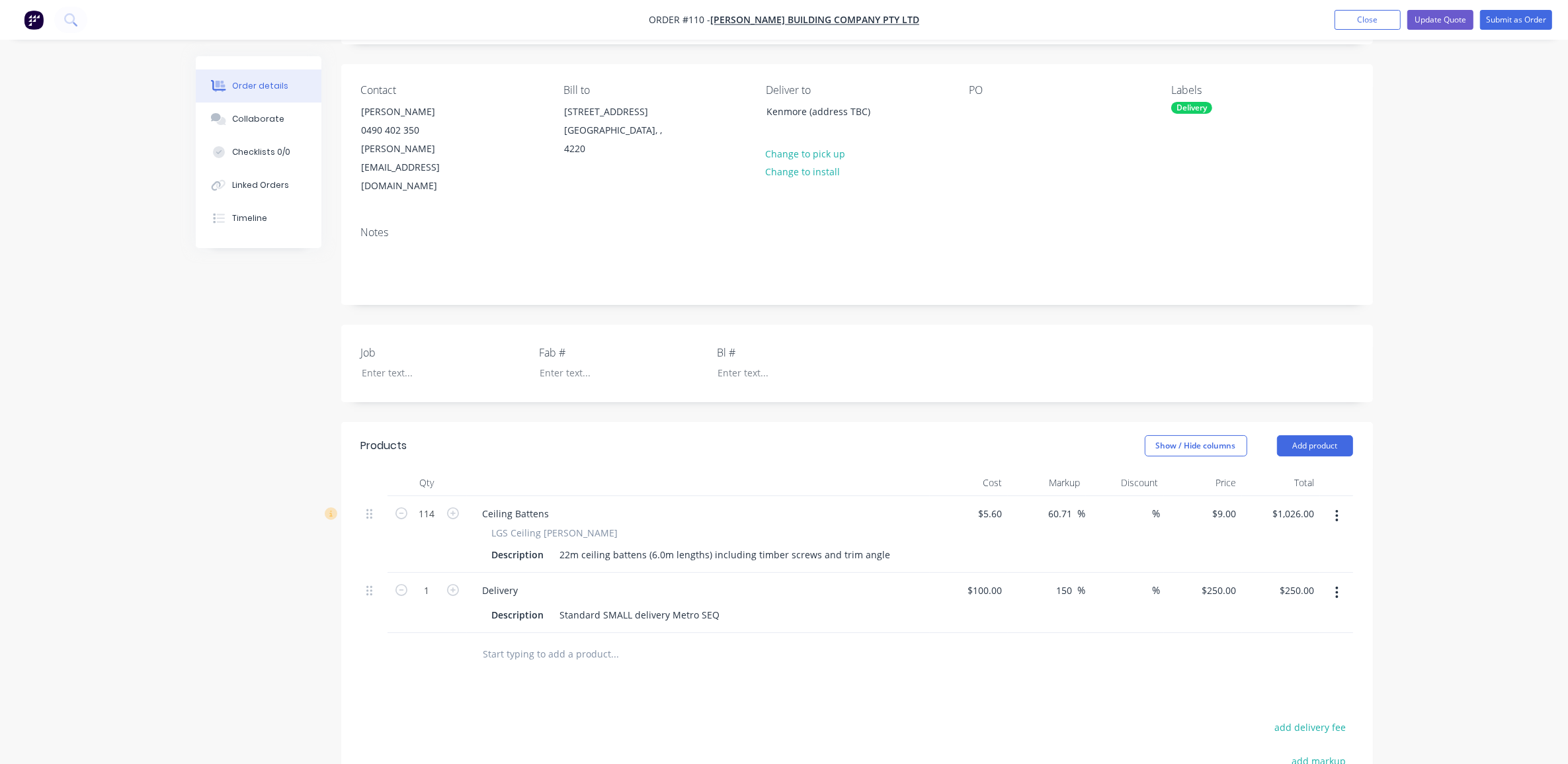
click at [1473, 272] on div "Order details Collaborate Checklists 0/0 Linked Orders Timeline Order details C…" at bounding box center [784, 465] width 1568 height 1096
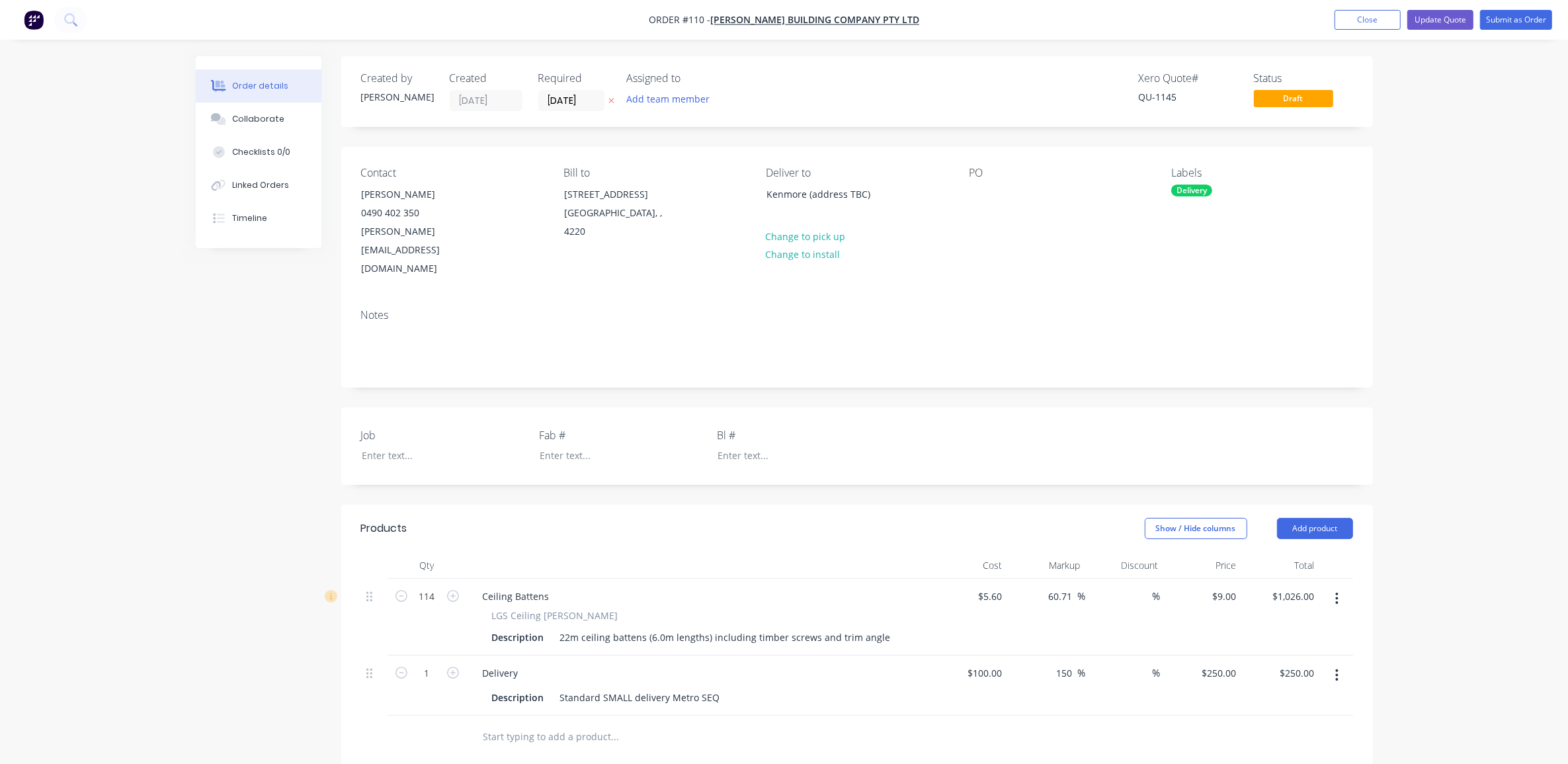
click at [1465, 287] on div "Order details Collaborate Checklists 0/0 Linked Orders Timeline Order details C…" at bounding box center [784, 548] width 1568 height 1096
click at [403, 432] on div "Job Fab # Bl #" at bounding box center [857, 446] width 1032 height 77
click at [418, 446] on div at bounding box center [434, 456] width 165 height 19
click at [196, 565] on div "Created by [PERSON_NAME] Created [DATE] Required [DATE] Assigned to Add team me…" at bounding box center [784, 576] width 1177 height 1041
click at [455, 446] on div "Ceiling Battens" at bounding box center [434, 456] width 165 height 19
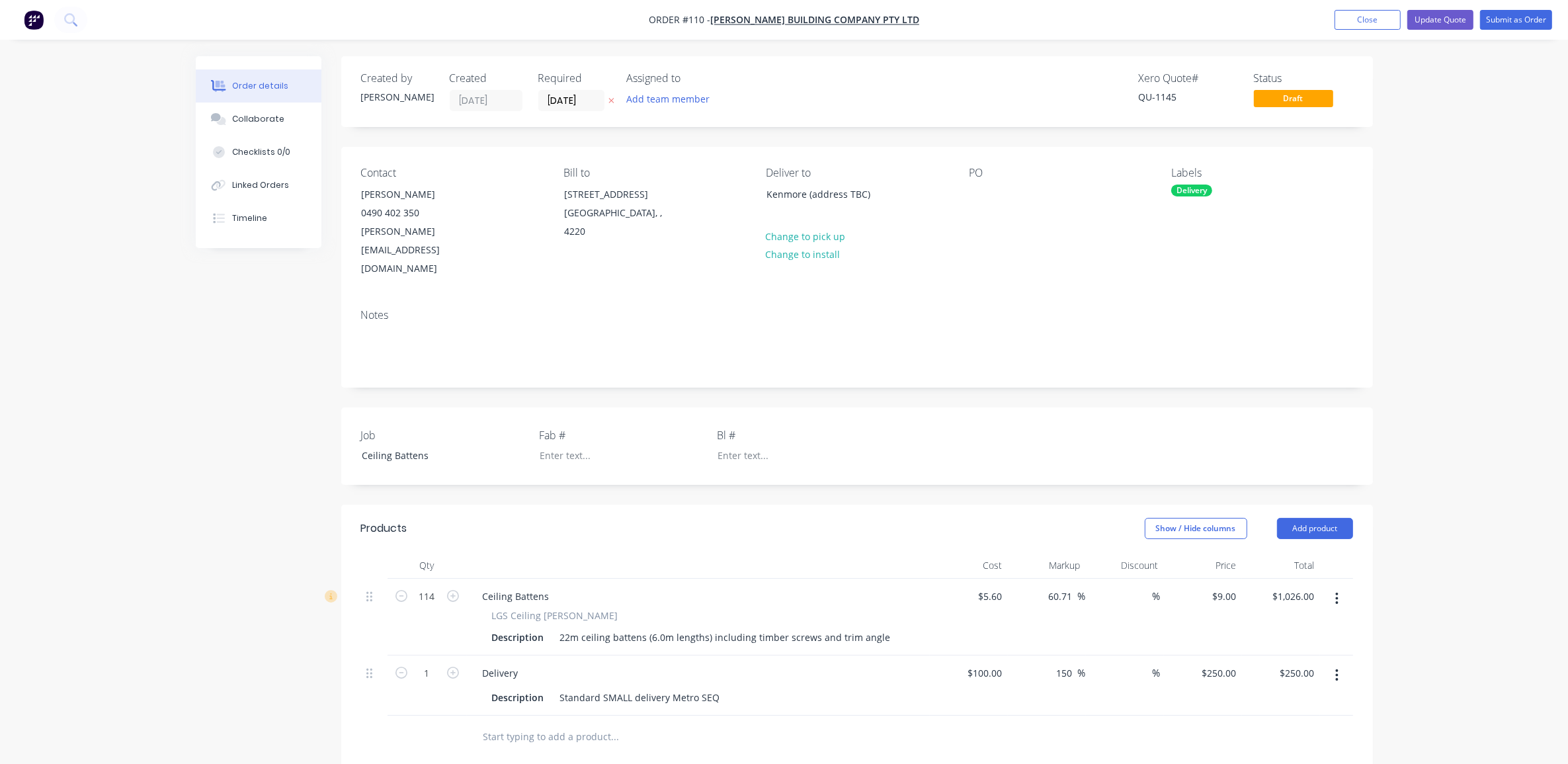
drag, startPoint x: 1456, startPoint y: 354, endPoint x: 1489, endPoint y: 358, distance: 33.2
click at [1456, 353] on div "Order details Collaborate Checklists 0/0 Linked Orders Timeline Order details C…" at bounding box center [784, 548] width 1568 height 1096
click at [1449, 17] on button "Update Quote" at bounding box center [1440, 19] width 66 height 20
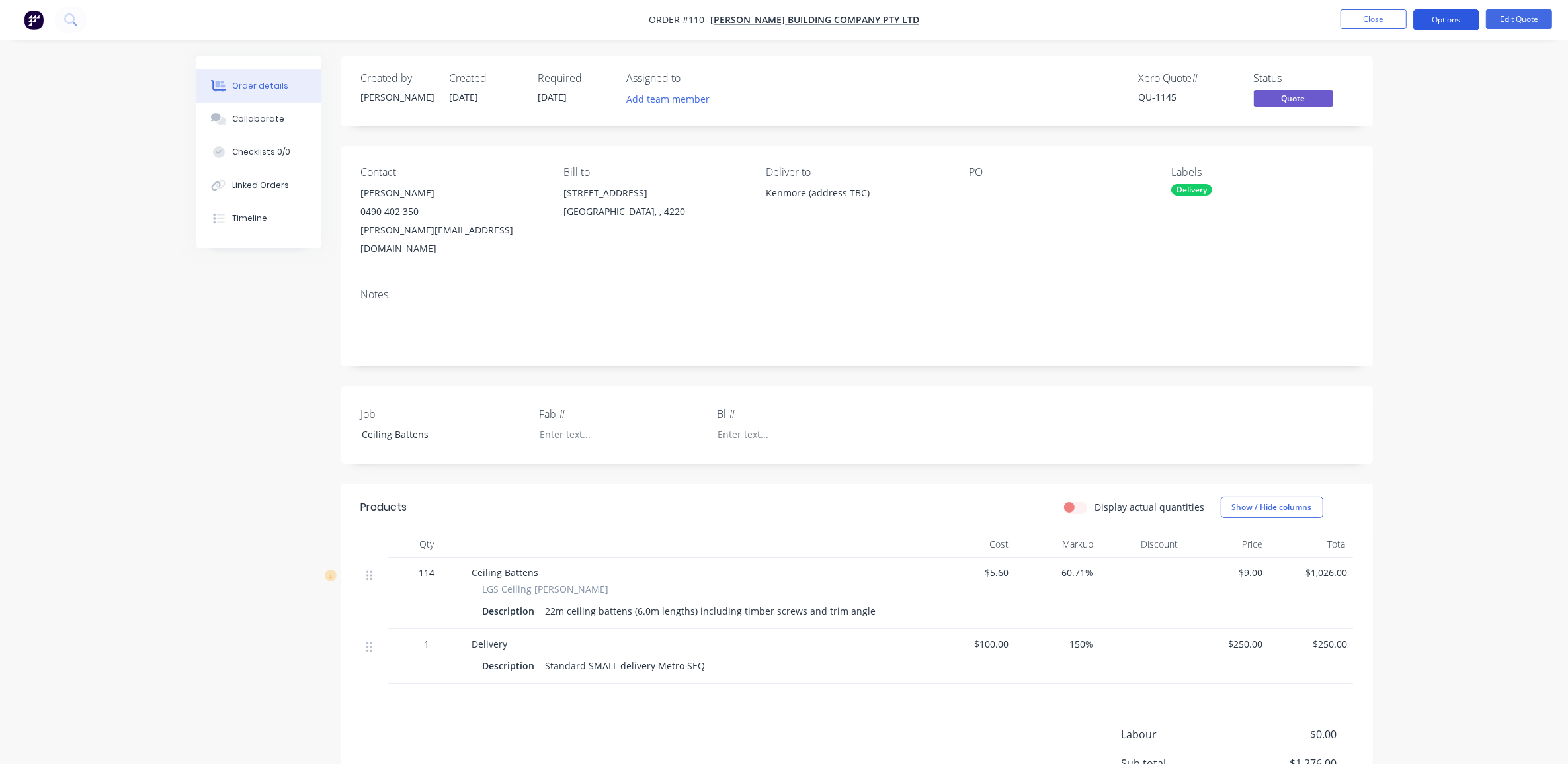
click at [1437, 15] on button "Options" at bounding box center [1447, 19] width 66 height 21
click at [1393, 80] on div "Quote" at bounding box center [1407, 81] width 122 height 19
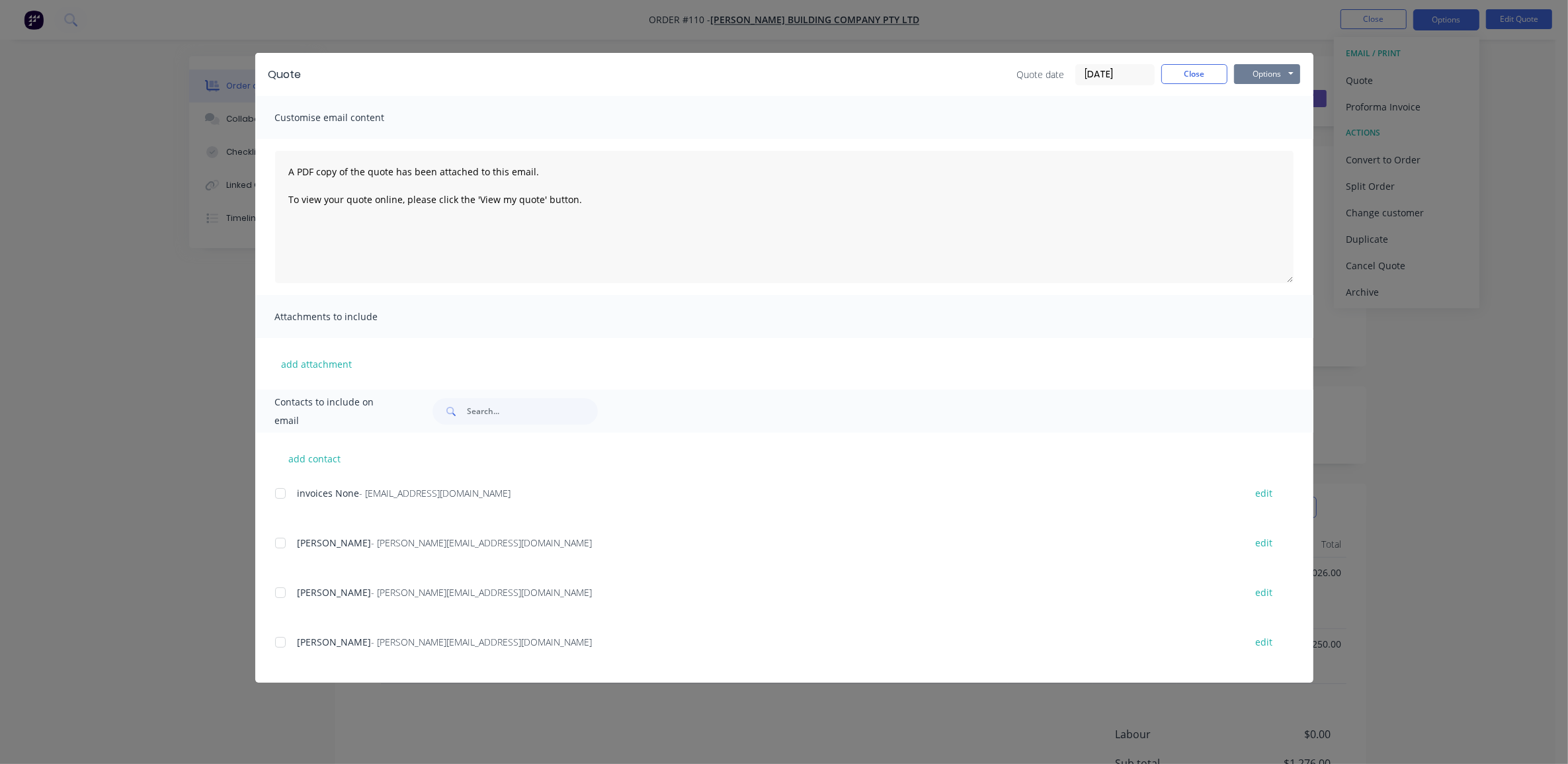
click at [1261, 78] on button "Options" at bounding box center [1267, 74] width 66 height 20
click at [1268, 121] on button "Print" at bounding box center [1276, 120] width 85 height 22
